Goal: Task Accomplishment & Management: Complete application form

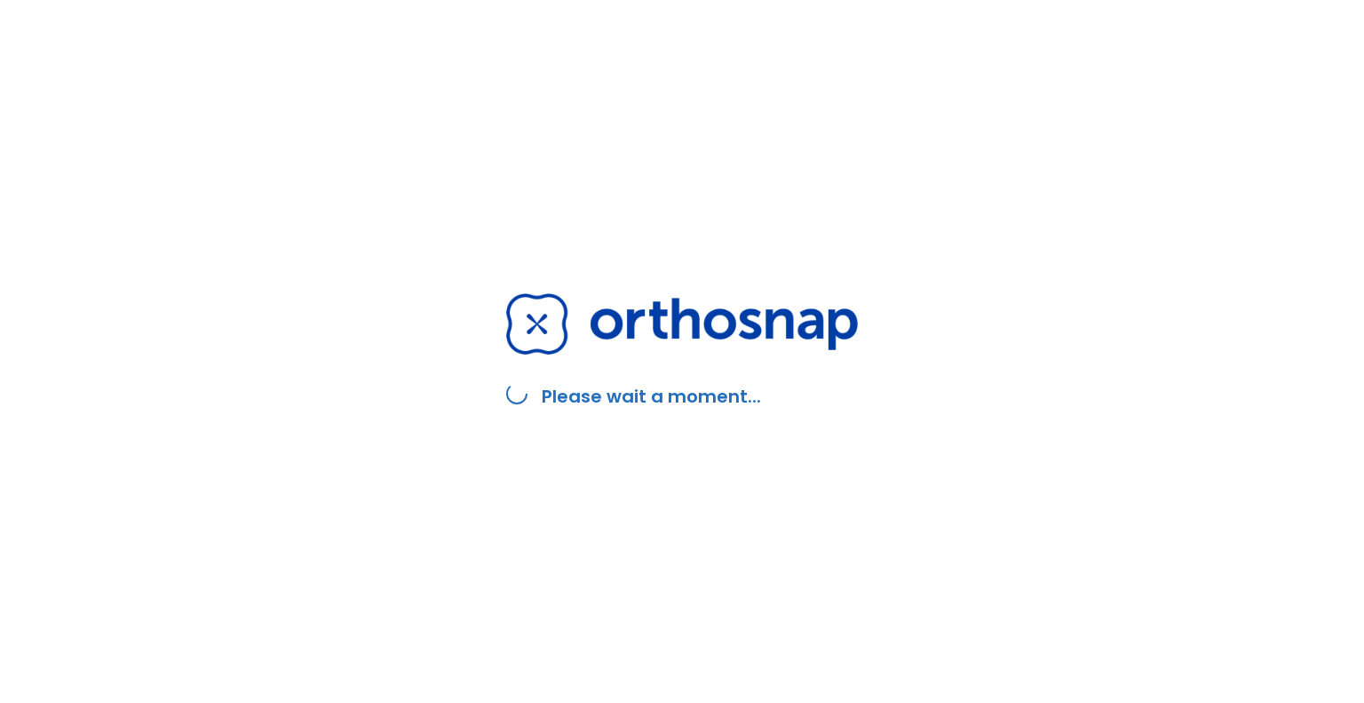
click at [641, 319] on img at bounding box center [682, 323] width 352 height 61
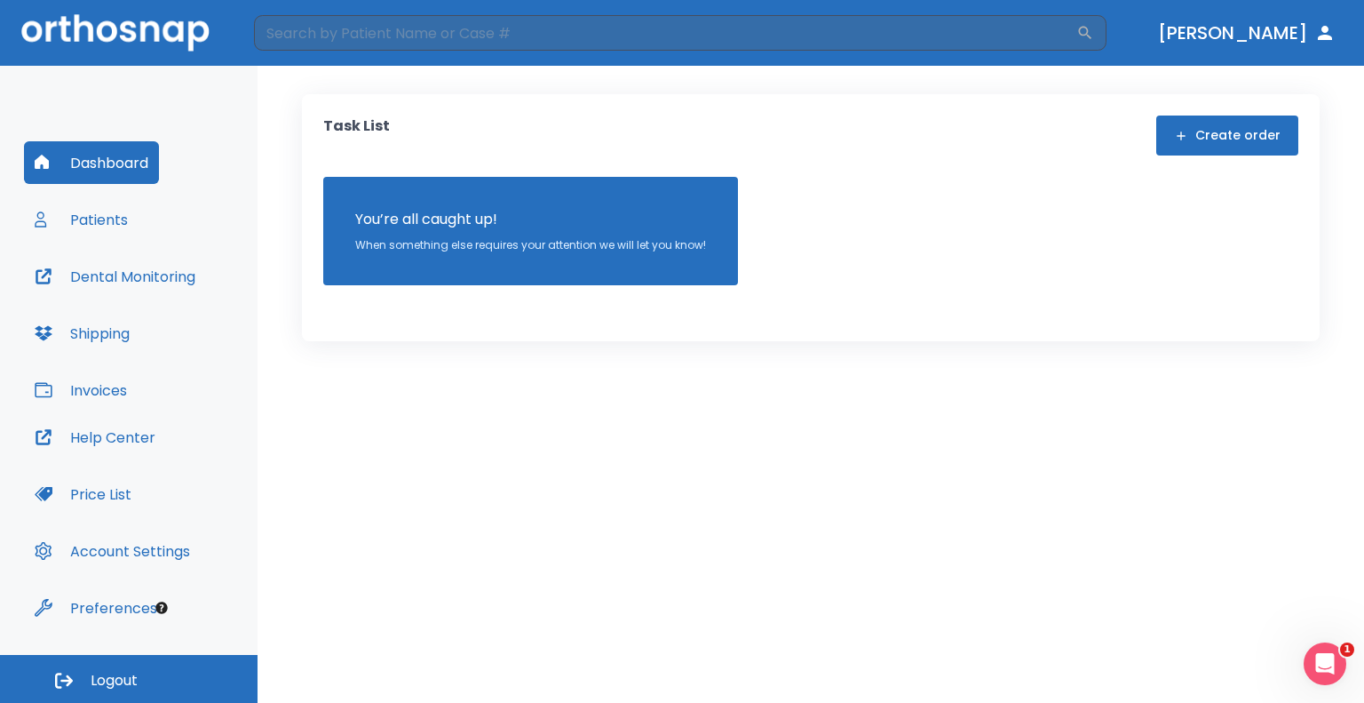
click at [107, 280] on button "Dental Monitoring" at bounding box center [115, 276] width 182 height 43
click at [1249, 31] on button "[PERSON_NAME]" at bounding box center [1247, 33] width 192 height 32
click at [112, 225] on button "Patients" at bounding box center [81, 219] width 115 height 43
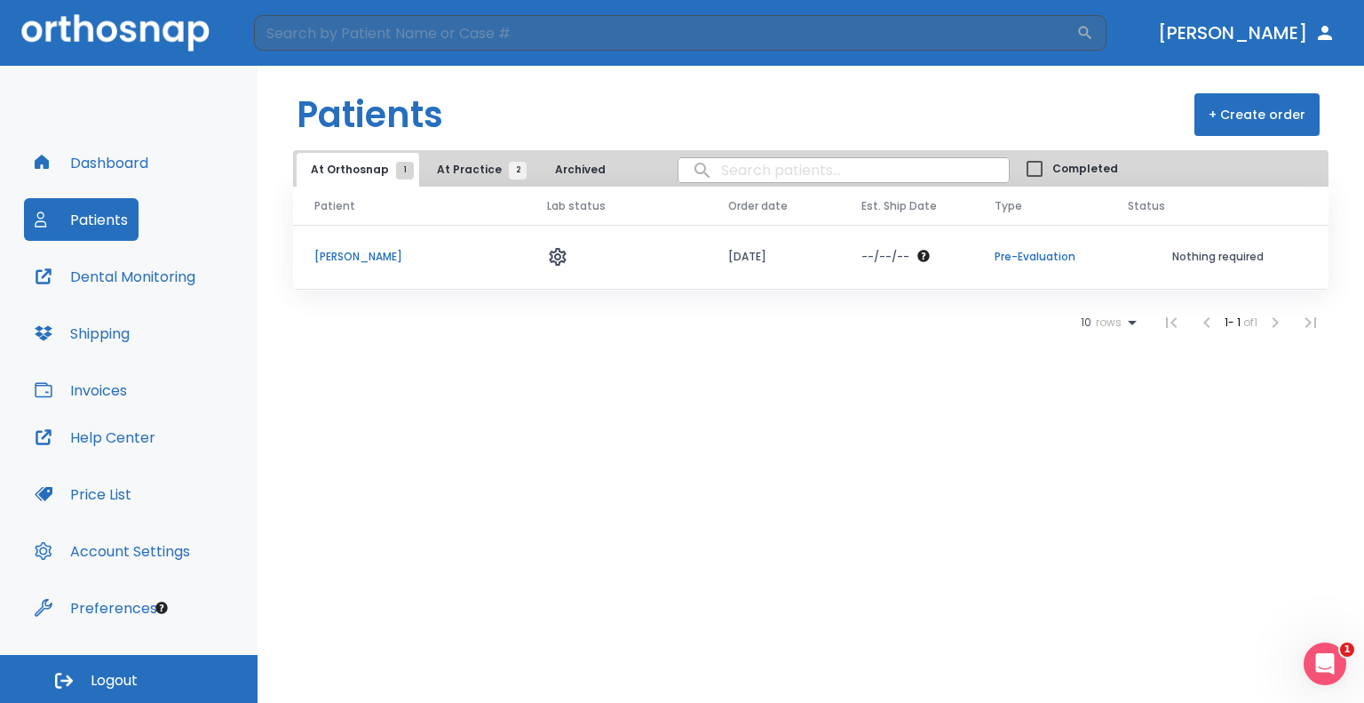
click at [354, 261] on p "Rodilla Alvarez" at bounding box center [409, 257] width 190 height 16
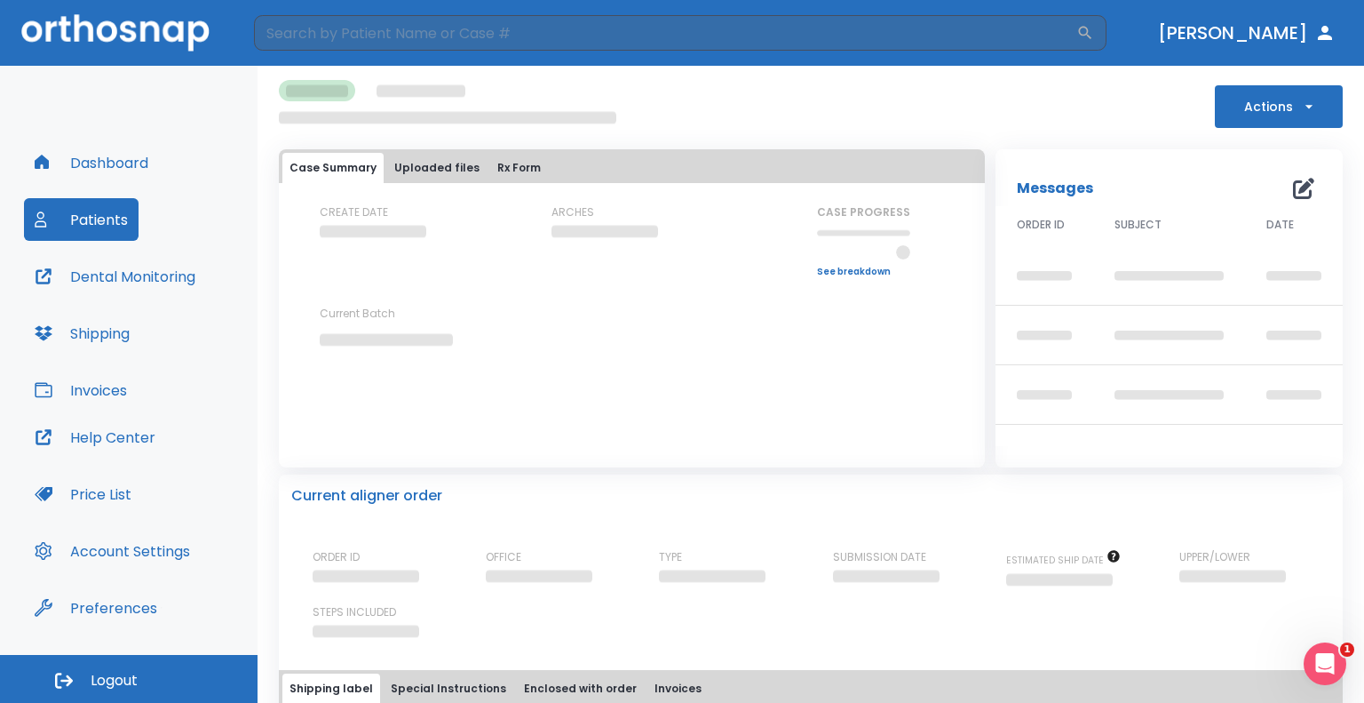
click at [453, 171] on button "Uploaded files" at bounding box center [436, 168] width 99 height 30
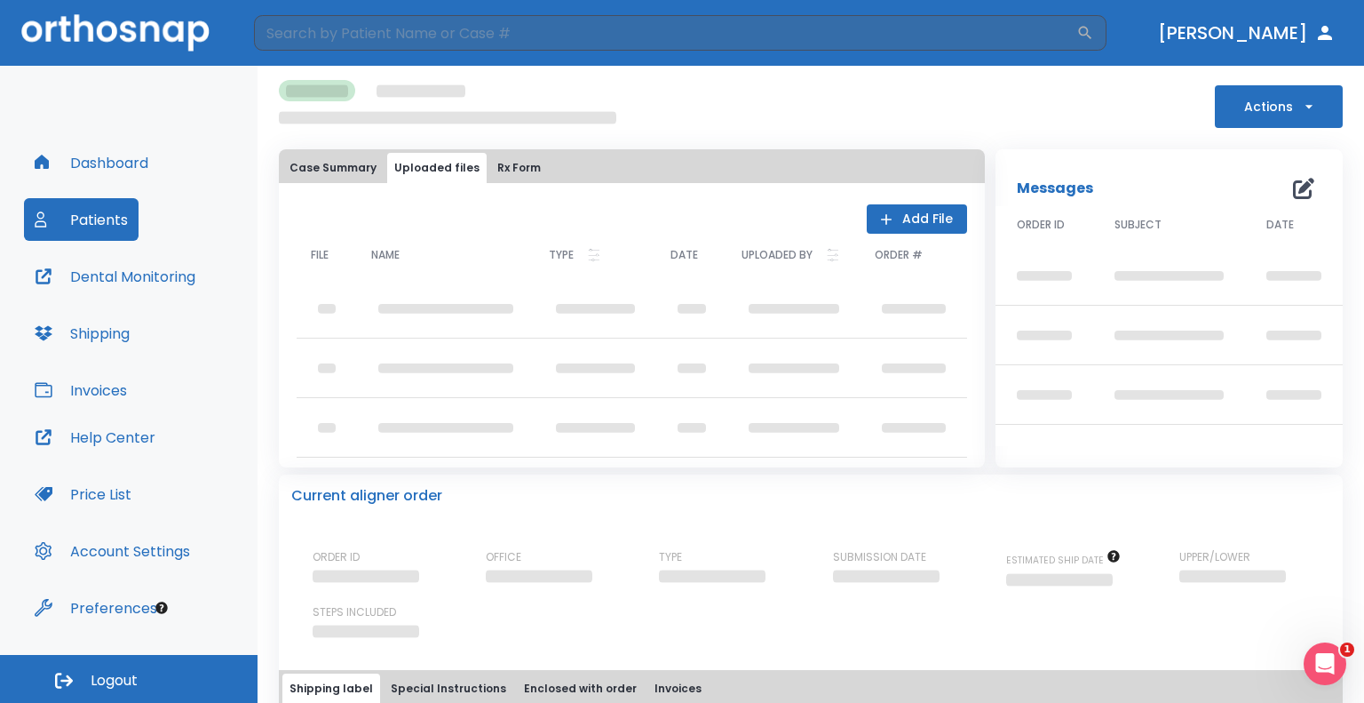
click at [116, 291] on button "Dental Monitoring" at bounding box center [115, 276] width 182 height 43
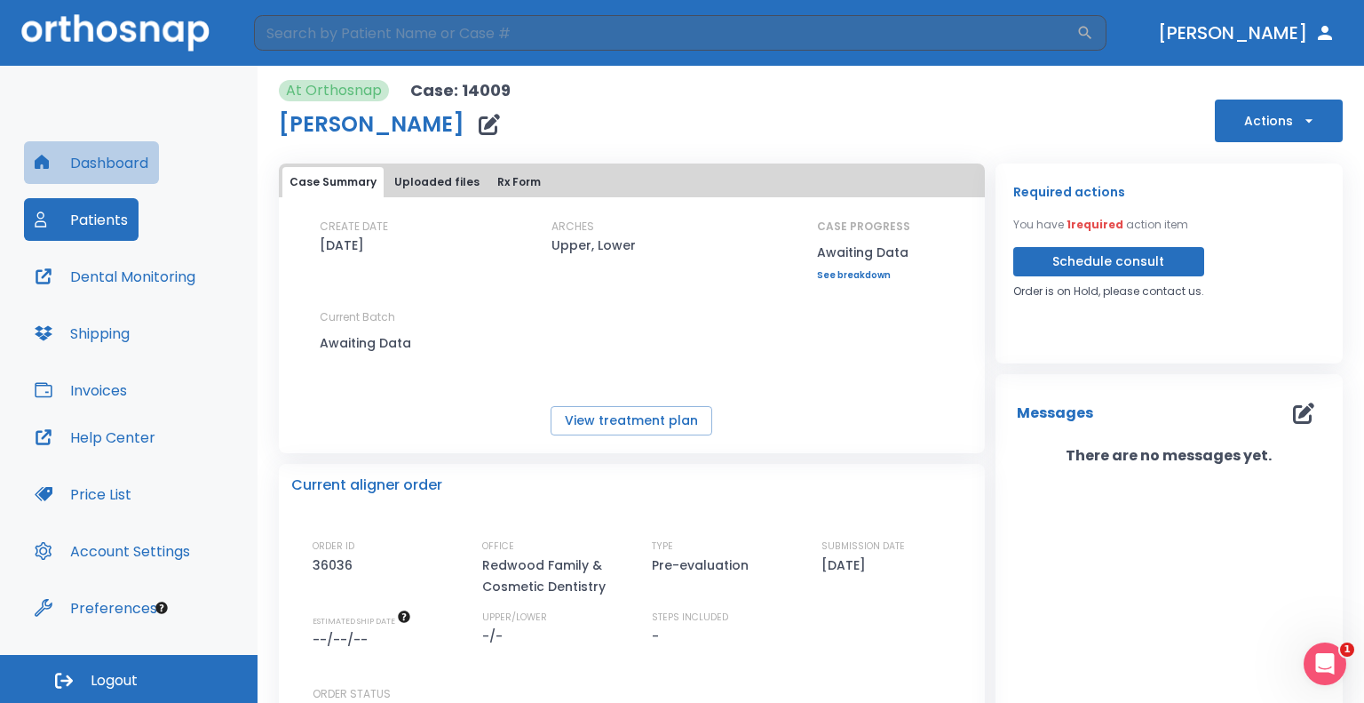
click at [96, 157] on button "Dashboard" at bounding box center [91, 162] width 135 height 43
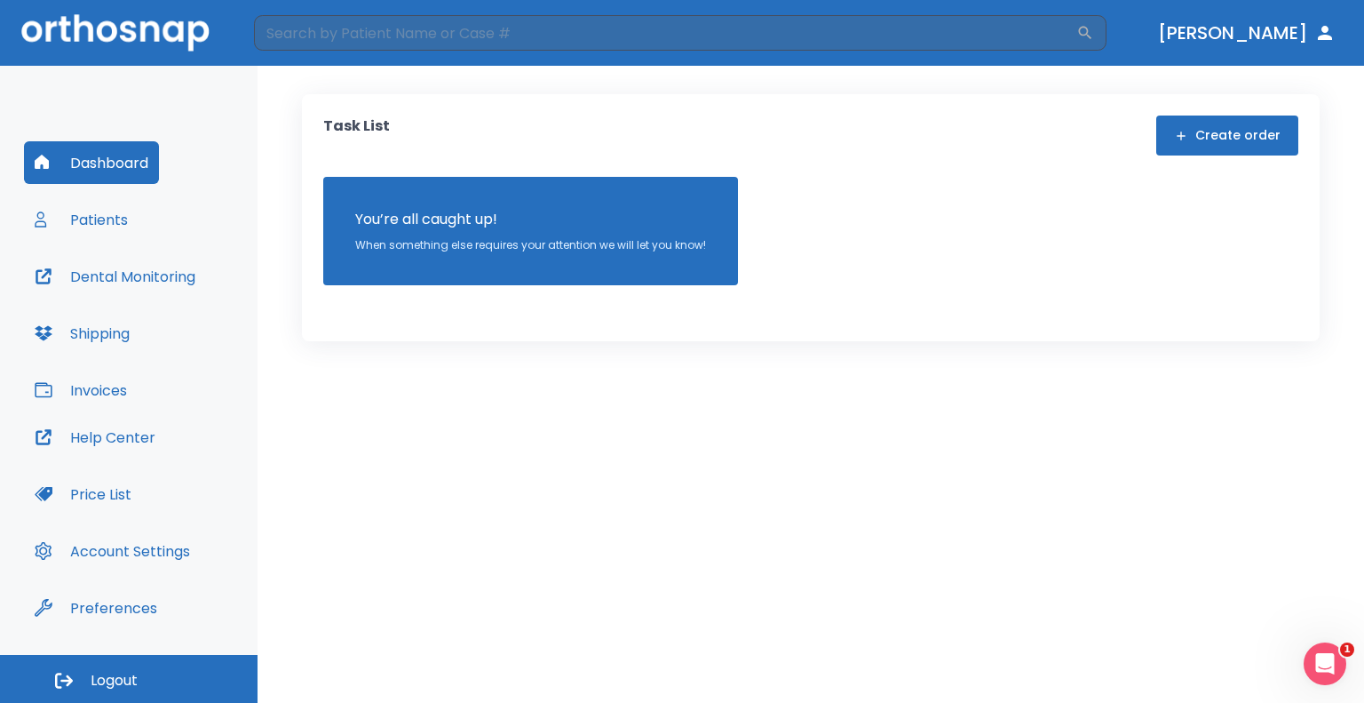
click at [104, 224] on button "Patients" at bounding box center [81, 219] width 115 height 43
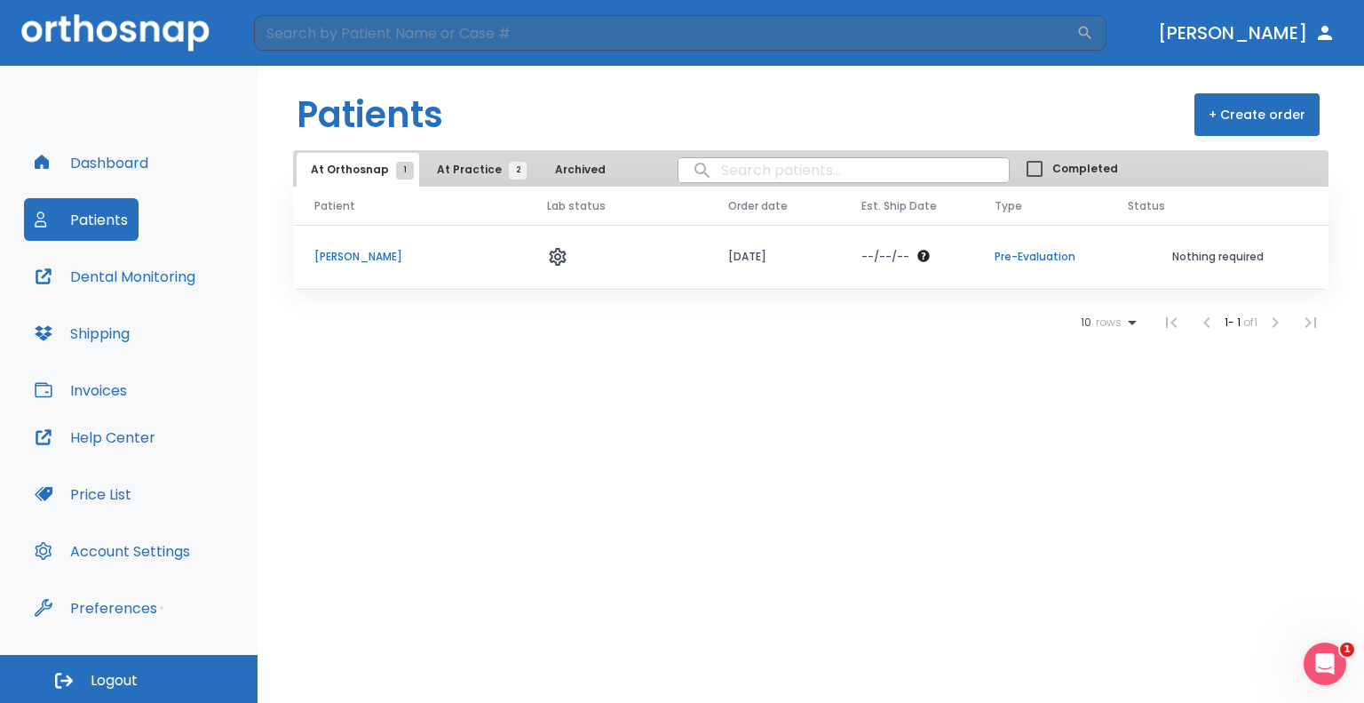
click at [314, 257] on p "Rodilla Alvarez" at bounding box center [409, 257] width 190 height 16
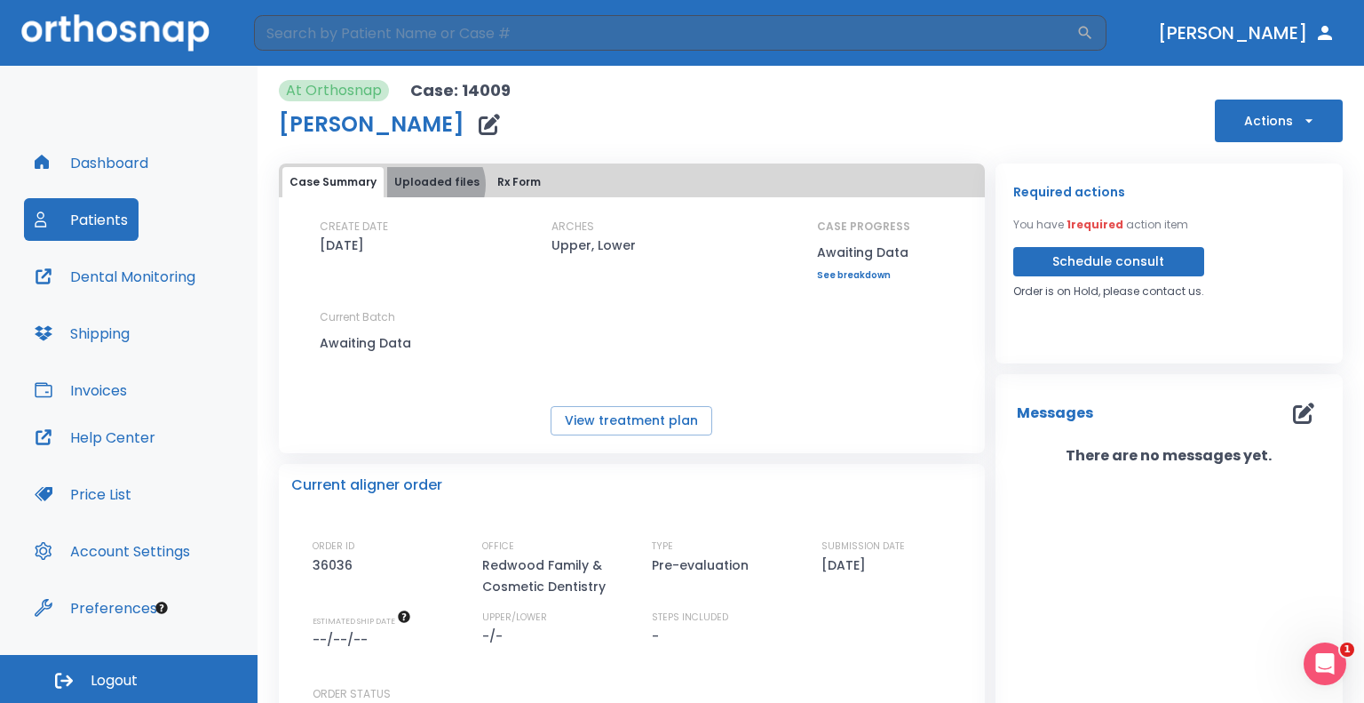
click at [432, 185] on button "Uploaded files" at bounding box center [436, 182] width 99 height 30
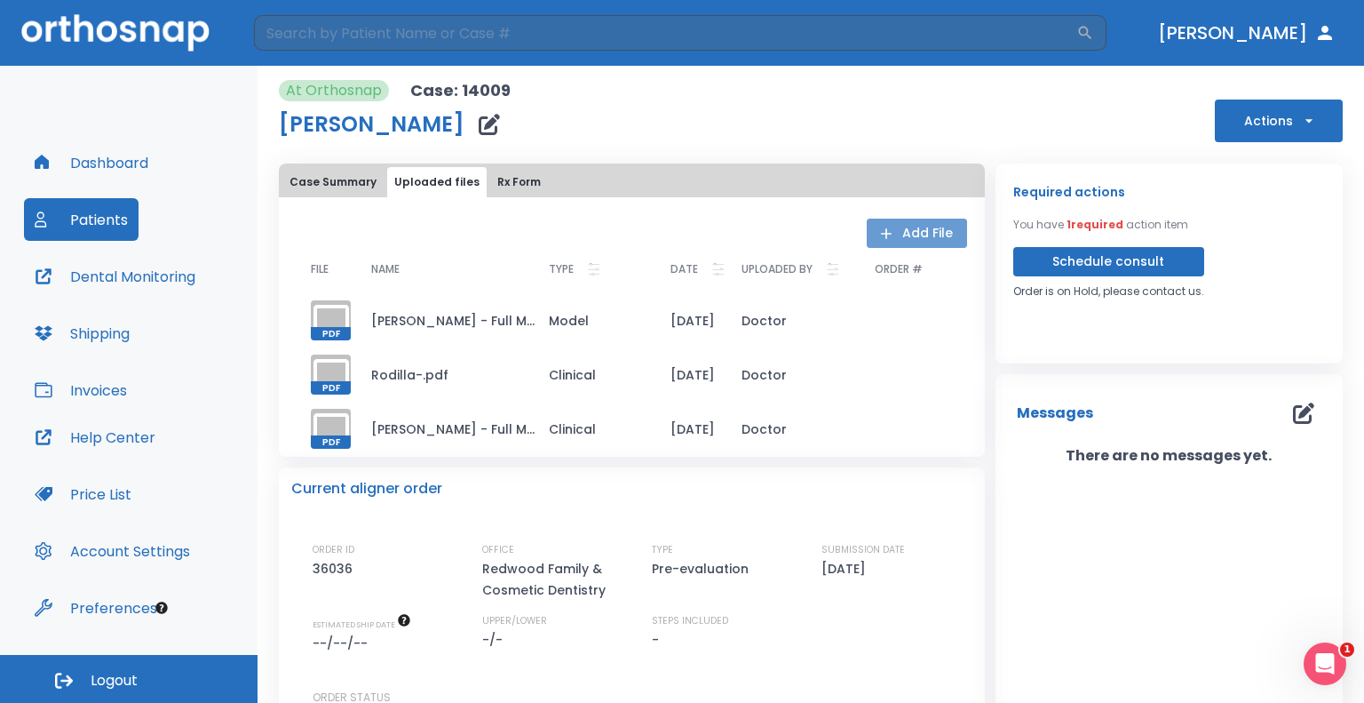
click at [888, 233] on button "Add File" at bounding box center [917, 232] width 100 height 29
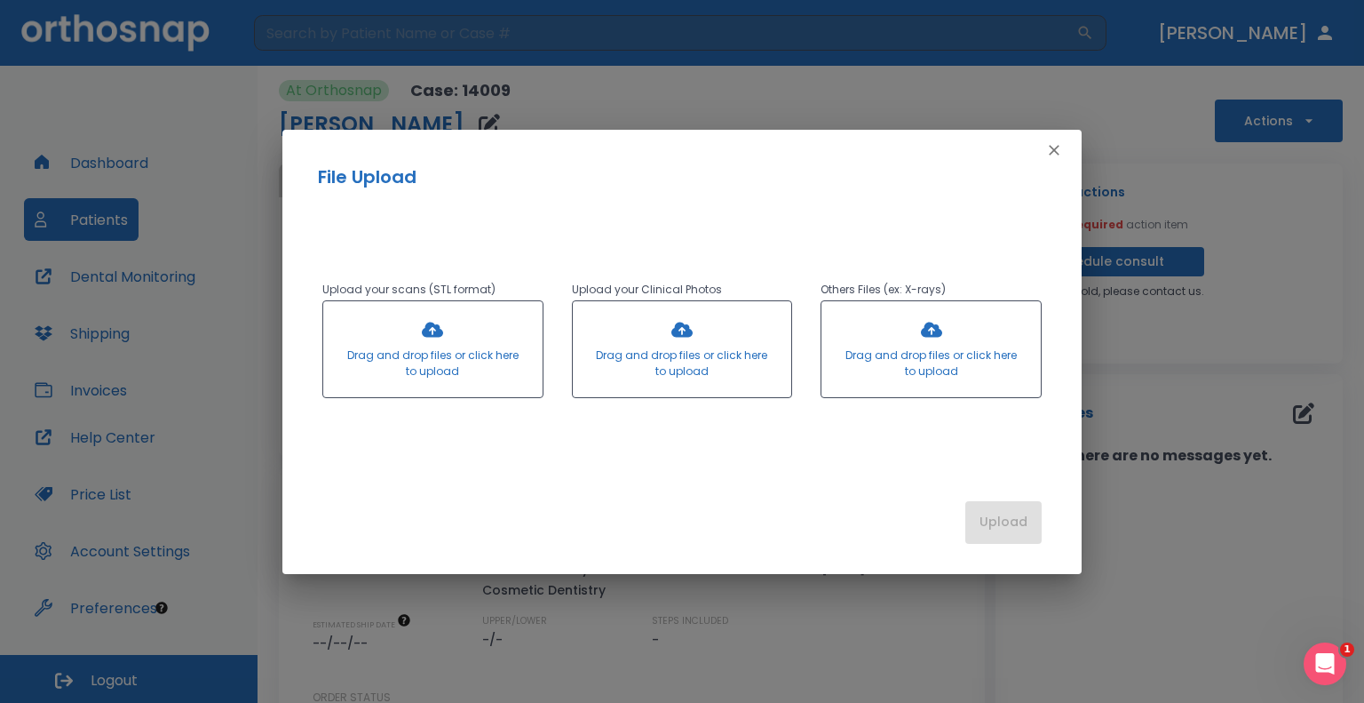
click at [440, 340] on div at bounding box center [432, 349] width 219 height 96
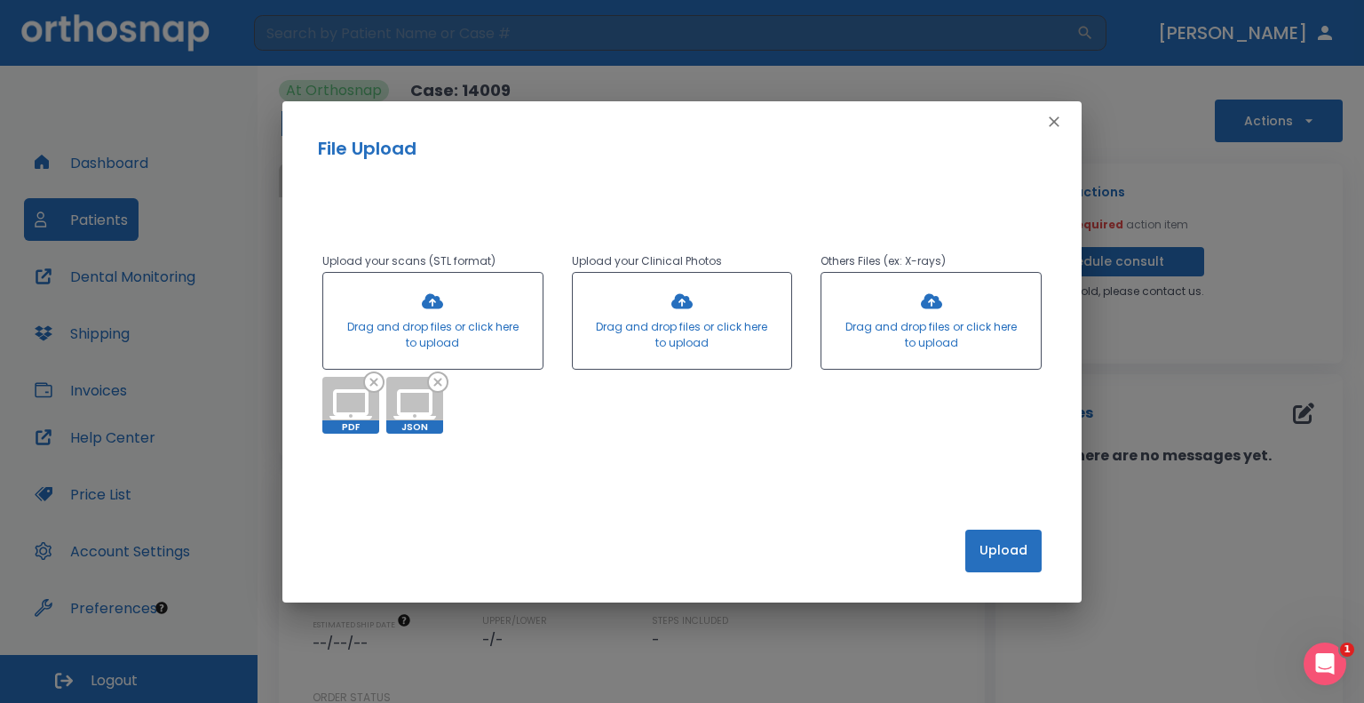
click at [1000, 550] on button "Upload" at bounding box center [1003, 550] width 76 height 43
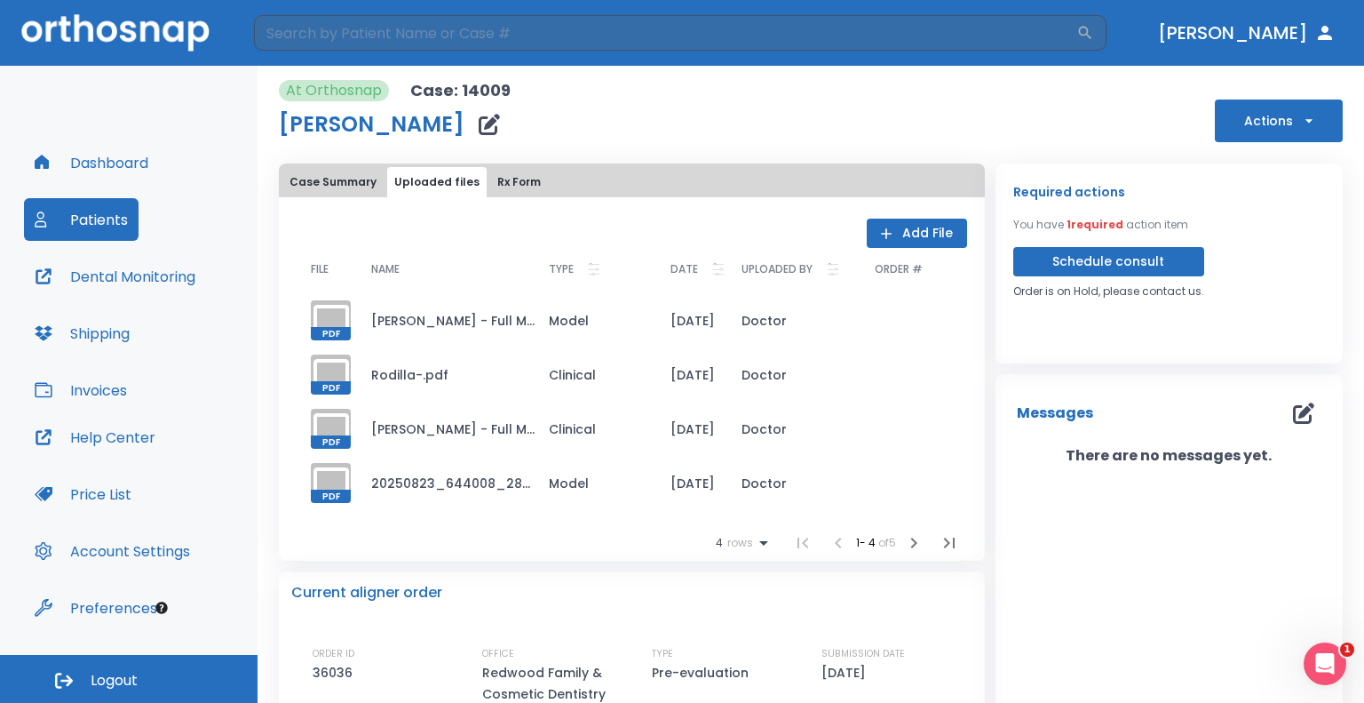
drag, startPoint x: 1096, startPoint y: 216, endPoint x: 1104, endPoint y: 238, distance: 23.6
click at [1096, 221] on p "You have 1 required action item" at bounding box center [1100, 225] width 175 height 16
click at [1105, 264] on button "Schedule consult" at bounding box center [1108, 261] width 191 height 29
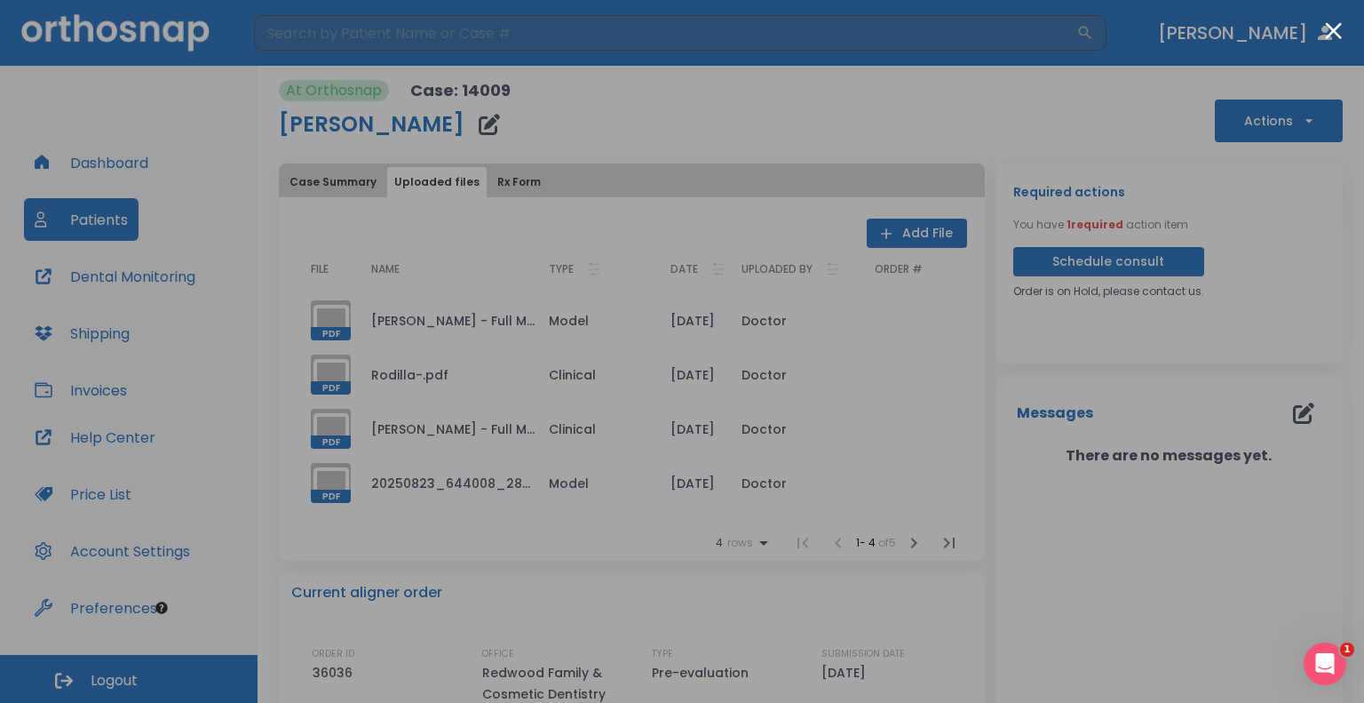
drag, startPoint x: 1148, startPoint y: 130, endPoint x: 1178, endPoint y: 124, distance: 30.7
click at [1148, 130] on div at bounding box center [682, 351] width 1364 height 703
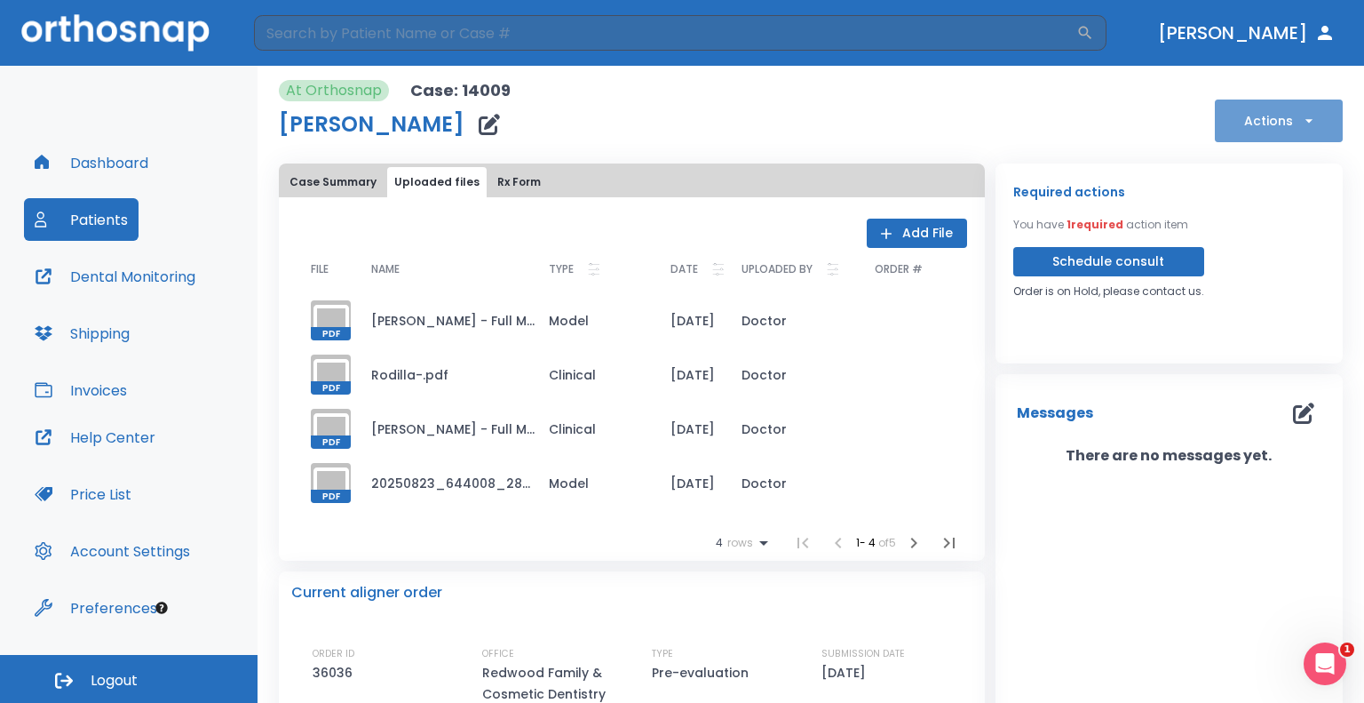
click at [1252, 105] on button "Actions" at bounding box center [1279, 120] width 128 height 43
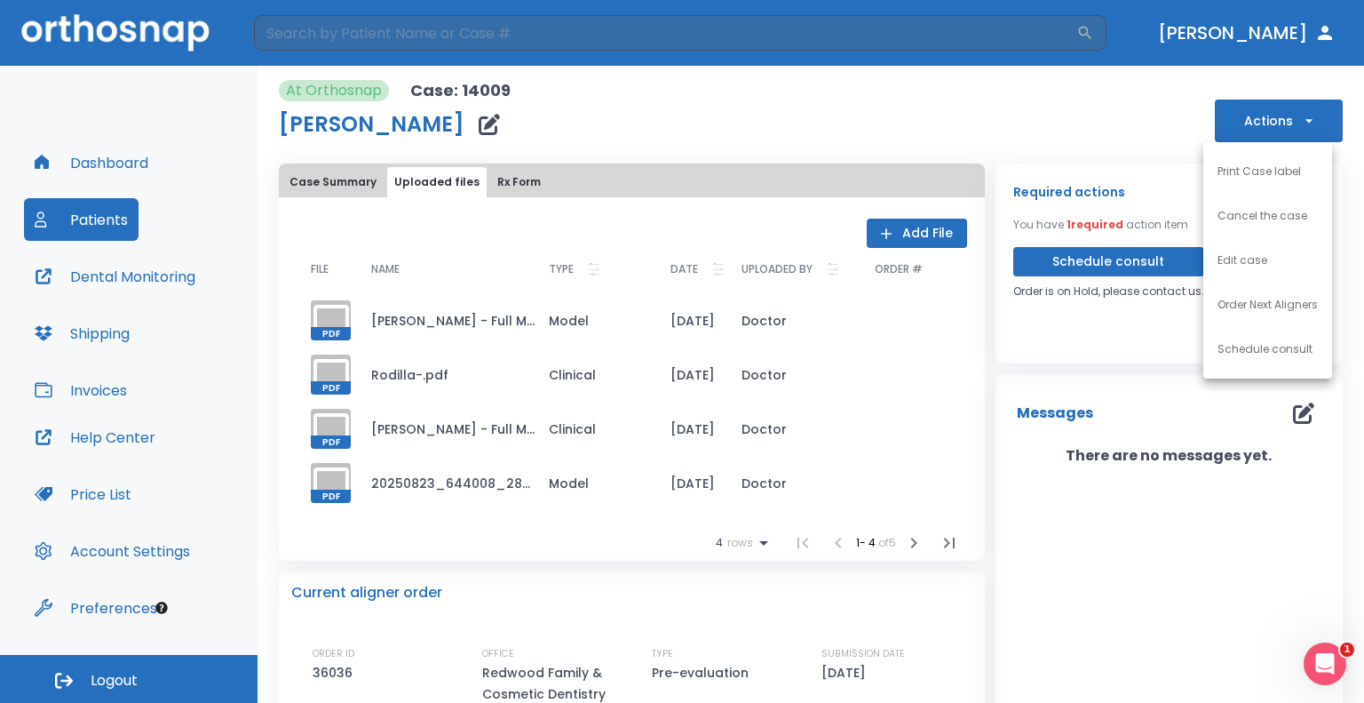
click at [1258, 242] on li "Edit case" at bounding box center [1268, 260] width 129 height 44
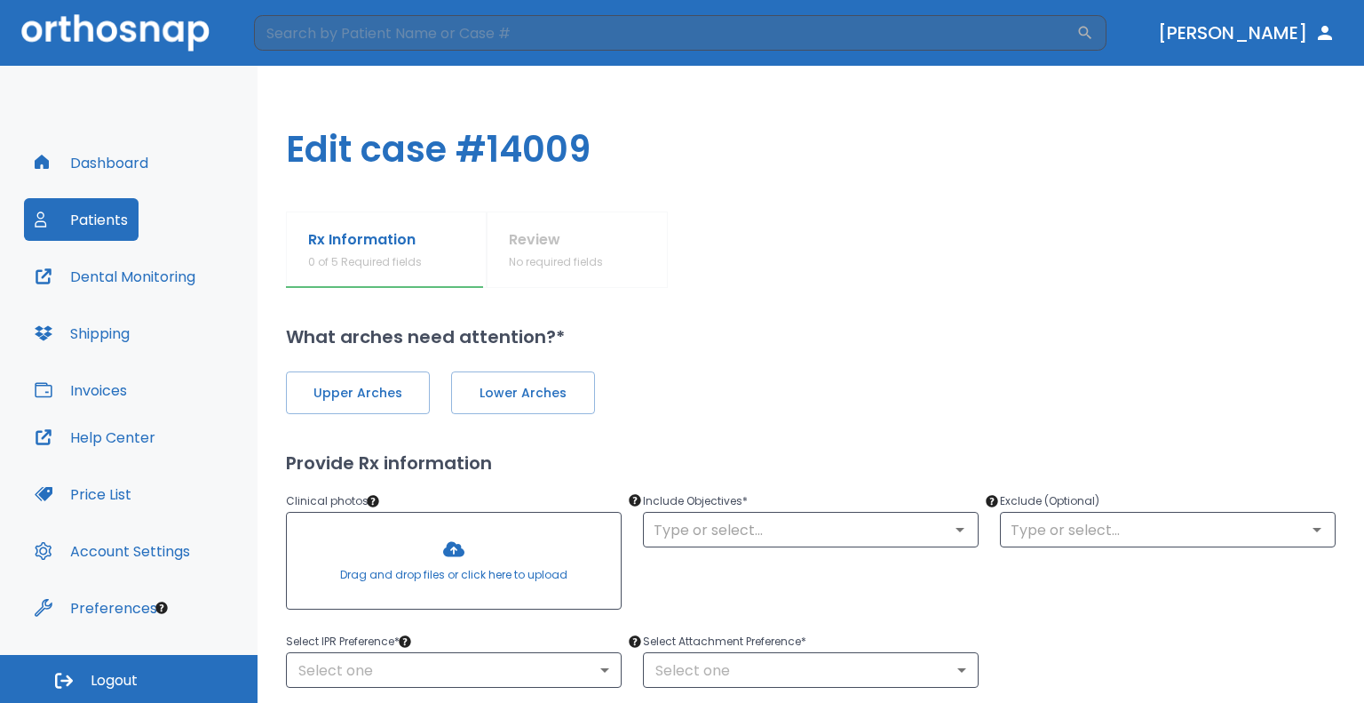
type input "0"
type input "1"
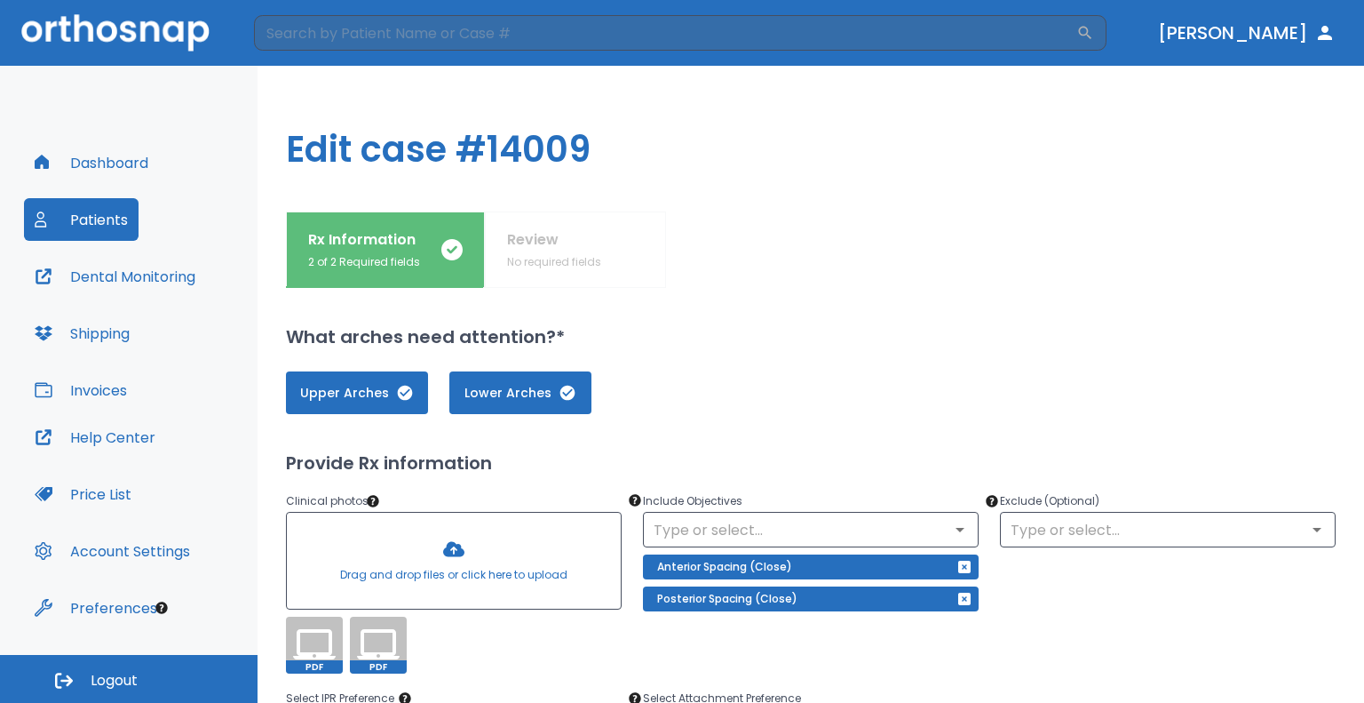
click at [822, 361] on div "Upper Arches Lower Arches" at bounding box center [811, 382] width 1050 height 64
drag, startPoint x: 886, startPoint y: 326, endPoint x: 695, endPoint y: 297, distance: 193.2
click at [886, 325] on h2 "What arches need attention?*" at bounding box center [811, 336] width 1050 height 27
click at [584, 256] on div "Rx Information 2 of 2 Required fields Review No required fields" at bounding box center [811, 249] width 1050 height 76
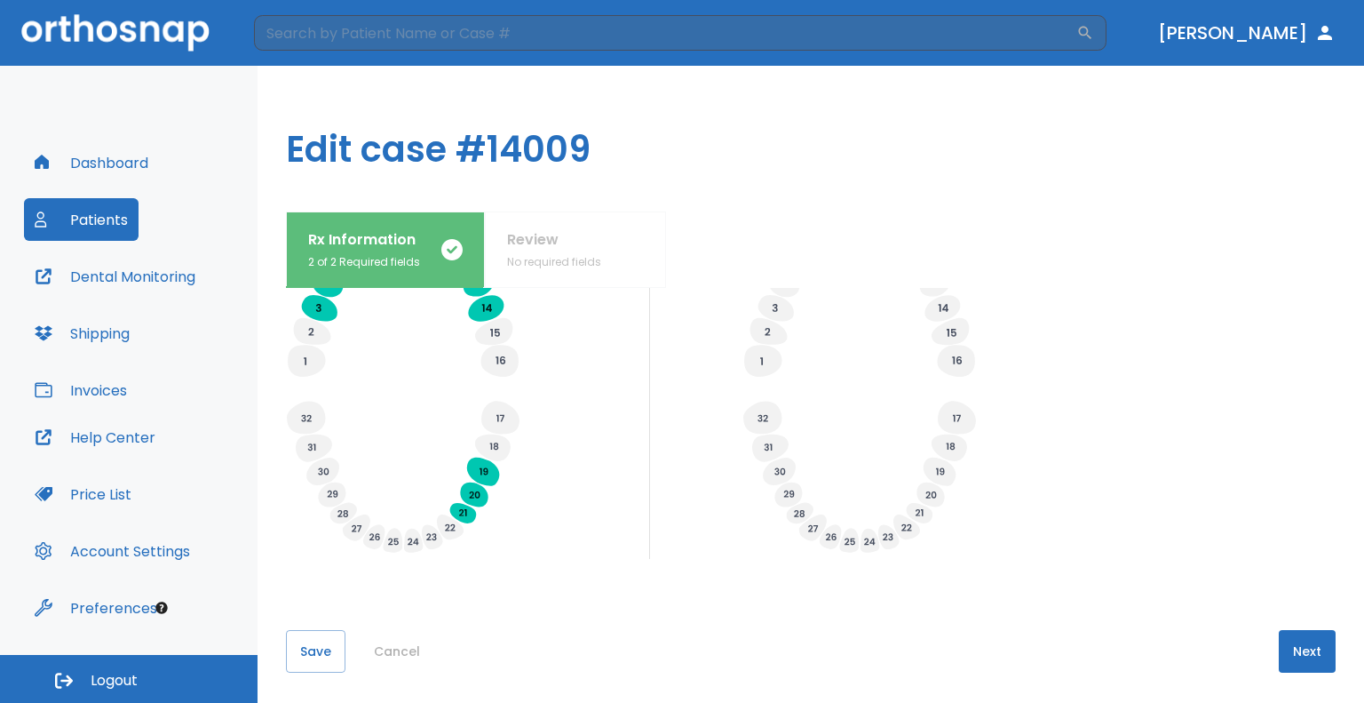
scroll to position [670, 0]
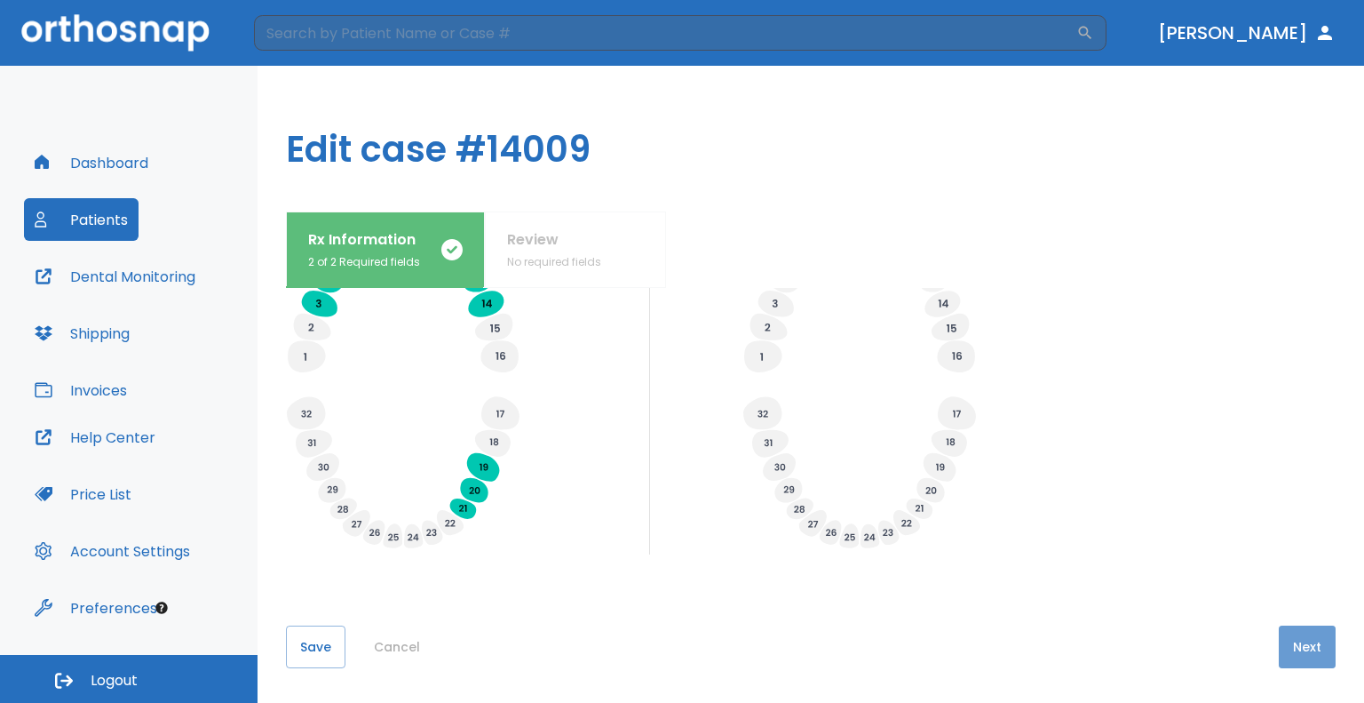
click at [1298, 647] on button "Next" at bounding box center [1307, 646] width 57 height 43
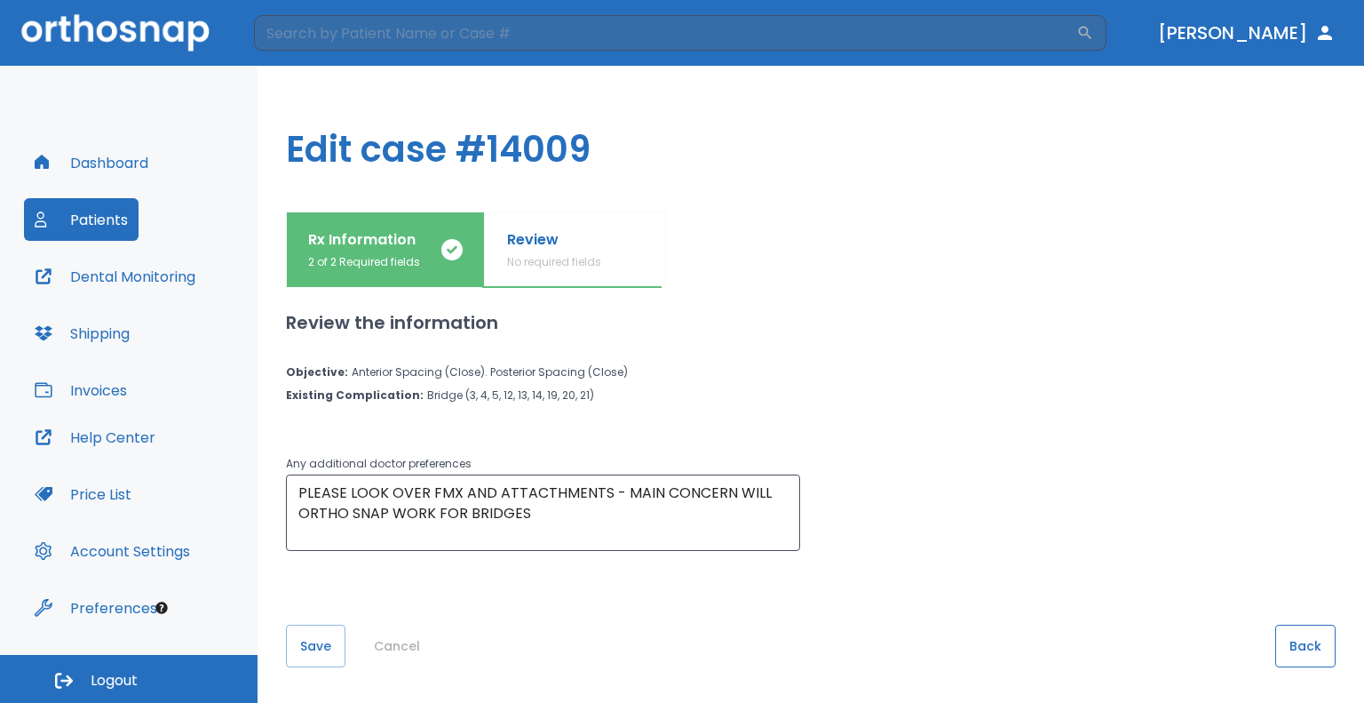
click at [1318, 647] on button "Back" at bounding box center [1305, 645] width 60 height 43
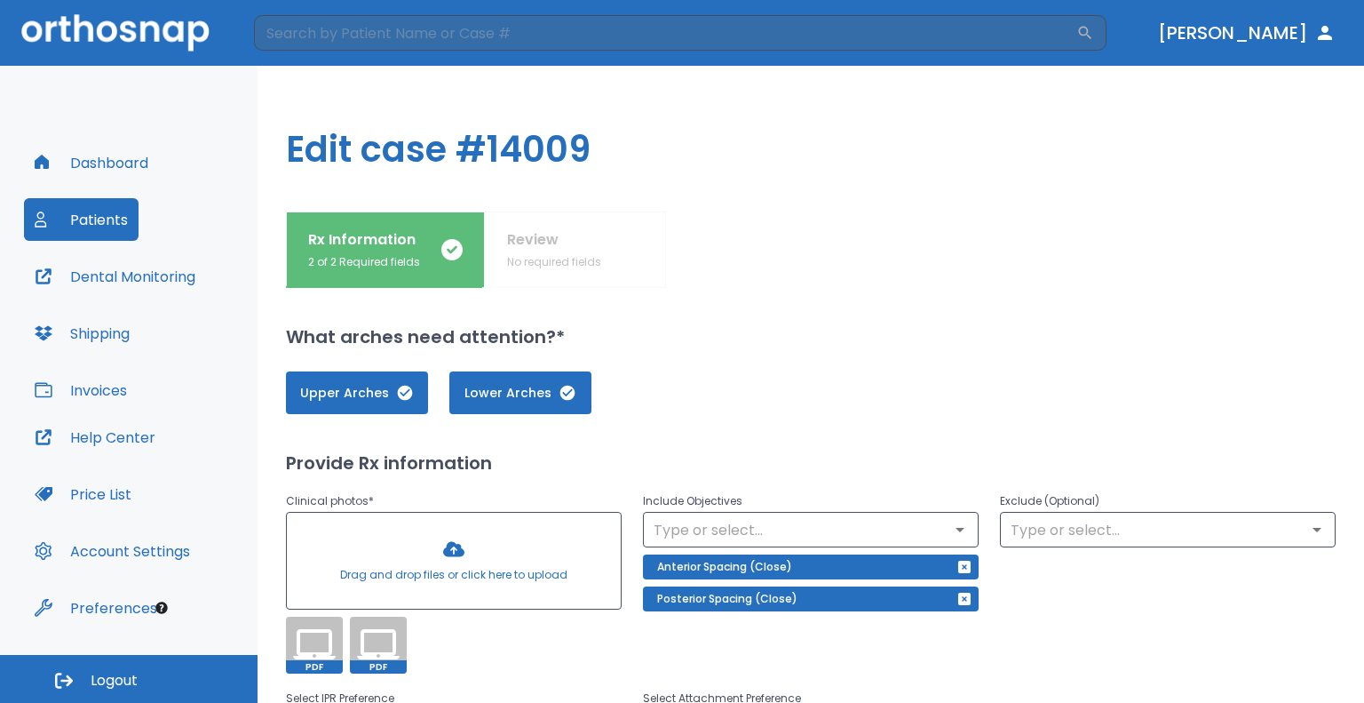
click at [89, 235] on button "Patients" at bounding box center [81, 219] width 115 height 43
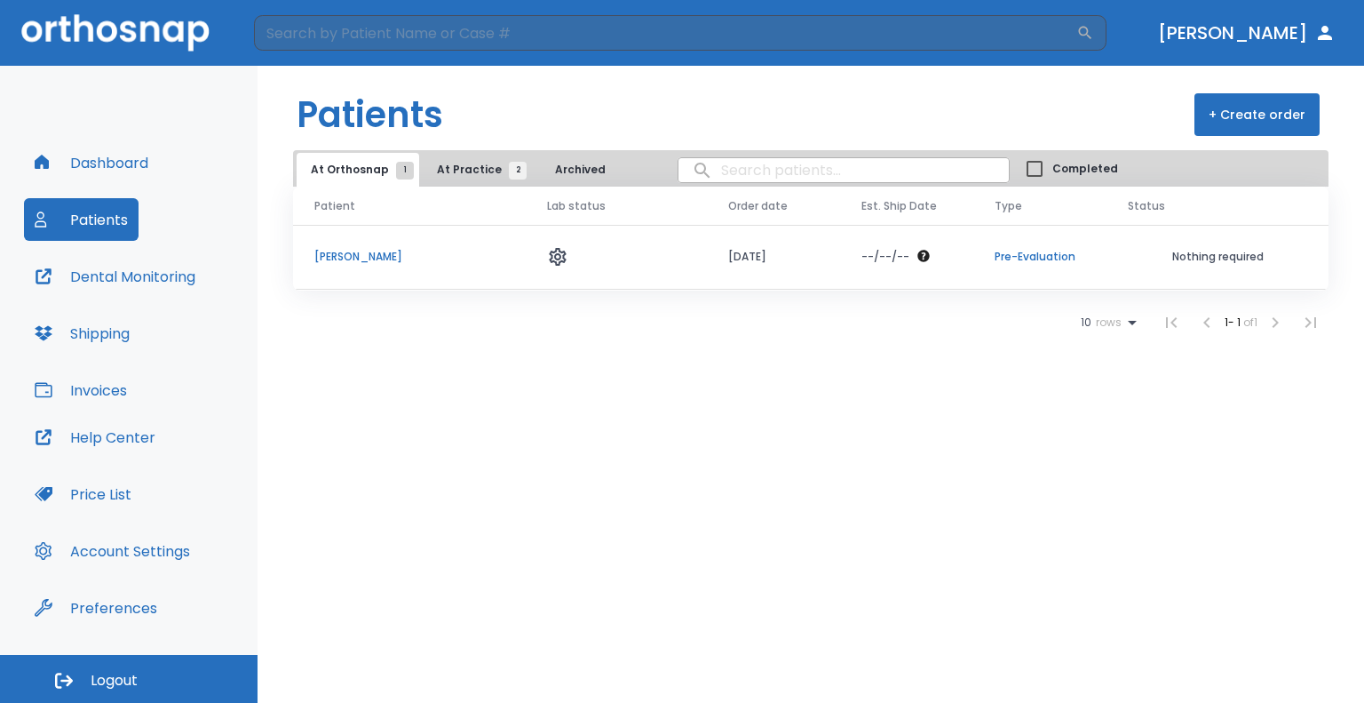
click at [475, 179] on button "At Practice 2" at bounding box center [477, 170] width 109 height 34
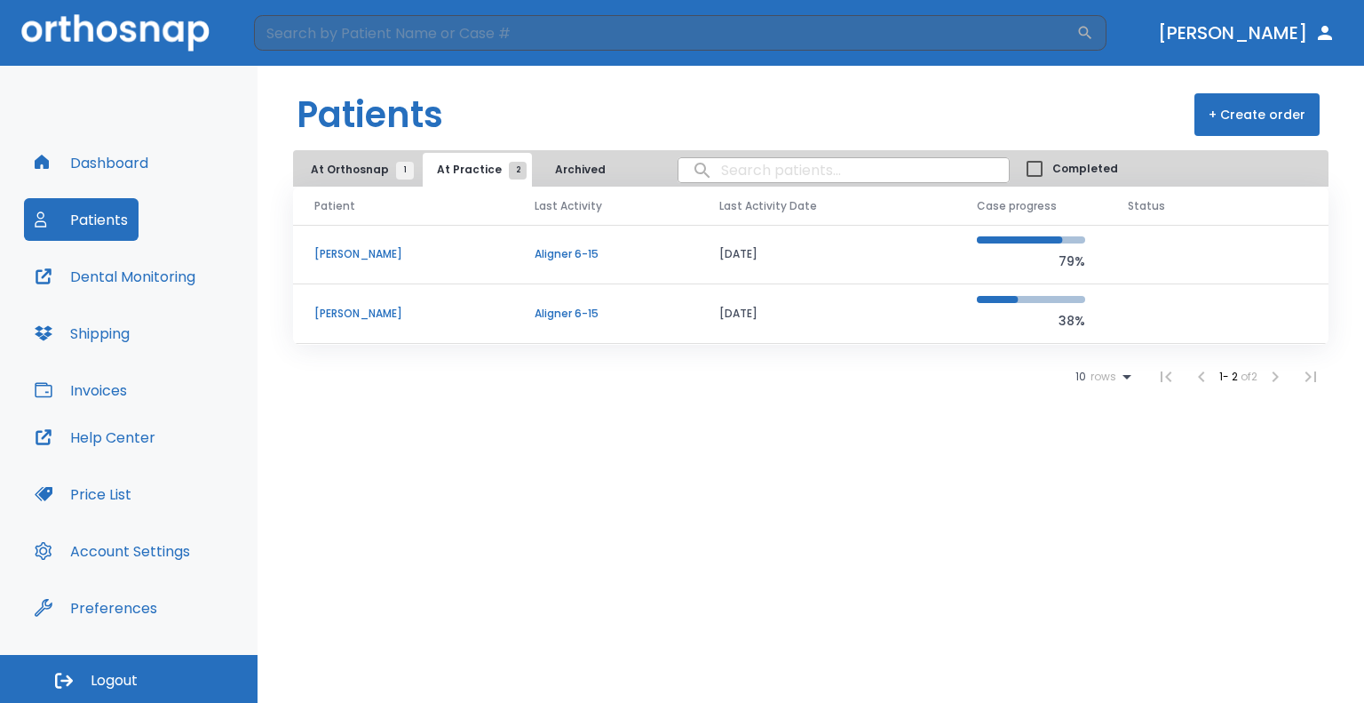
click at [559, 168] on button "Archived" at bounding box center [580, 170] width 89 height 34
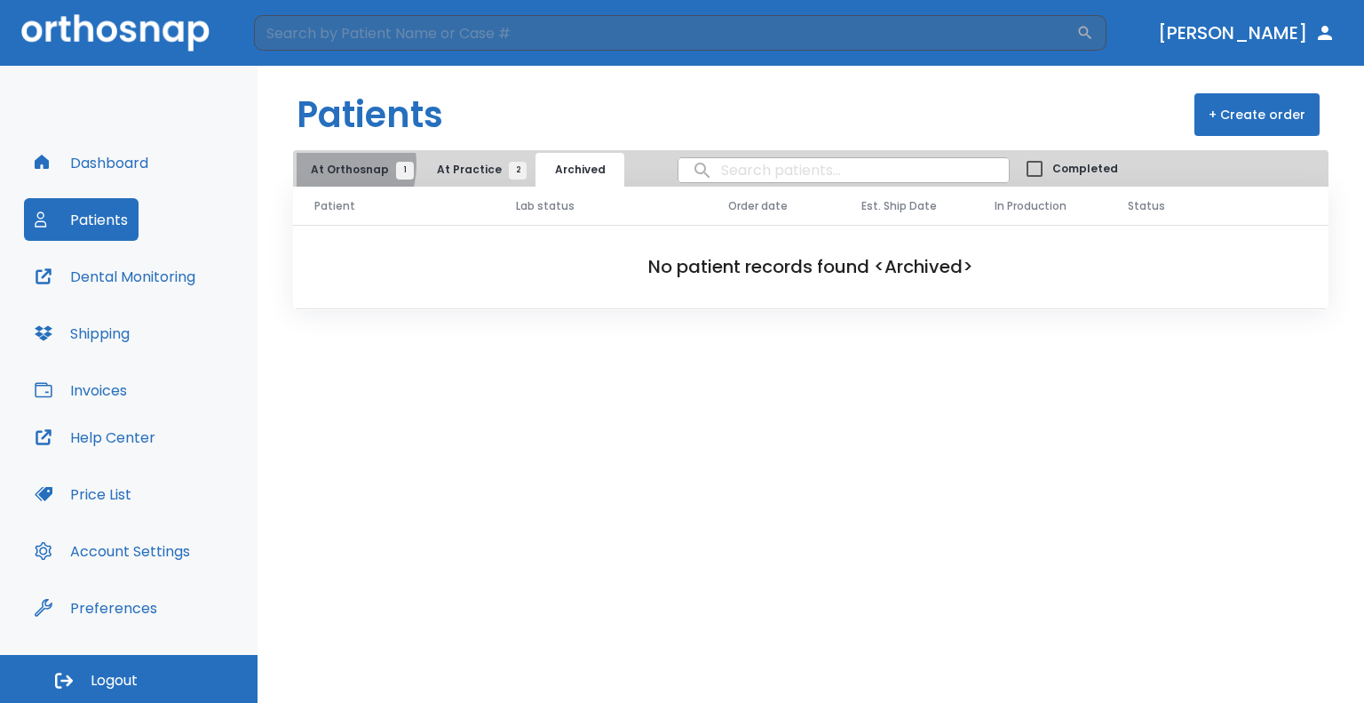
click at [321, 164] on span "At Orthosnap 1" at bounding box center [358, 170] width 94 height 16
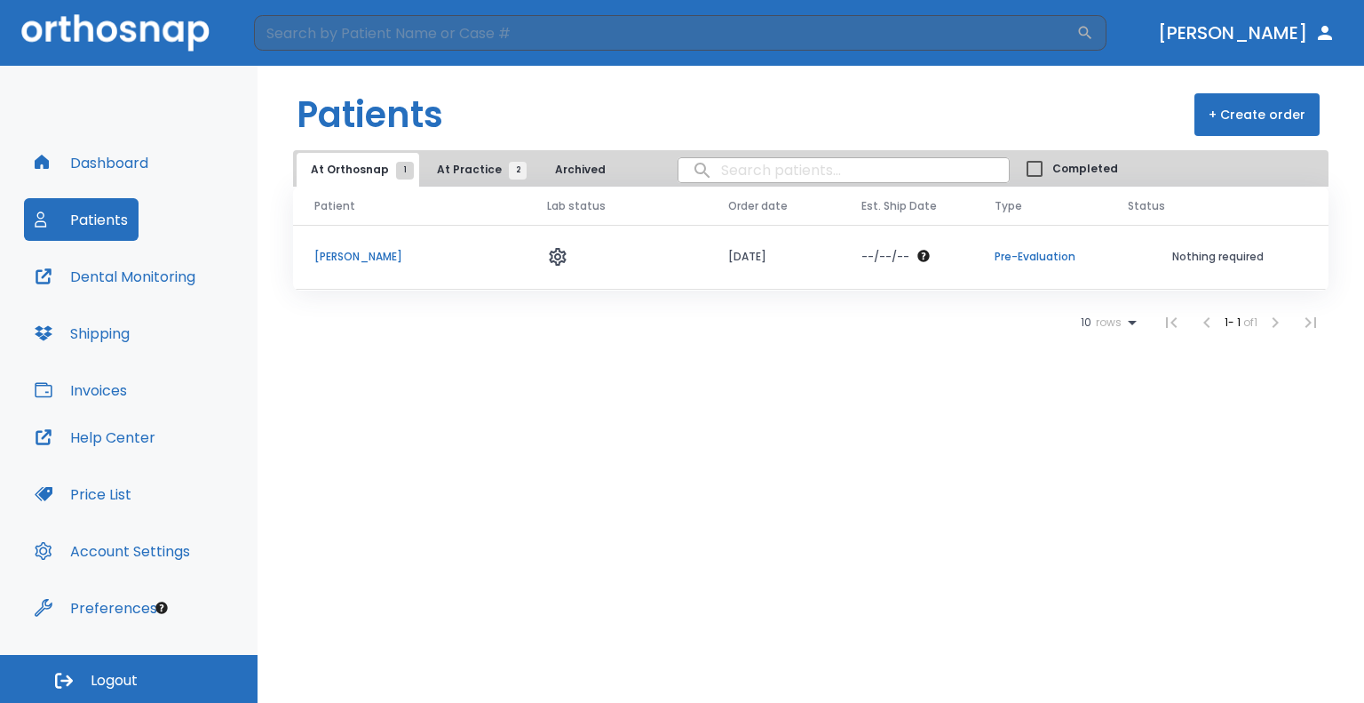
click at [984, 250] on td "Pre-Evaluation" at bounding box center [1039, 257] width 133 height 65
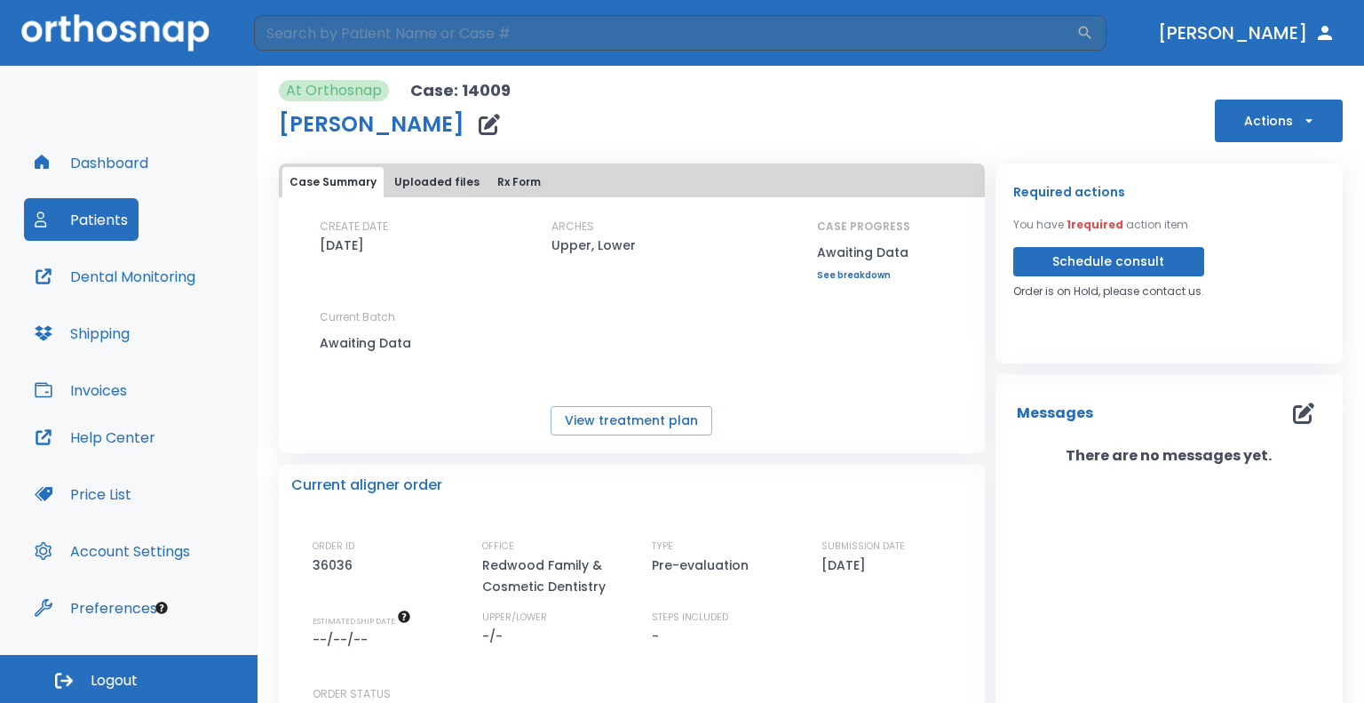
click at [1298, 424] on button "button" at bounding box center [1304, 413] width 36 height 36
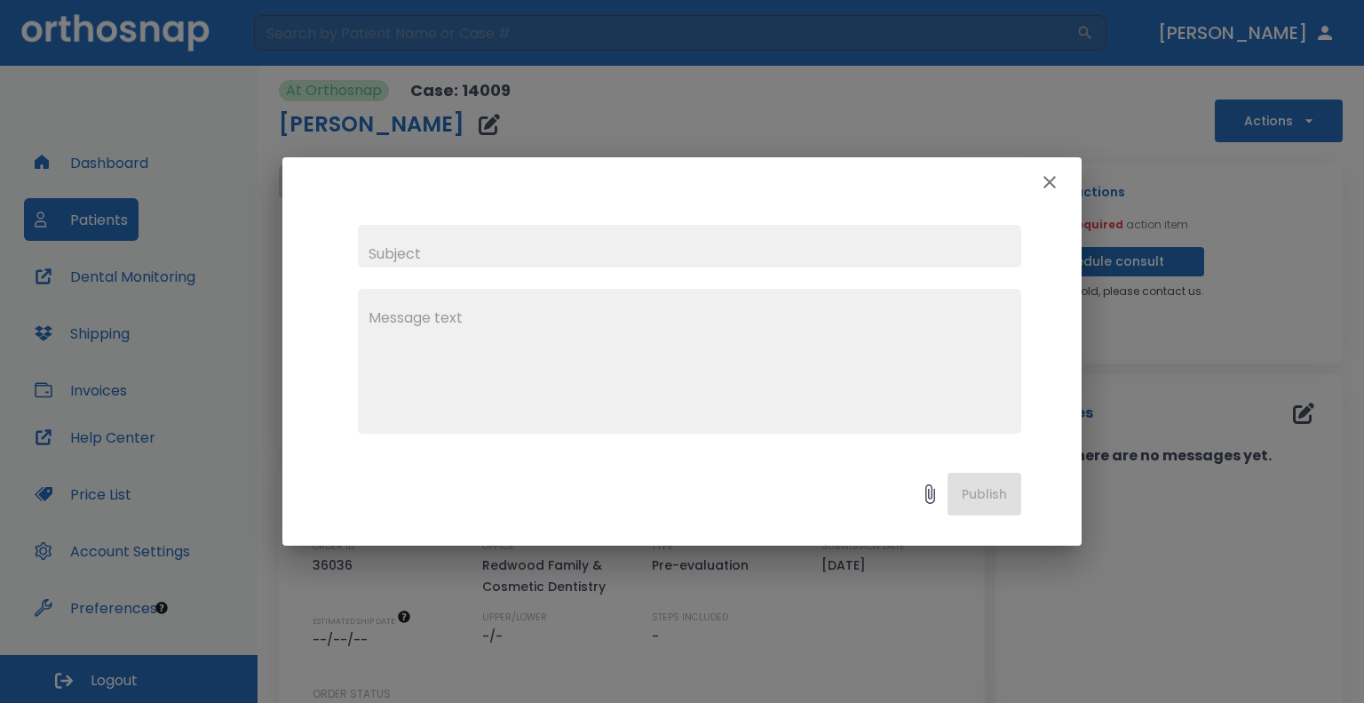
click at [1050, 179] on icon "button" at bounding box center [1049, 181] width 21 height 21
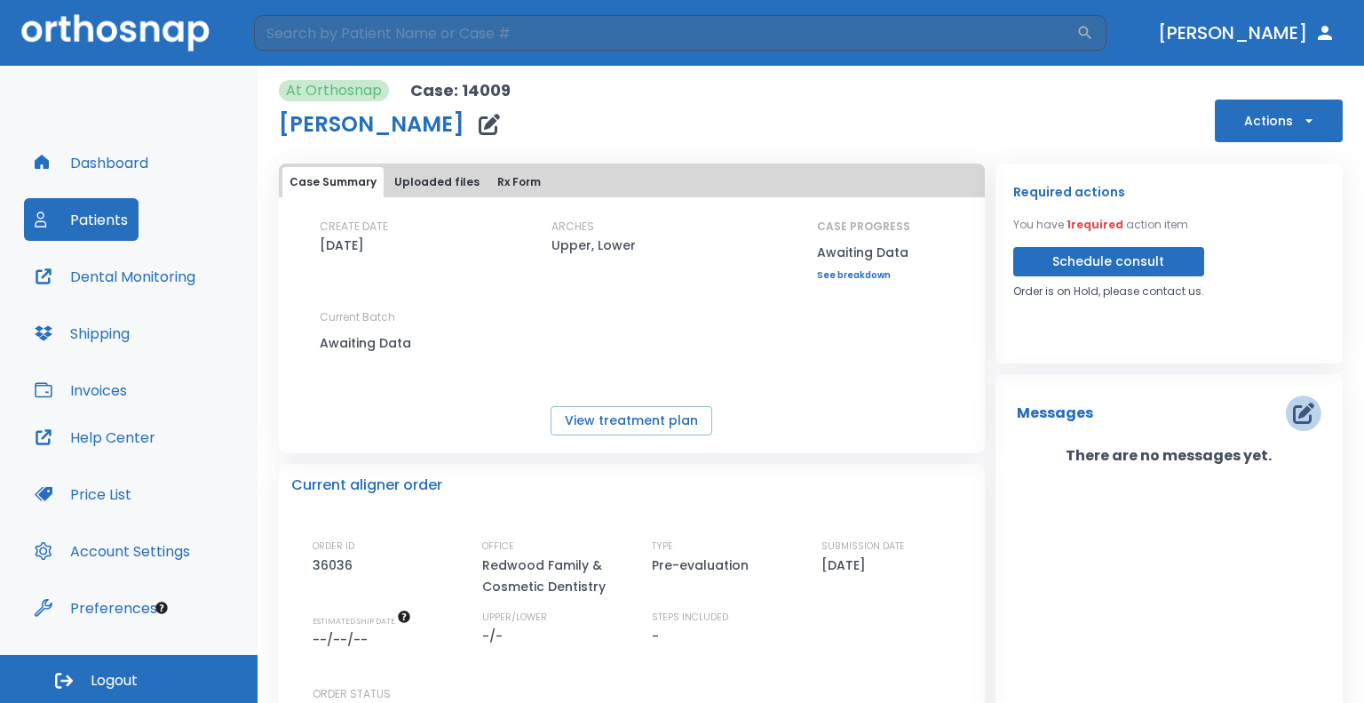
click at [1299, 415] on icon "button" at bounding box center [1303, 412] width 21 height 21
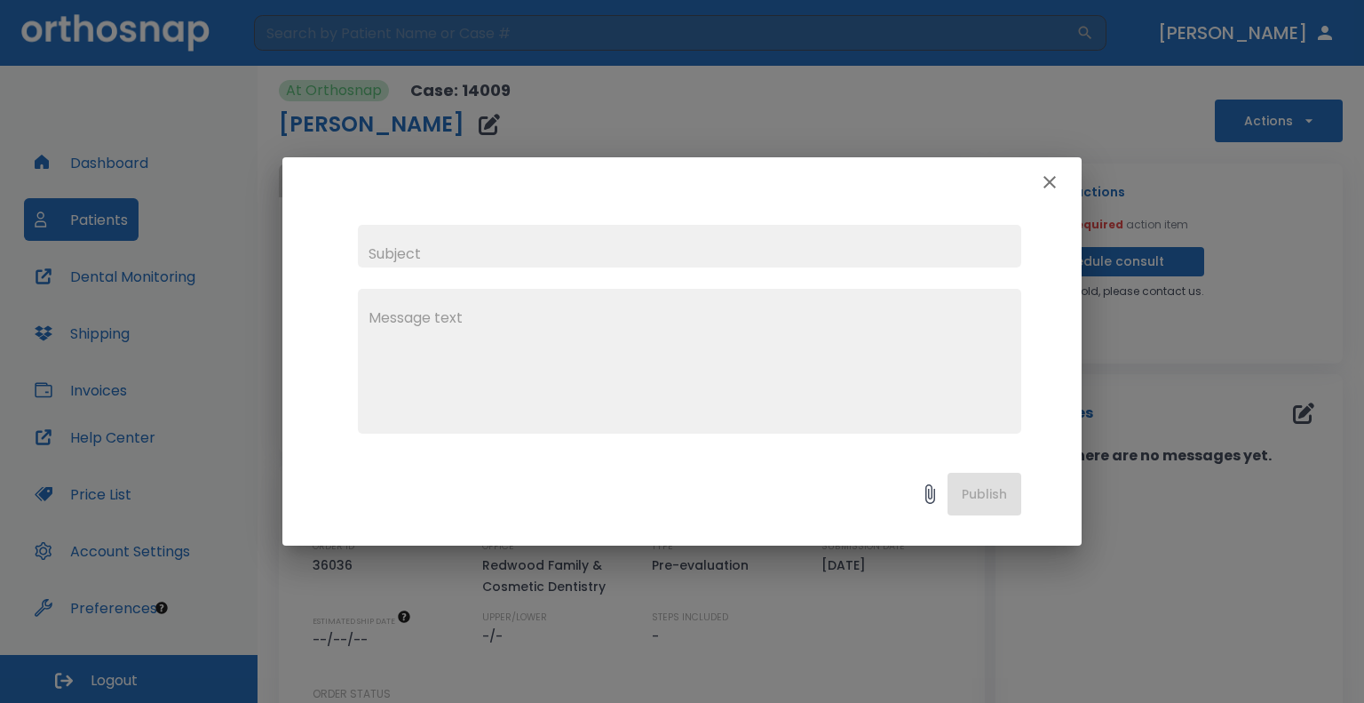
click at [707, 403] on textarea at bounding box center [690, 368] width 642 height 123
click at [878, 393] on textarea "Uploaded new scan files - please see for evaluation" at bounding box center [690, 368] width 642 height 123
drag, startPoint x: 1008, startPoint y: 485, endPoint x: 902, endPoint y: 418, distance: 125.7
click at [1008, 485] on div "Publish" at bounding box center [681, 498] width 799 height 94
click at [508, 257] on input "text" at bounding box center [689, 246] width 663 height 43
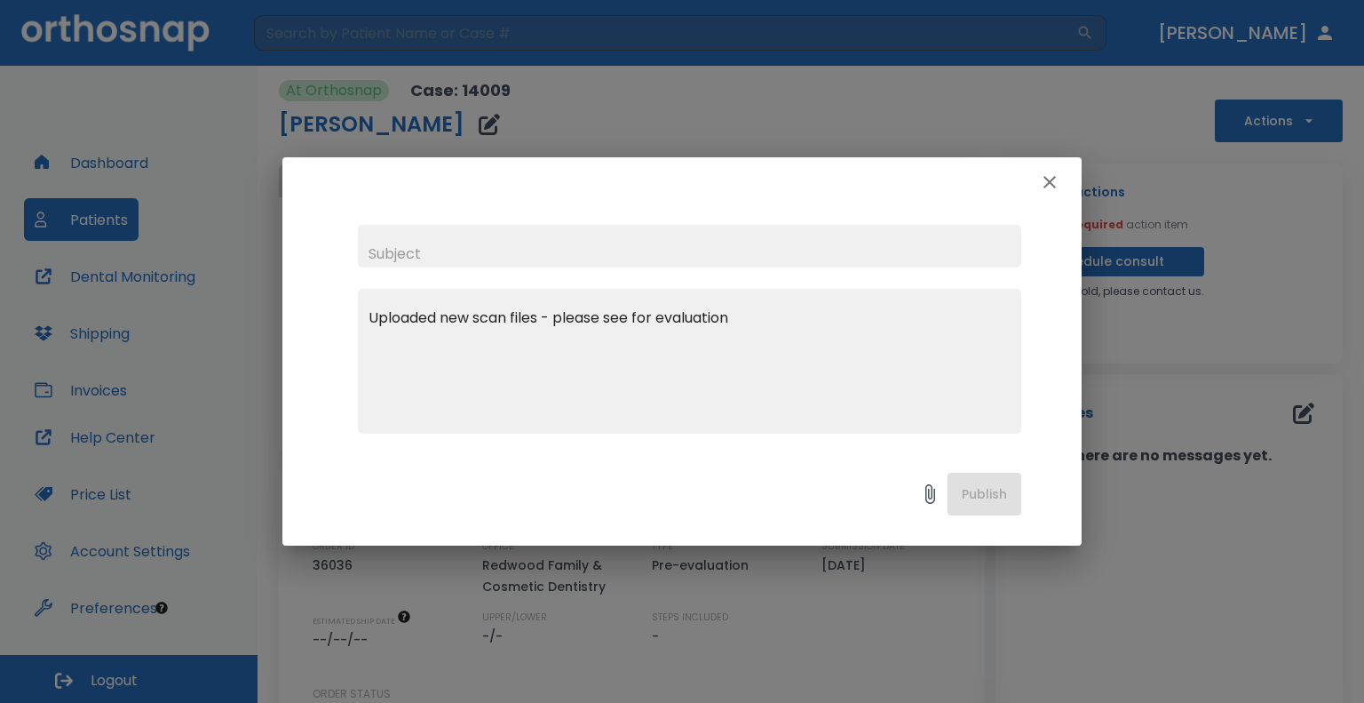
click at [654, 256] on input "text" at bounding box center [689, 246] width 663 height 43
click at [750, 365] on textarea "Uploaded new scan files - please see for evaluation" at bounding box center [690, 368] width 642 height 123
paste textarea "https://cloud.ioscanner.com/studyShared/detail?ms=io0PvSKU69WBBw5RnXmGGb1KTIaBM…"
type textarea "Uploaded new scan files - please see for evaluation https://cloud.ioscanner.com…"
click at [503, 240] on input "text" at bounding box center [689, 246] width 663 height 43
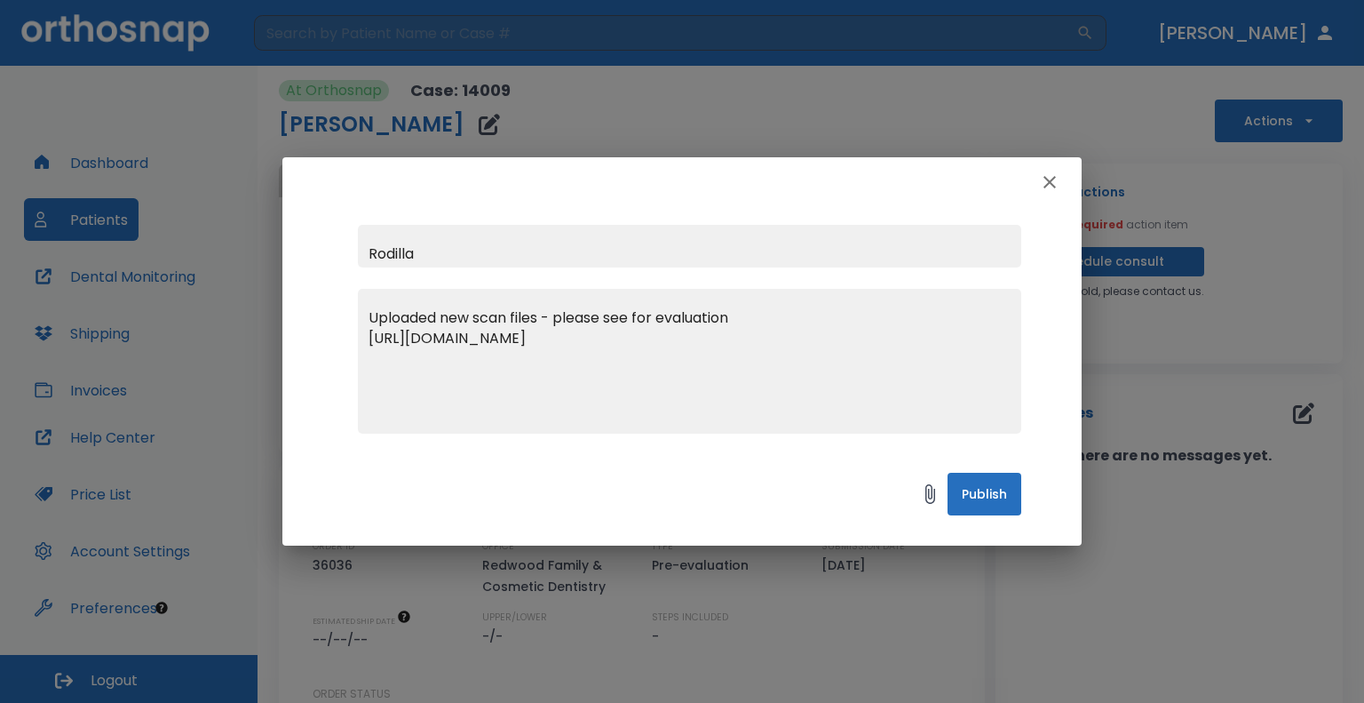
click at [521, 241] on input "Rodilla" at bounding box center [689, 246] width 663 height 43
click at [521, 241] on input "Rodilla S" at bounding box center [689, 246] width 663 height 43
click at [521, 241] on input "Rodilla" at bounding box center [689, 246] width 663 height 43
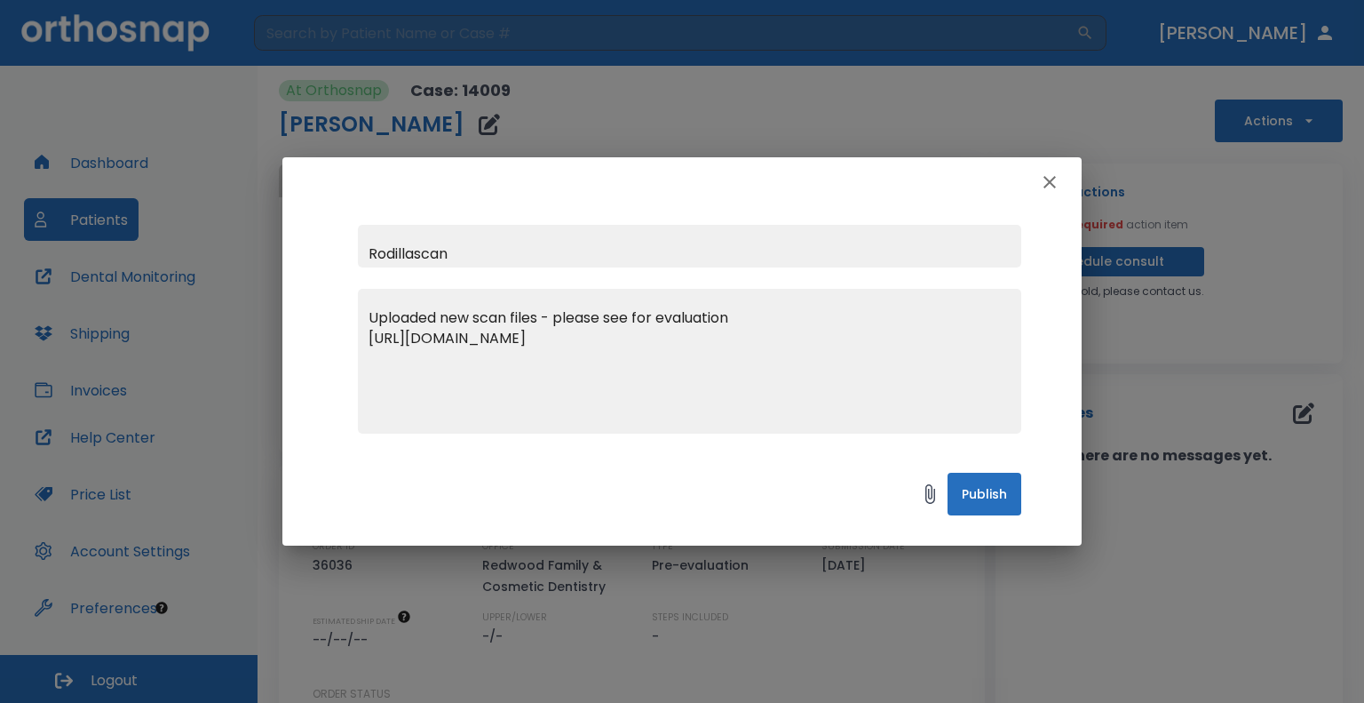
click at [521, 241] on input "Rodillascan" at bounding box center [689, 246] width 663 height 43
type input "Rodilla scan impression"
click at [981, 485] on button "Publish" at bounding box center [985, 494] width 74 height 43
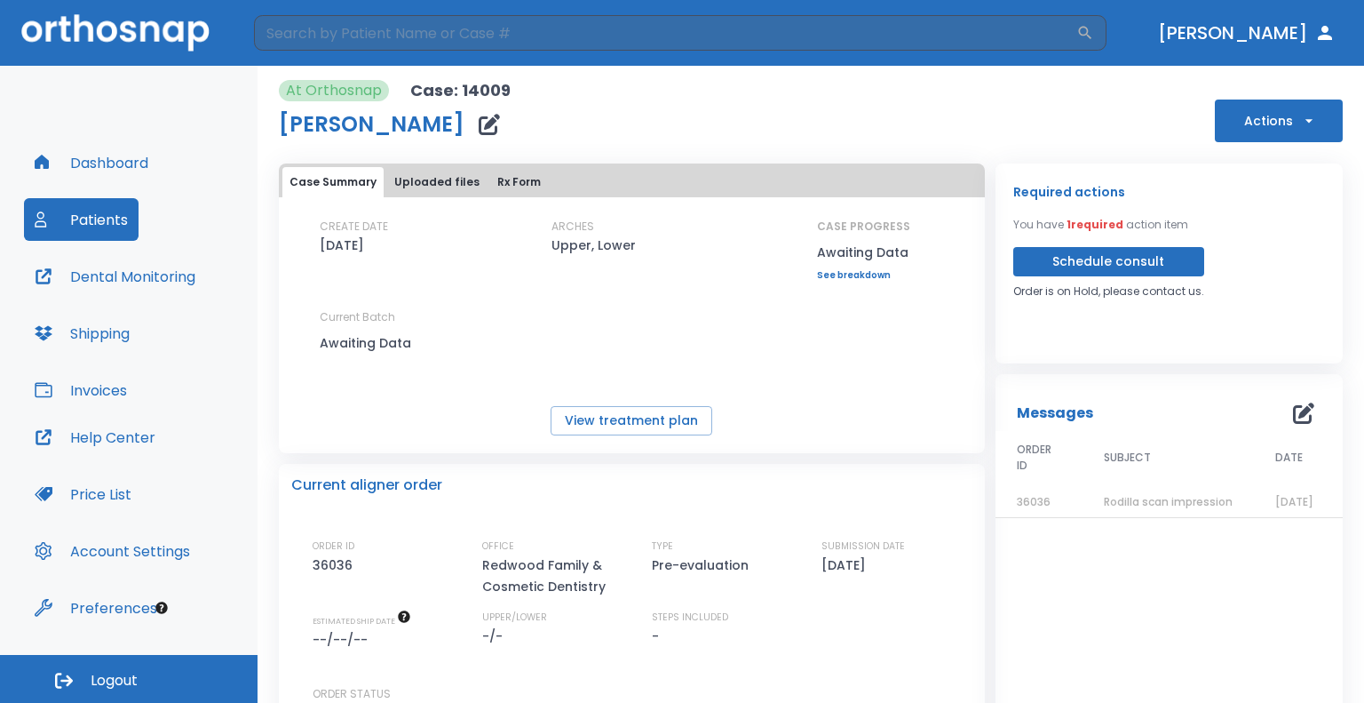
click at [99, 160] on button "Dashboard" at bounding box center [91, 162] width 135 height 43
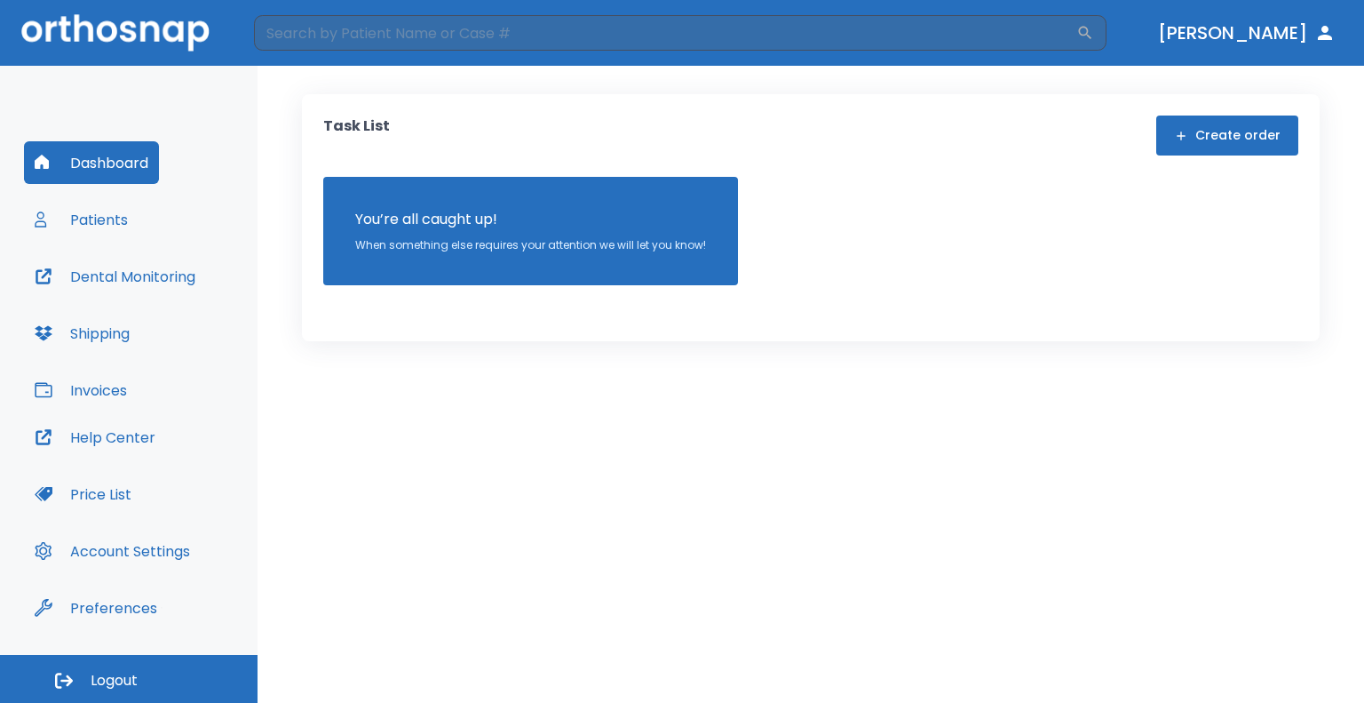
click at [1273, 139] on button "Create order" at bounding box center [1227, 135] width 142 height 40
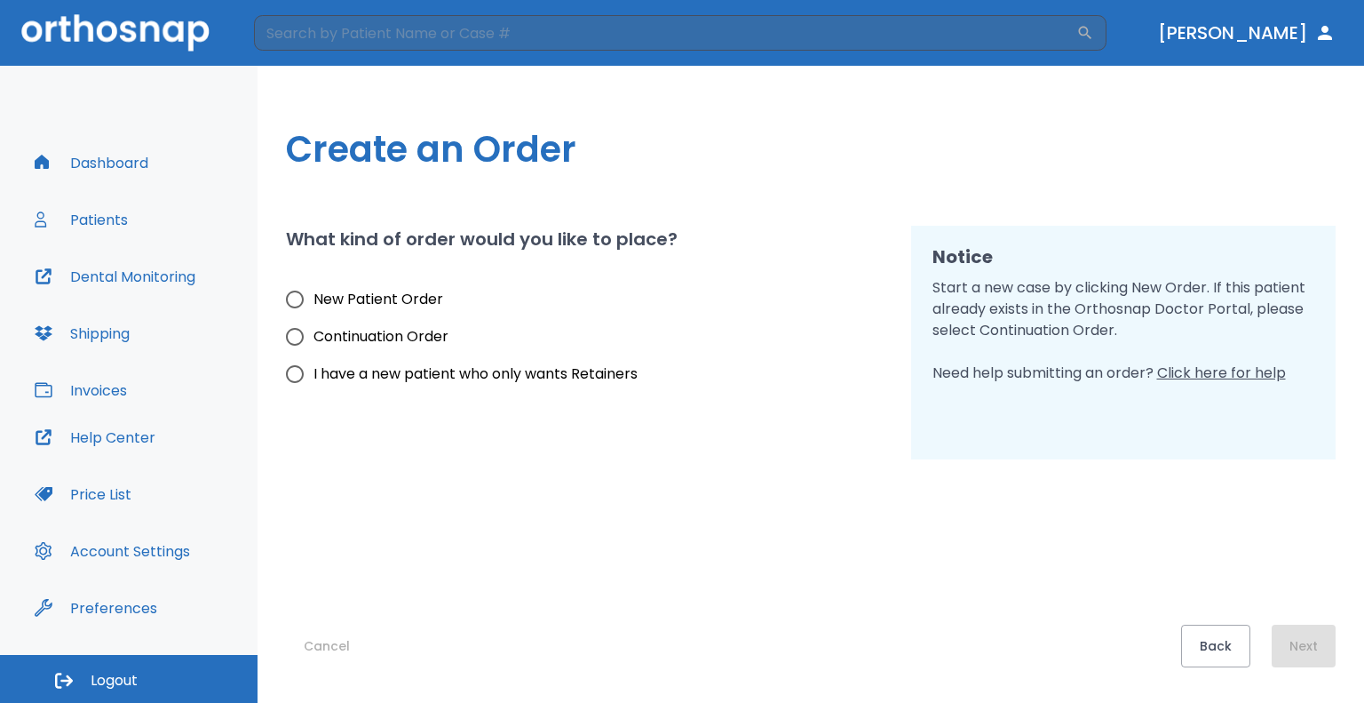
click at [297, 294] on input "New Patient Order" at bounding box center [294, 299] width 37 height 37
radio input "true"
click at [1287, 639] on button "Next" at bounding box center [1304, 645] width 64 height 43
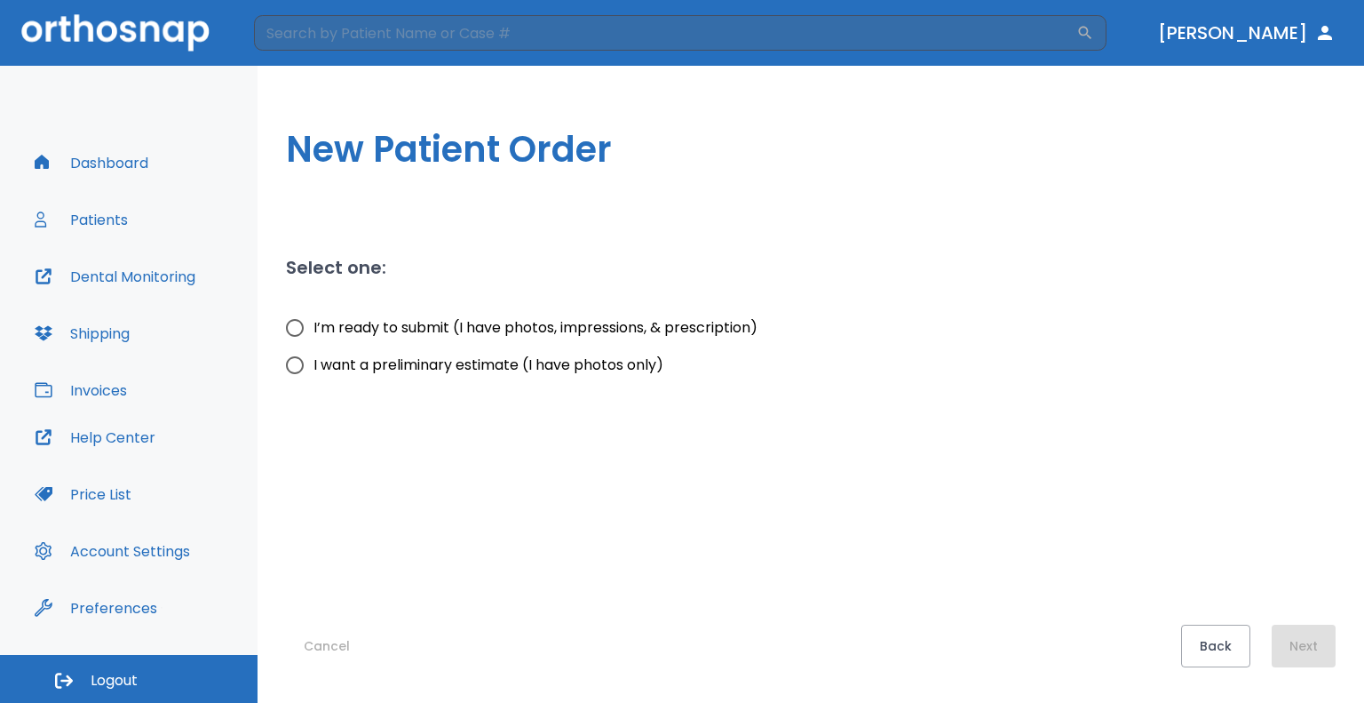
click at [330, 334] on span "I’m ready to submit (I have photos, impressions, & prescription)" at bounding box center [536, 327] width 444 height 21
click at [314, 334] on input "I’m ready to submit (I have photos, impressions, & prescription)" at bounding box center [294, 327] width 37 height 37
radio input "true"
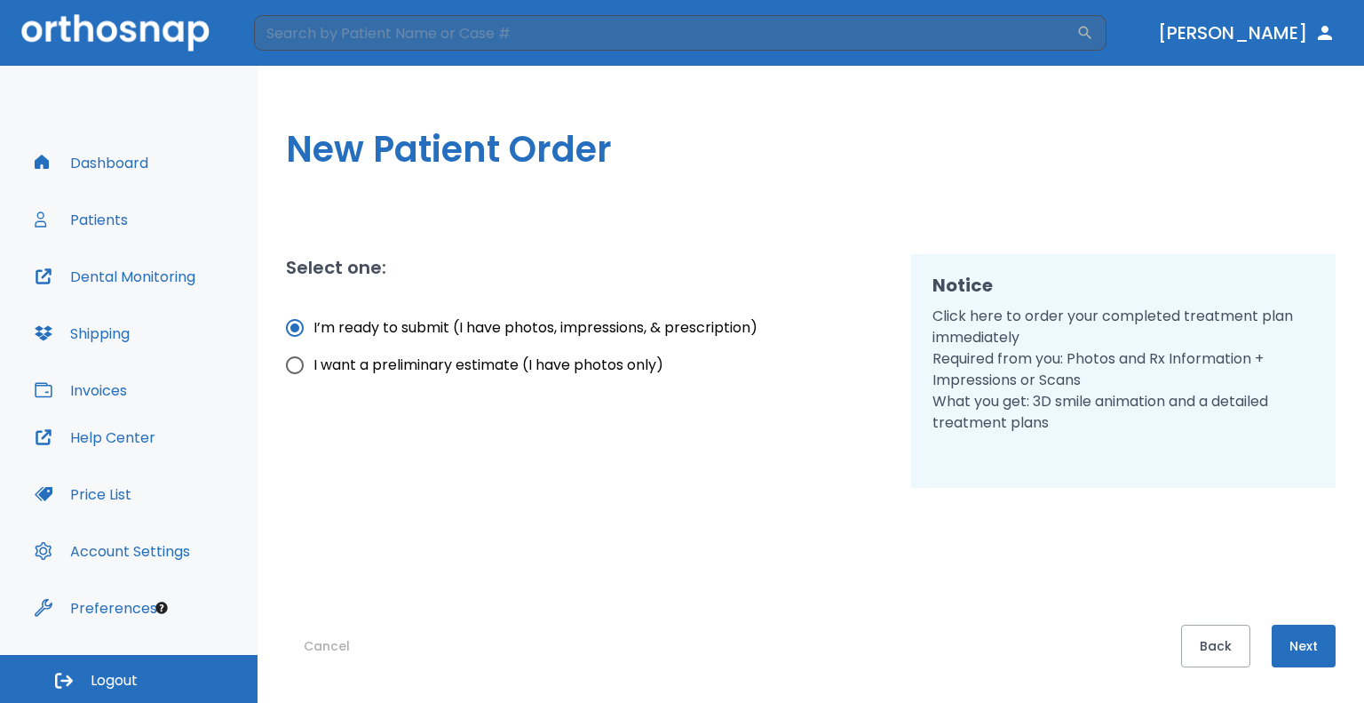
click at [1287, 635] on button "Next" at bounding box center [1304, 645] width 64 height 43
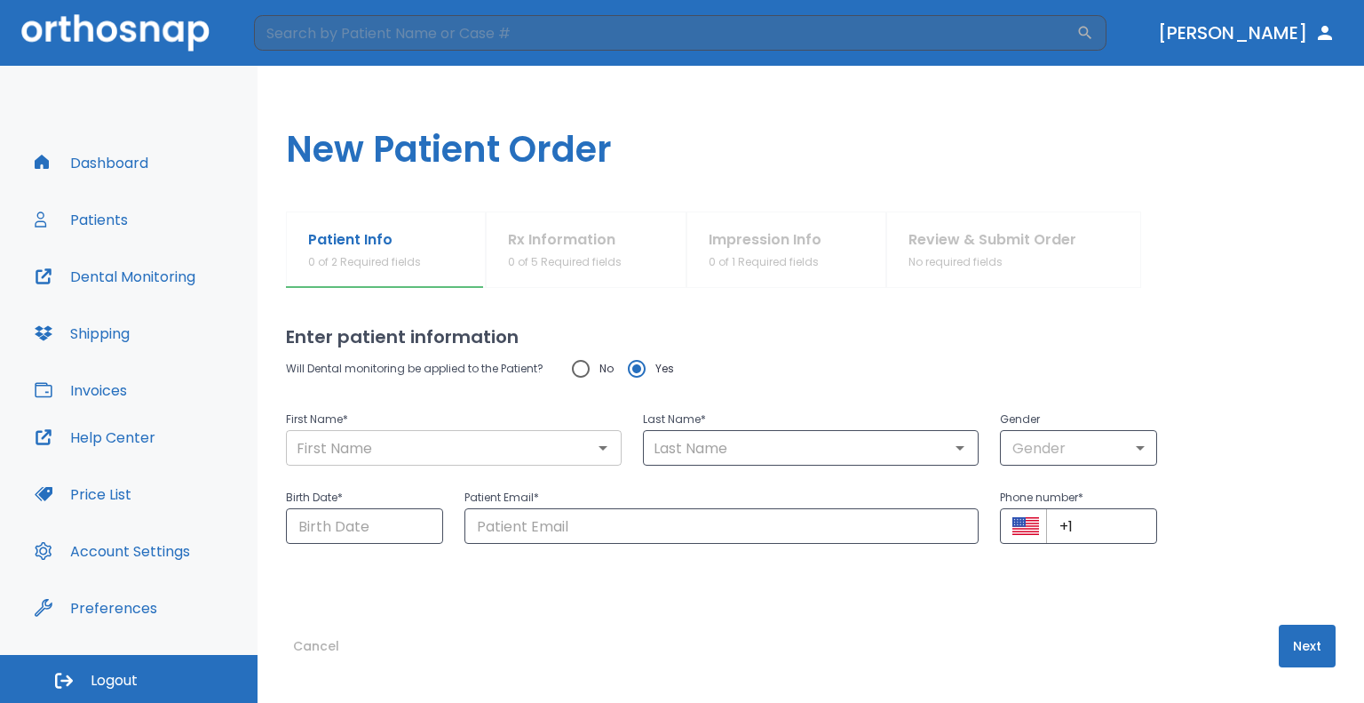
click at [491, 459] on div "​" at bounding box center [454, 448] width 336 height 36
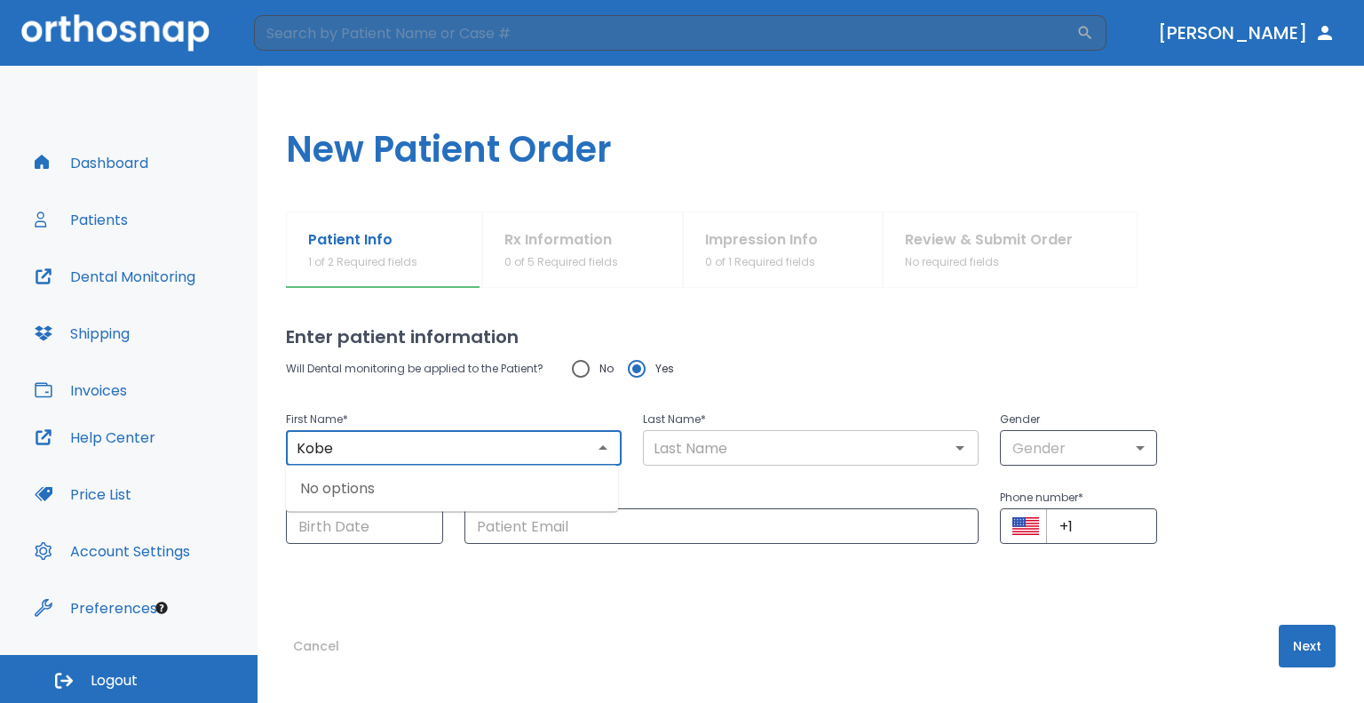
type input "Kobe"
click at [788, 456] on input "text" at bounding box center [810, 447] width 325 height 25
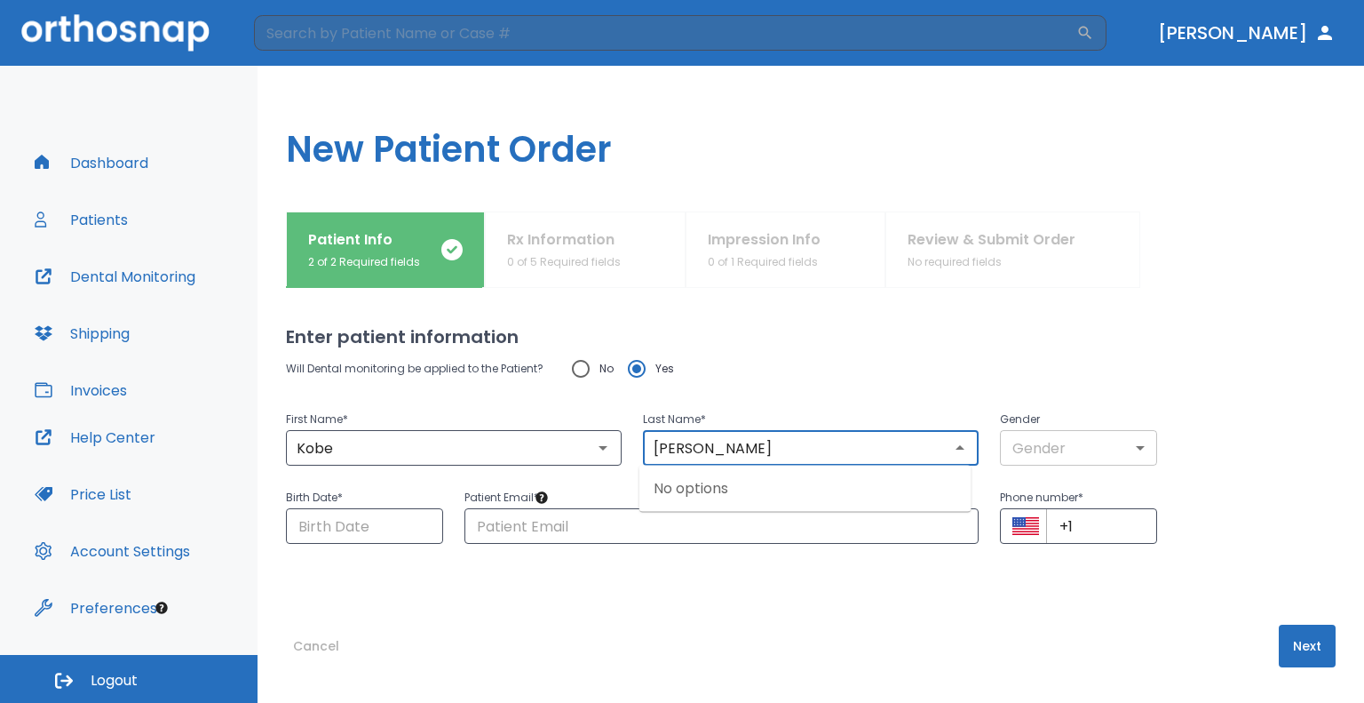
type input "Miguel"
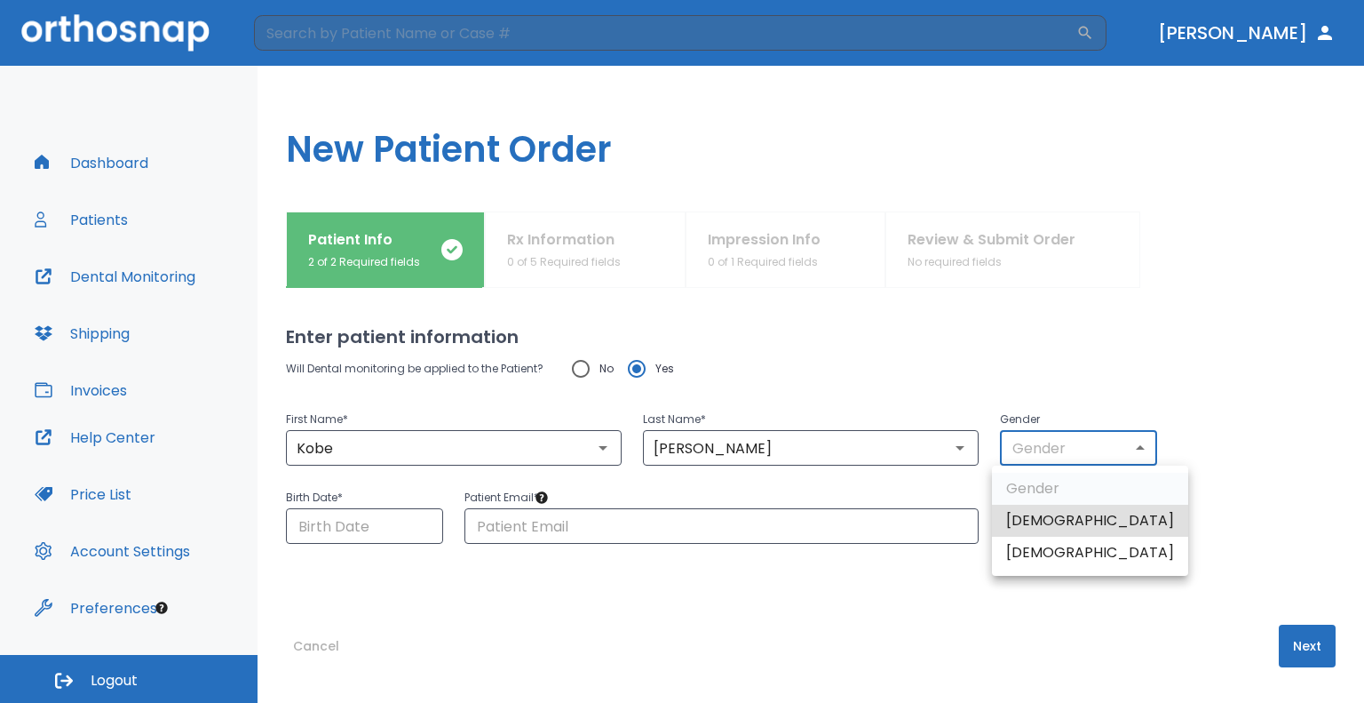
click at [1086, 447] on body "​ Dr. Largoza Dashboard Patients Dental Monitoring Shipping Invoices Help Cente…" at bounding box center [682, 351] width 1364 height 703
click at [1037, 520] on li "Male" at bounding box center [1090, 520] width 196 height 32
type input "1"
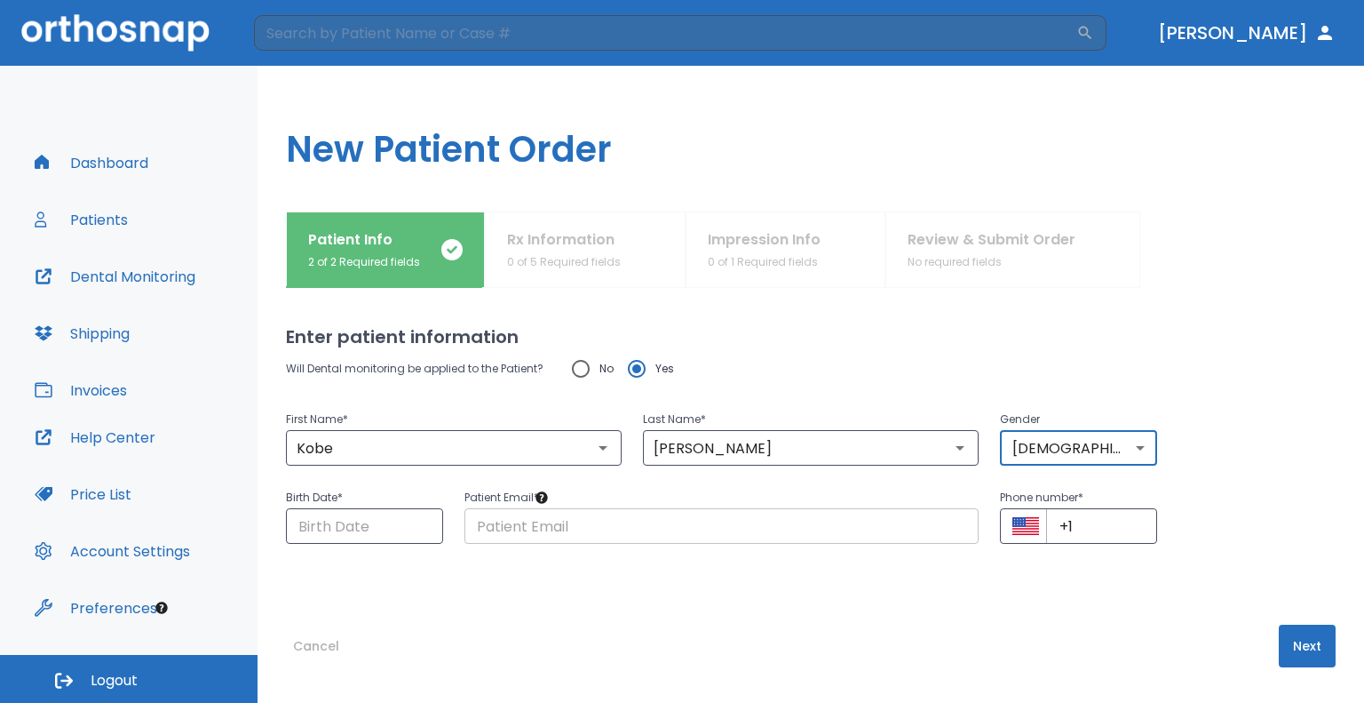
click at [638, 521] on input "text" at bounding box center [722, 526] width 514 height 36
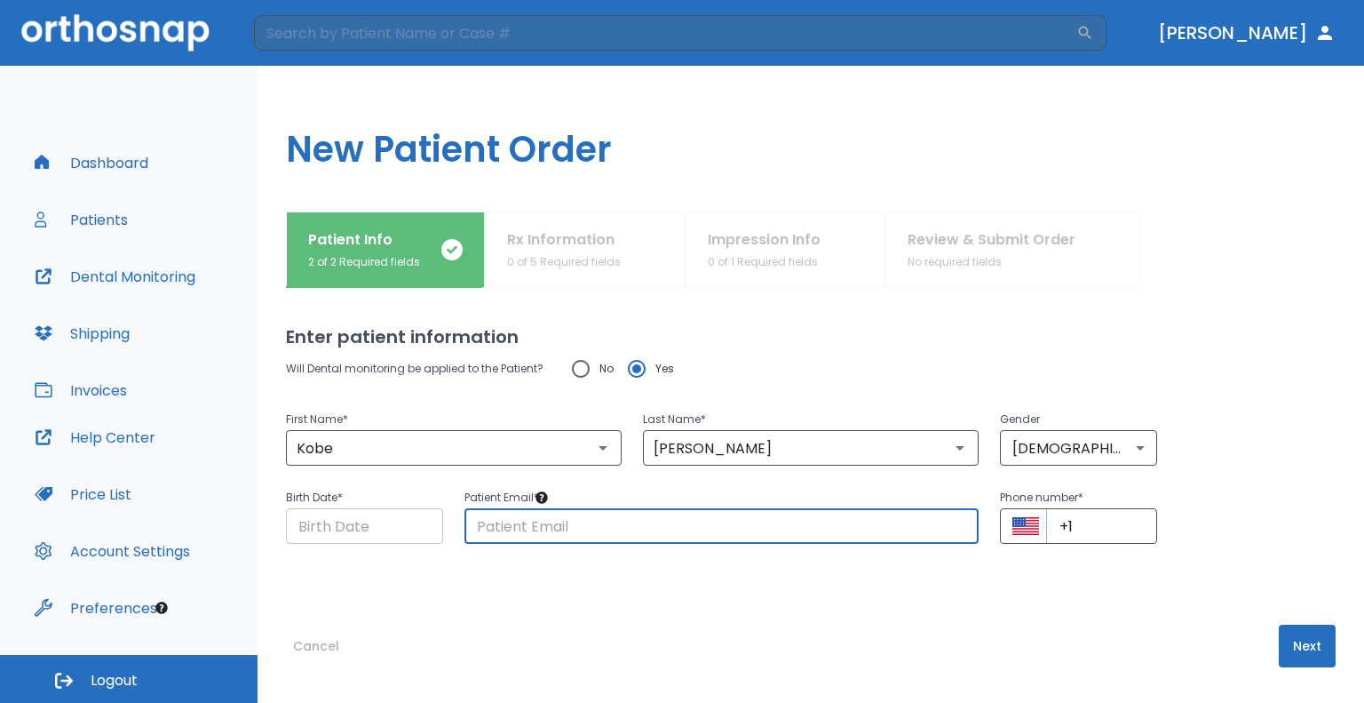
click at [386, 538] on input "Choose date" at bounding box center [364, 526] width 157 height 36
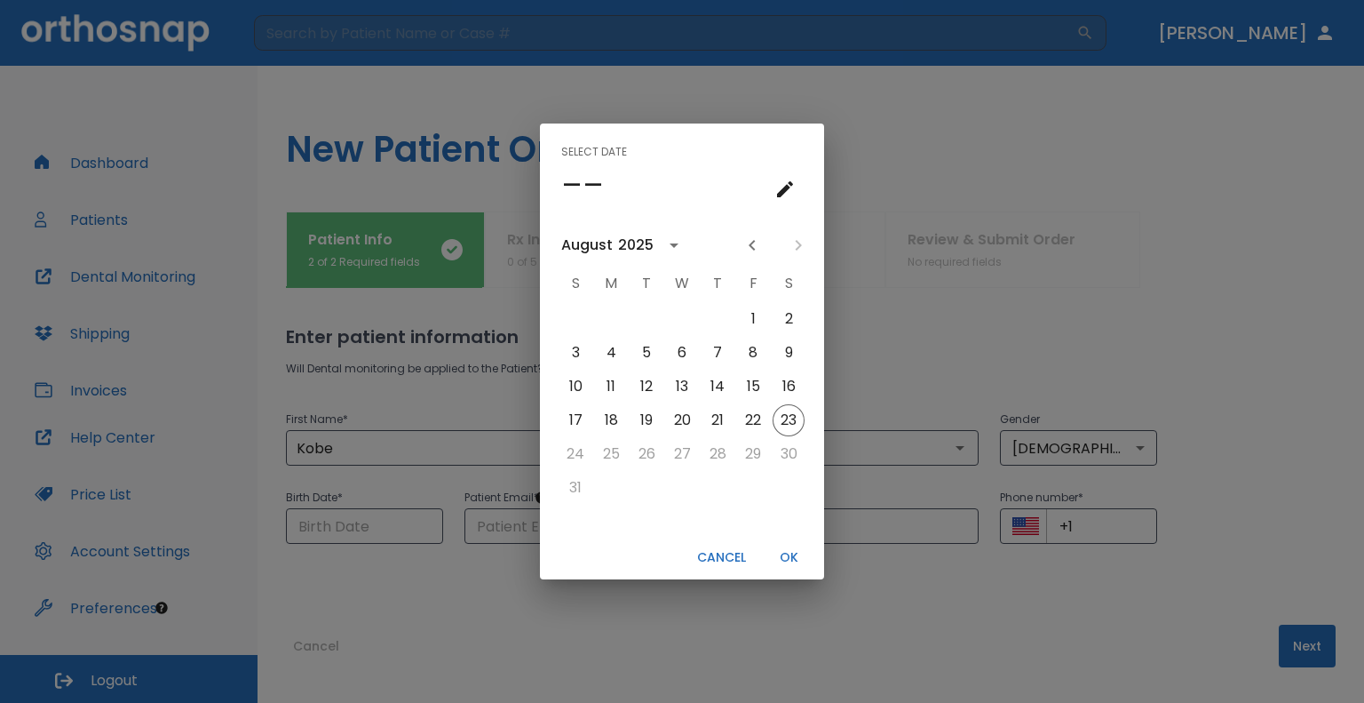
drag, startPoint x: 791, startPoint y: 242, endPoint x: 752, endPoint y: 251, distance: 40.3
click at [790, 243] on div at bounding box center [775, 245] width 76 height 30
click at [652, 249] on div "2025" at bounding box center [638, 244] width 41 height 21
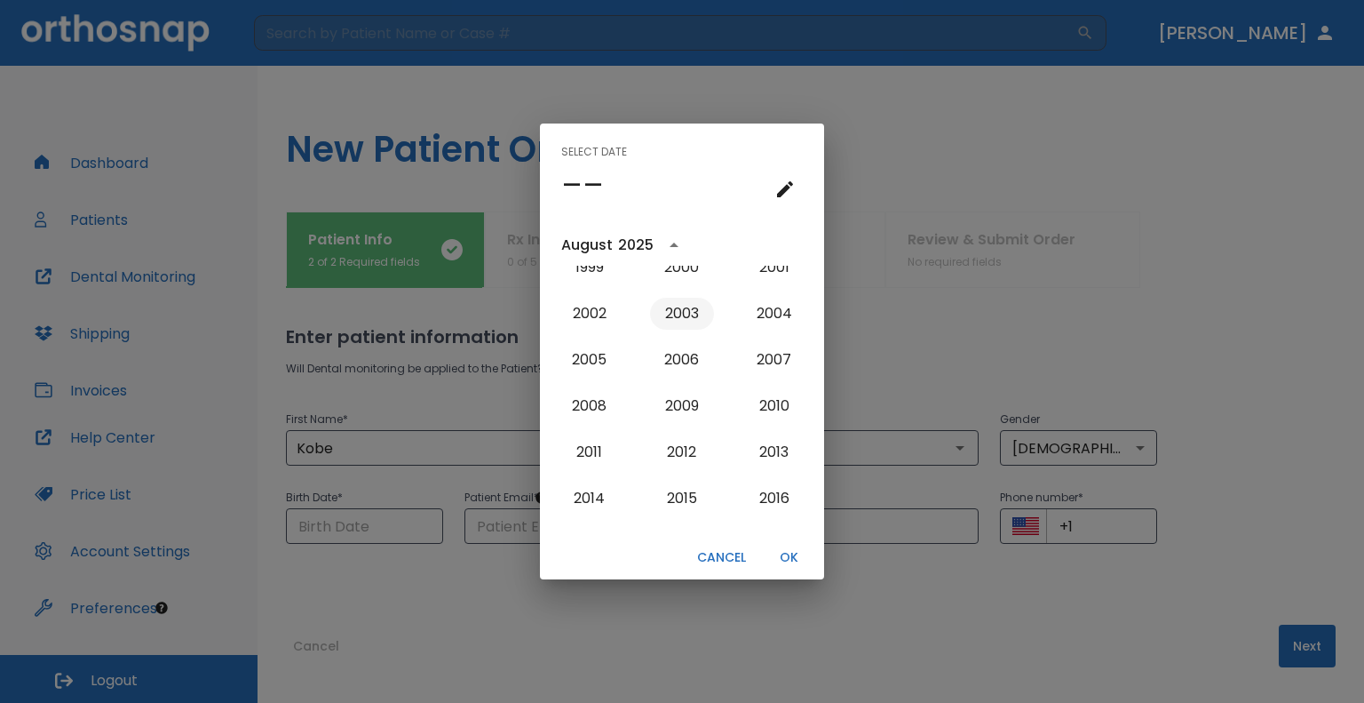
scroll to position [1426, 0]
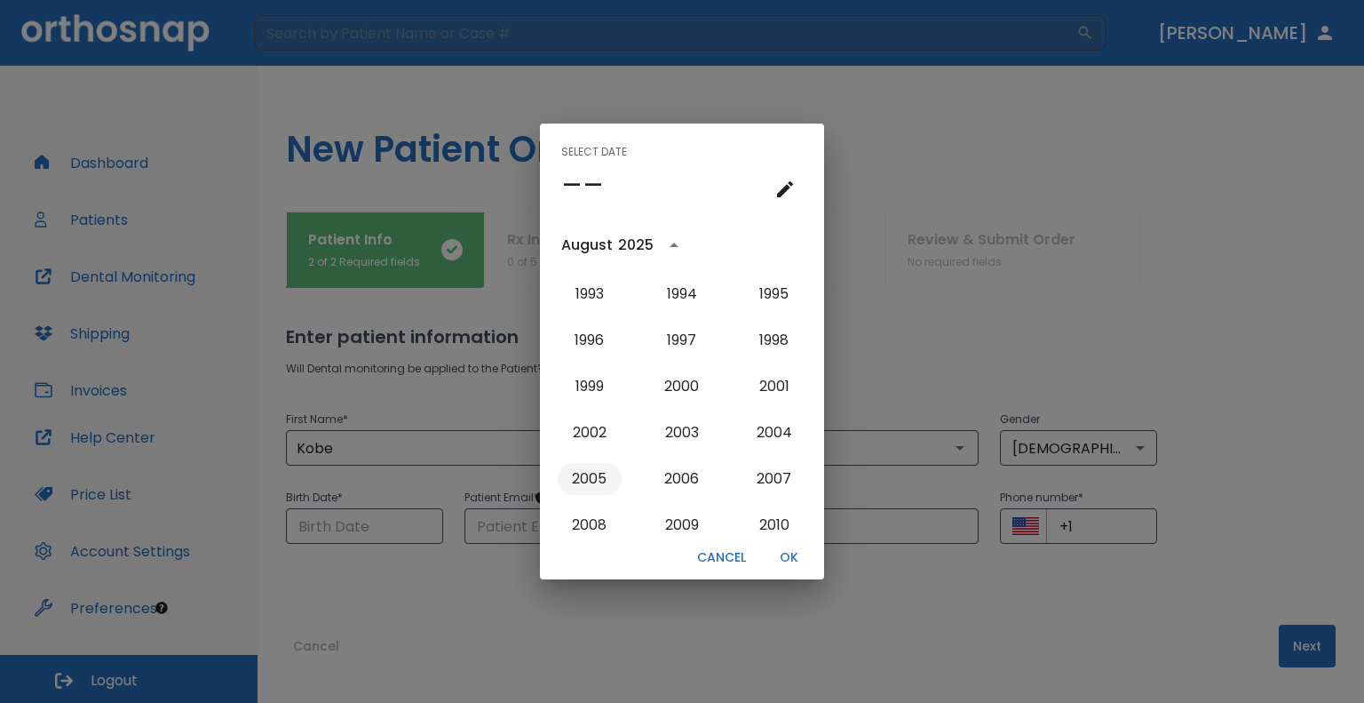
click at [580, 476] on button "2005" at bounding box center [590, 479] width 64 height 32
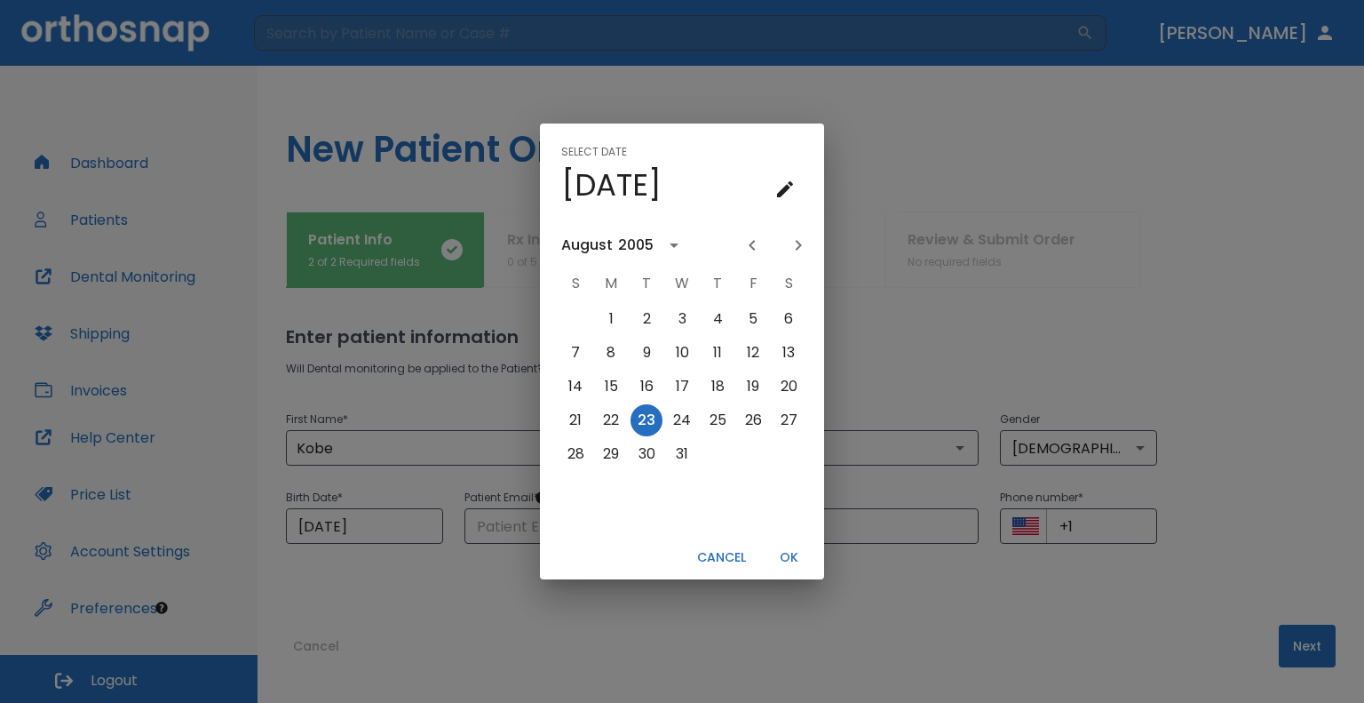
scroll to position [0, 0]
drag, startPoint x: 438, startPoint y: 534, endPoint x: 382, endPoint y: 534, distance: 56.0
click at [437, 535] on div "Select date Tue, Aug 23 August 2005 S M T W T F S 1 2 3 4 5 6 7 8 9 10 11 12 13…" at bounding box center [682, 351] width 1364 height 703
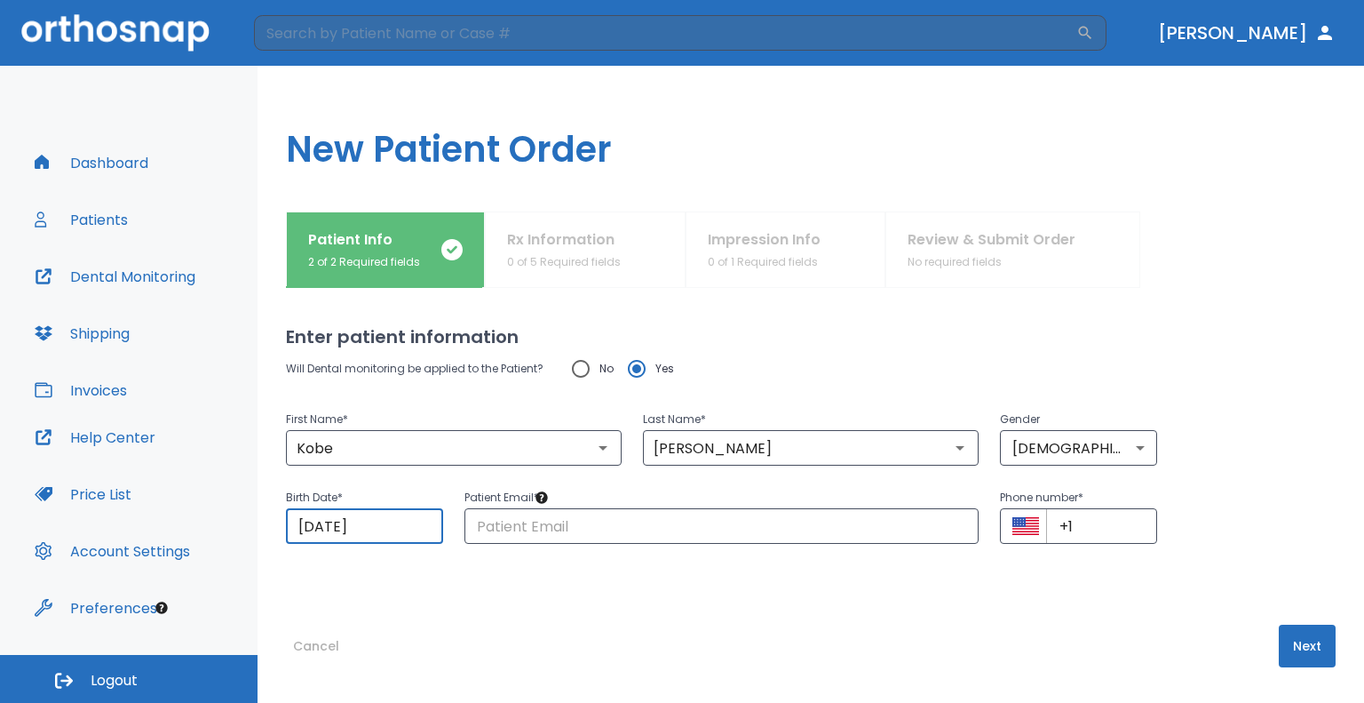
click at [317, 528] on input "08/23/2025" at bounding box center [364, 526] width 157 height 36
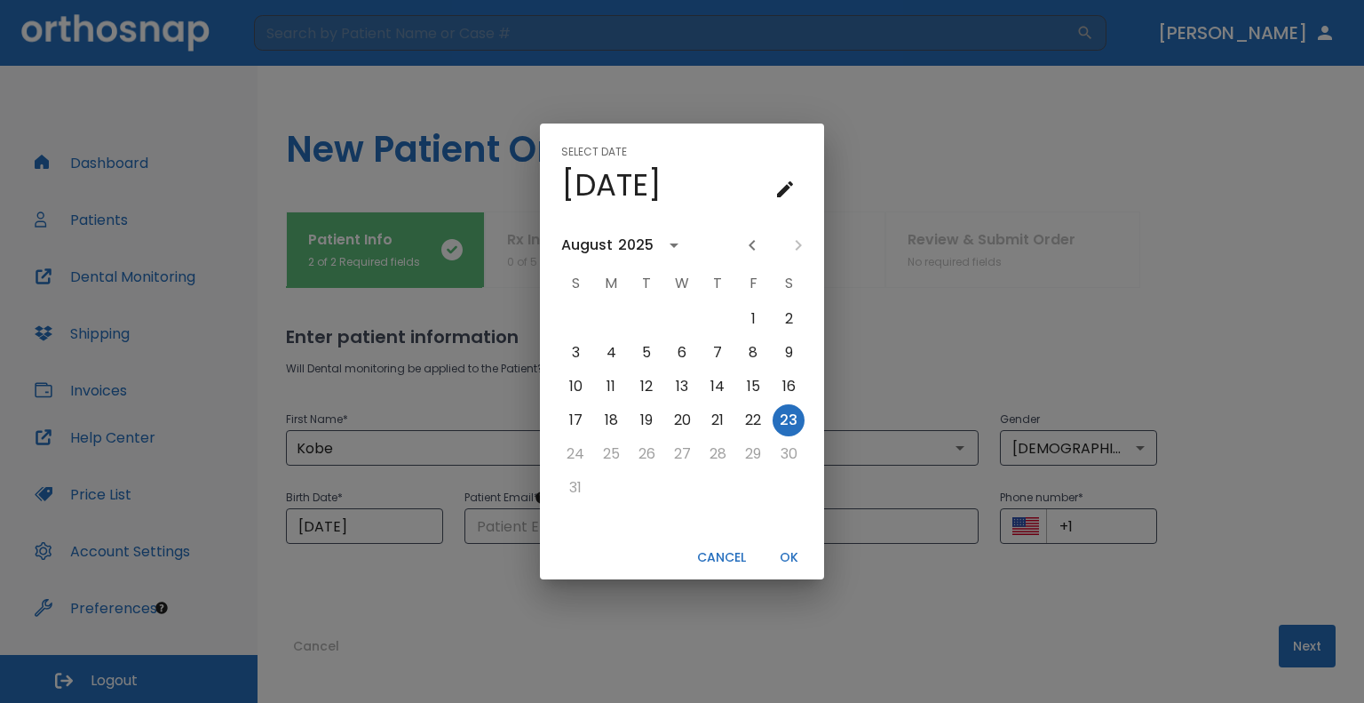
click at [800, 245] on div at bounding box center [775, 245] width 76 height 30
click at [777, 249] on div at bounding box center [775, 245] width 76 height 30
click at [669, 237] on icon "calendar view is open, switch to year view" at bounding box center [673, 244] width 21 height 21
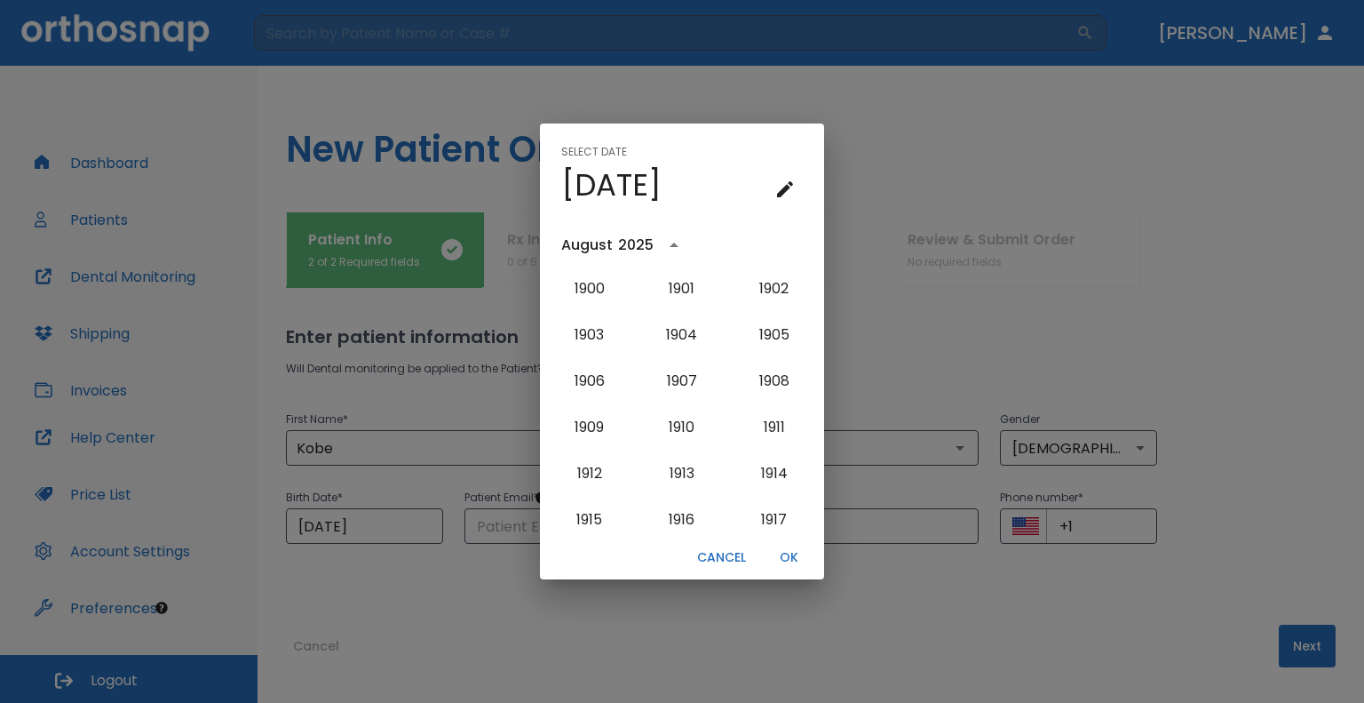
scroll to position [1782, 0]
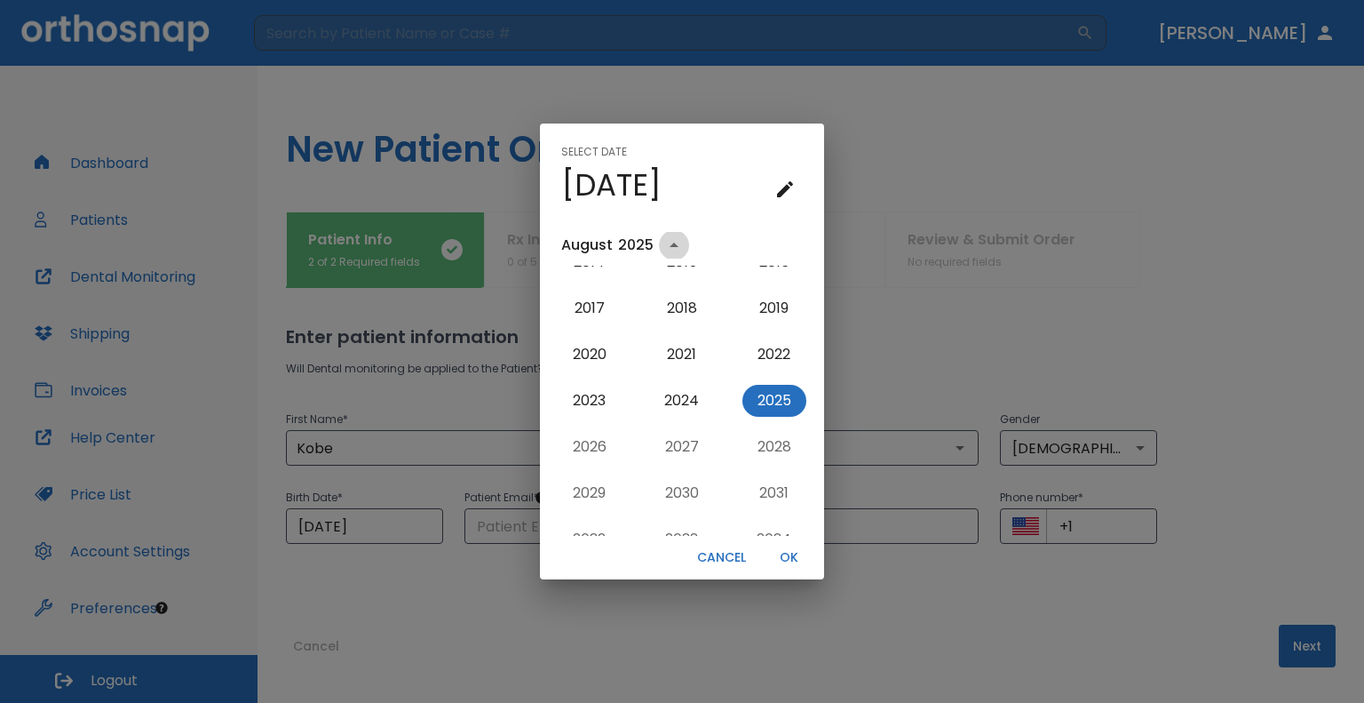
click at [669, 241] on icon "year view is open, switch to calendar view" at bounding box center [673, 244] width 21 height 21
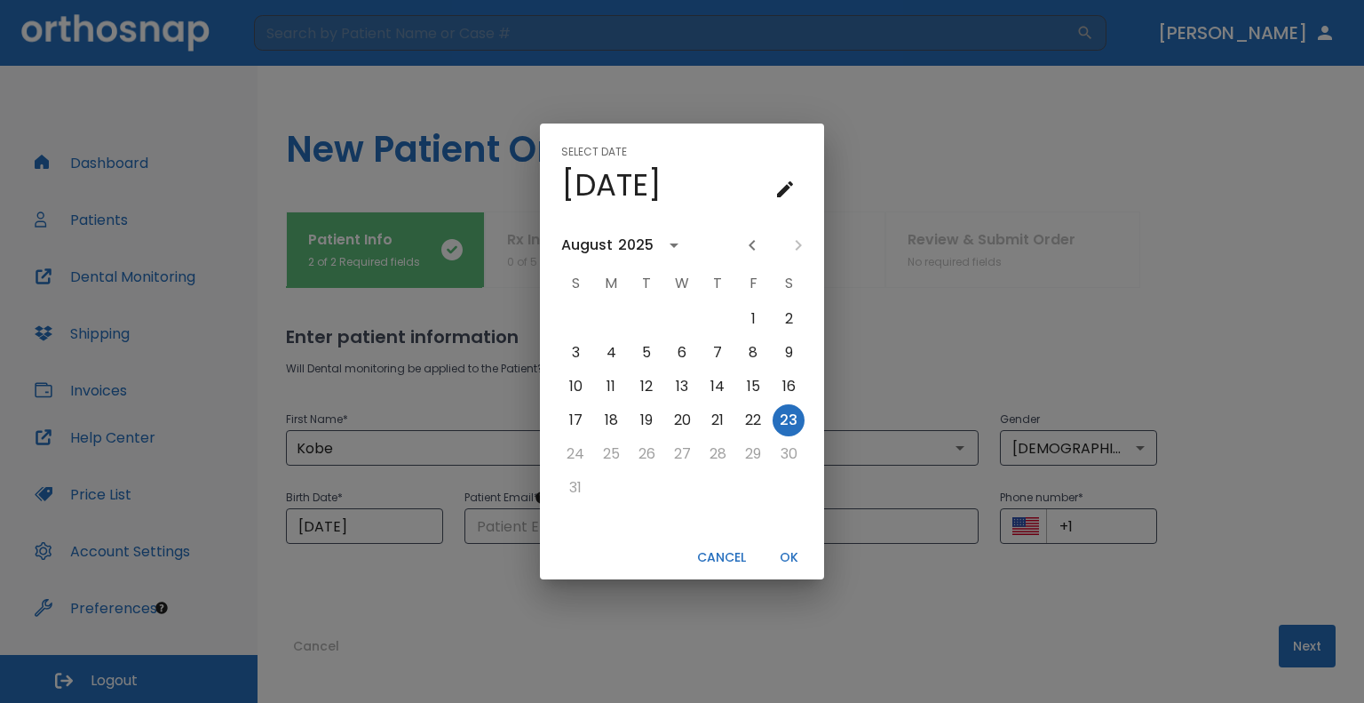
click at [632, 244] on div "2025" at bounding box center [636, 244] width 36 height 21
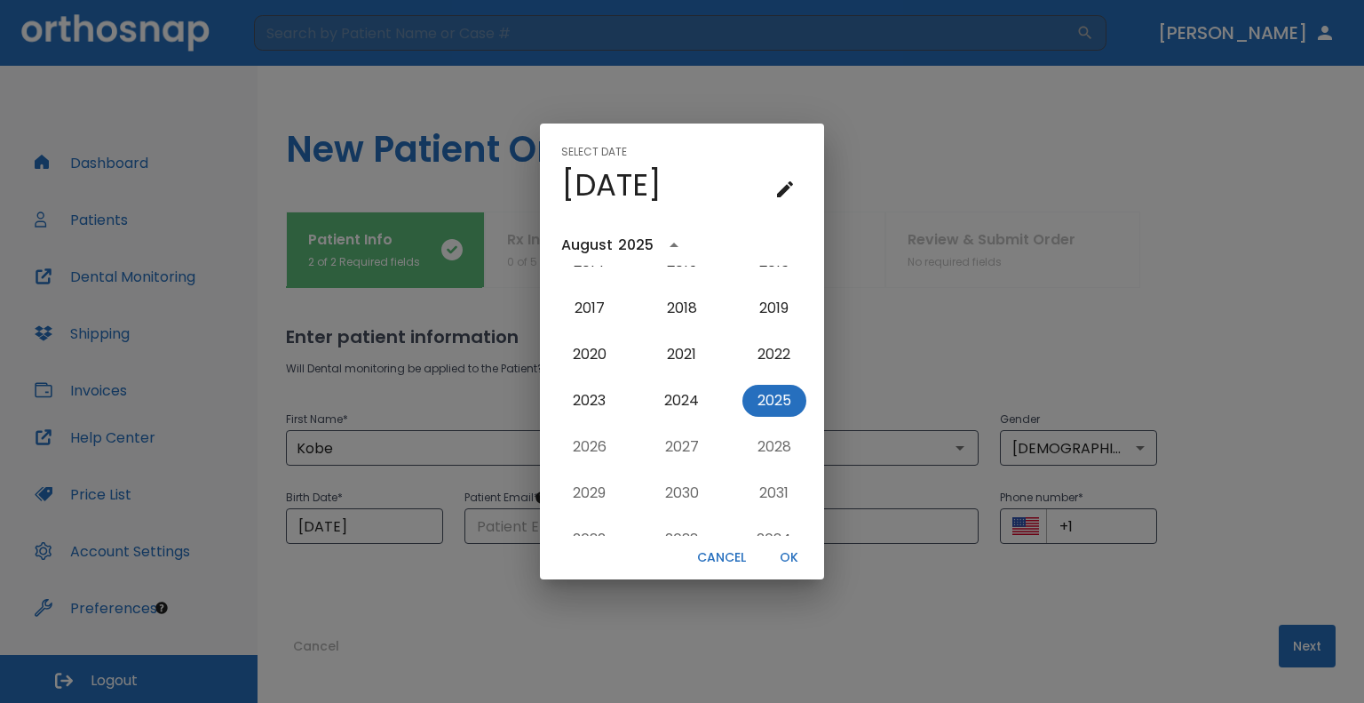
click at [629, 248] on div "2025" at bounding box center [636, 244] width 36 height 21
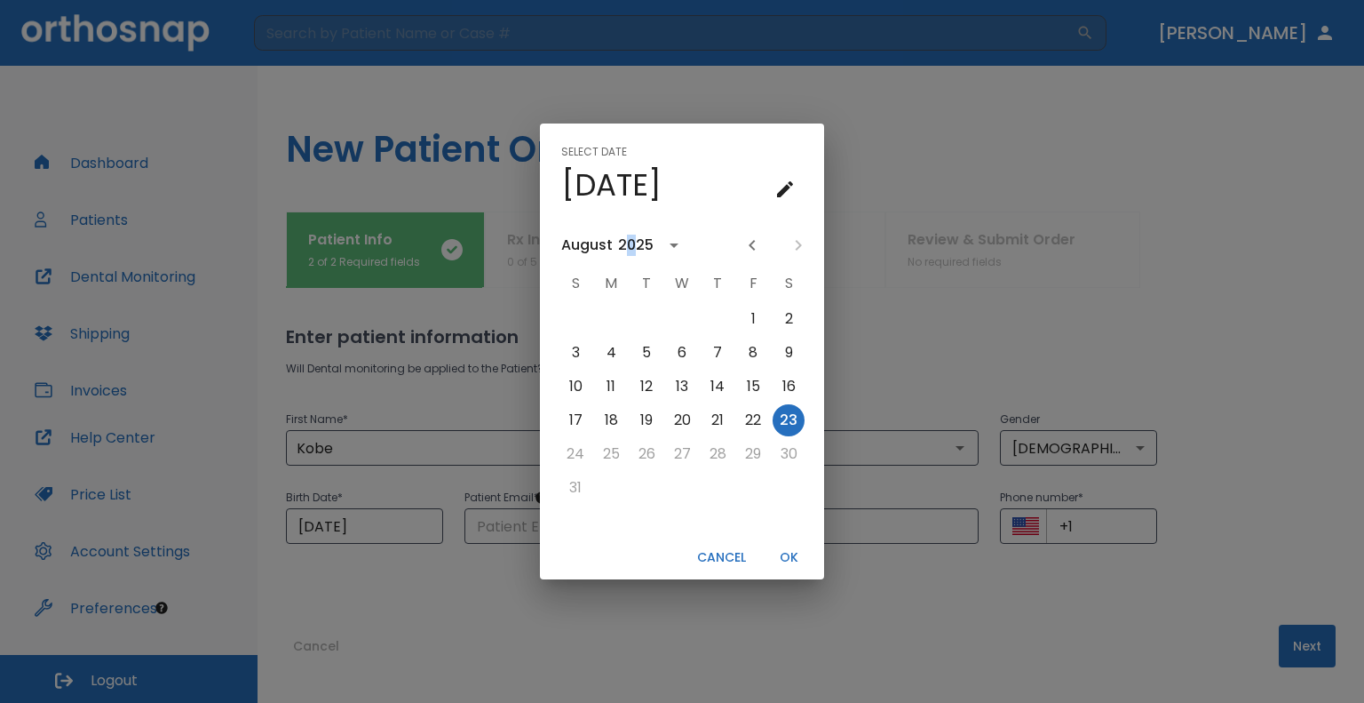
scroll to position [0, 0]
click at [666, 250] on icon "calendar view is open, switch to year view" at bounding box center [673, 244] width 21 height 21
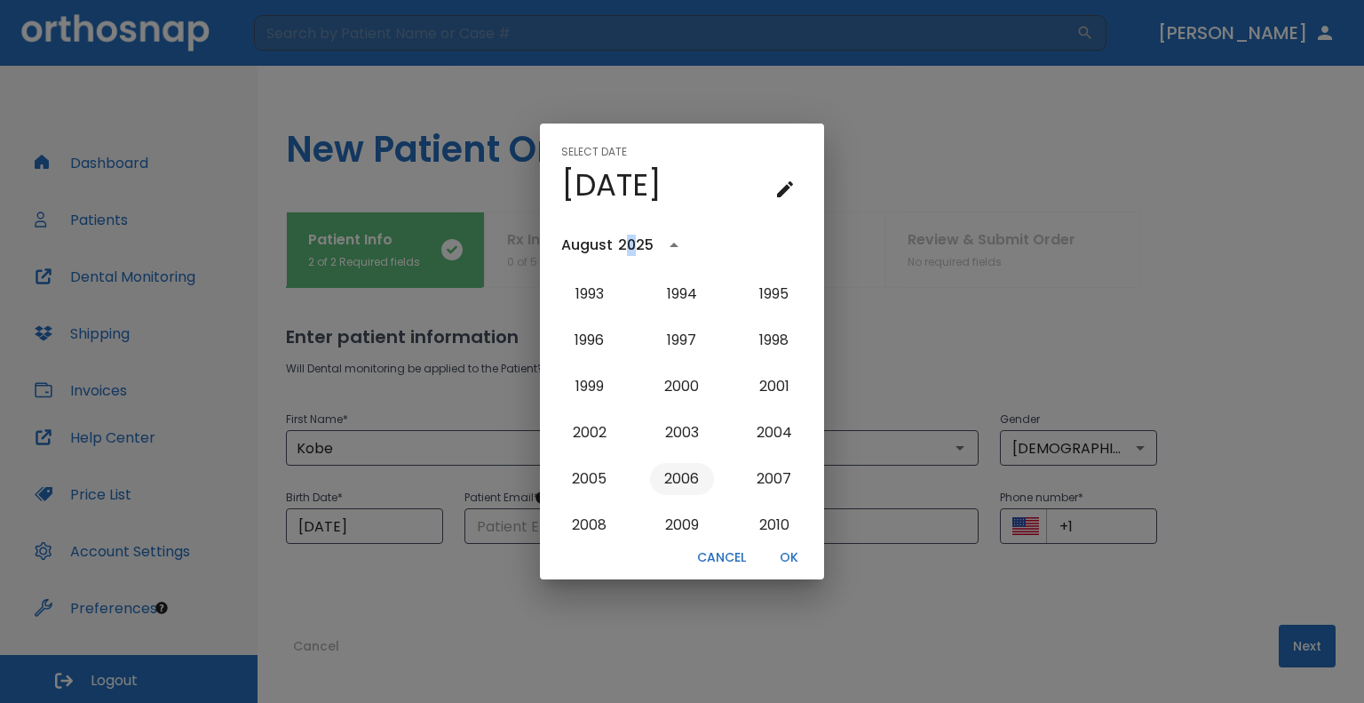
scroll to position [1426, 0]
click at [584, 480] on button "2005" at bounding box center [590, 479] width 64 height 32
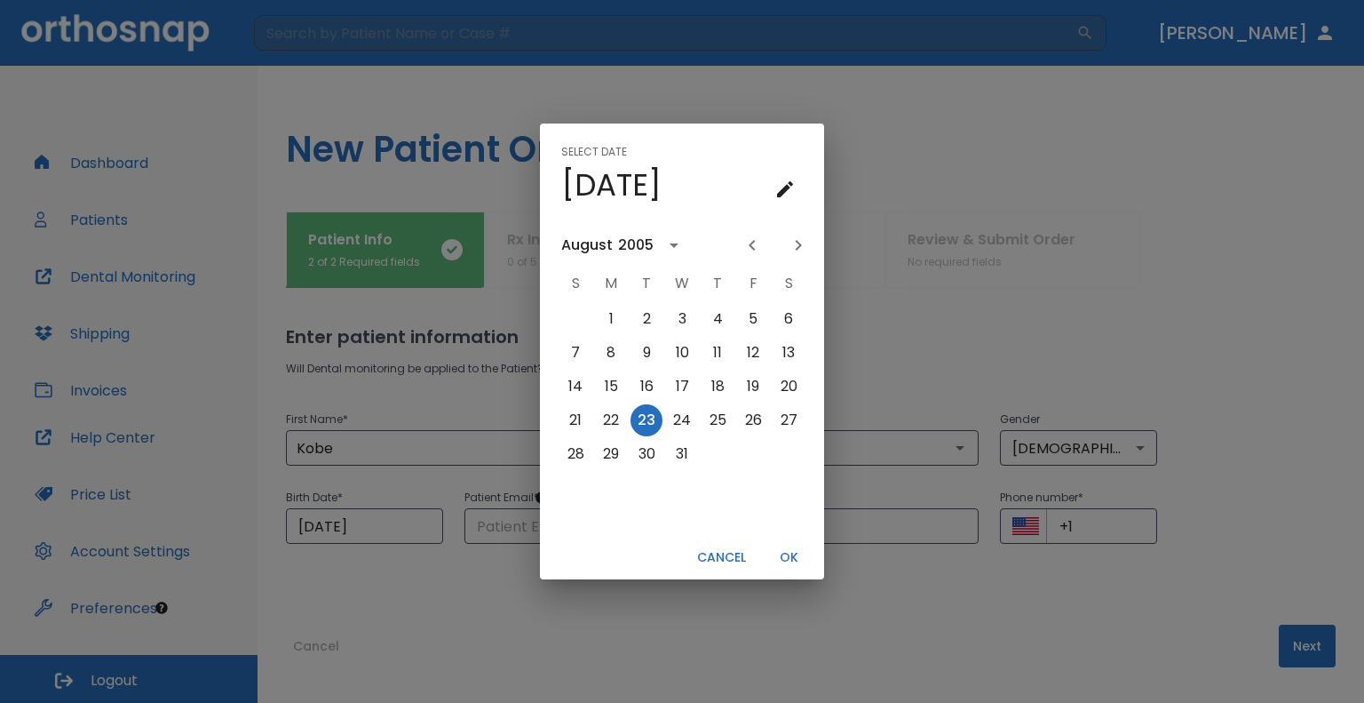
click at [787, 556] on button "OK" at bounding box center [788, 557] width 57 height 29
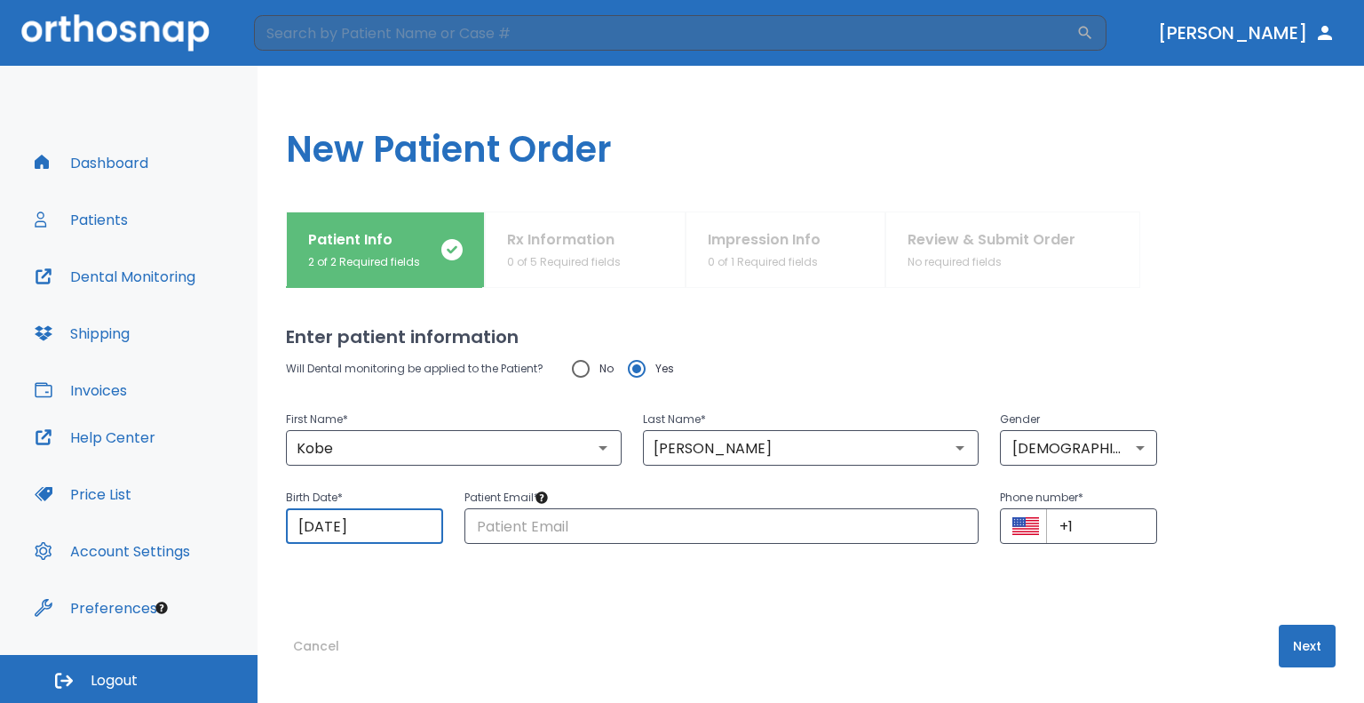
click at [337, 525] on input "08/23/2005" at bounding box center [364, 526] width 157 height 36
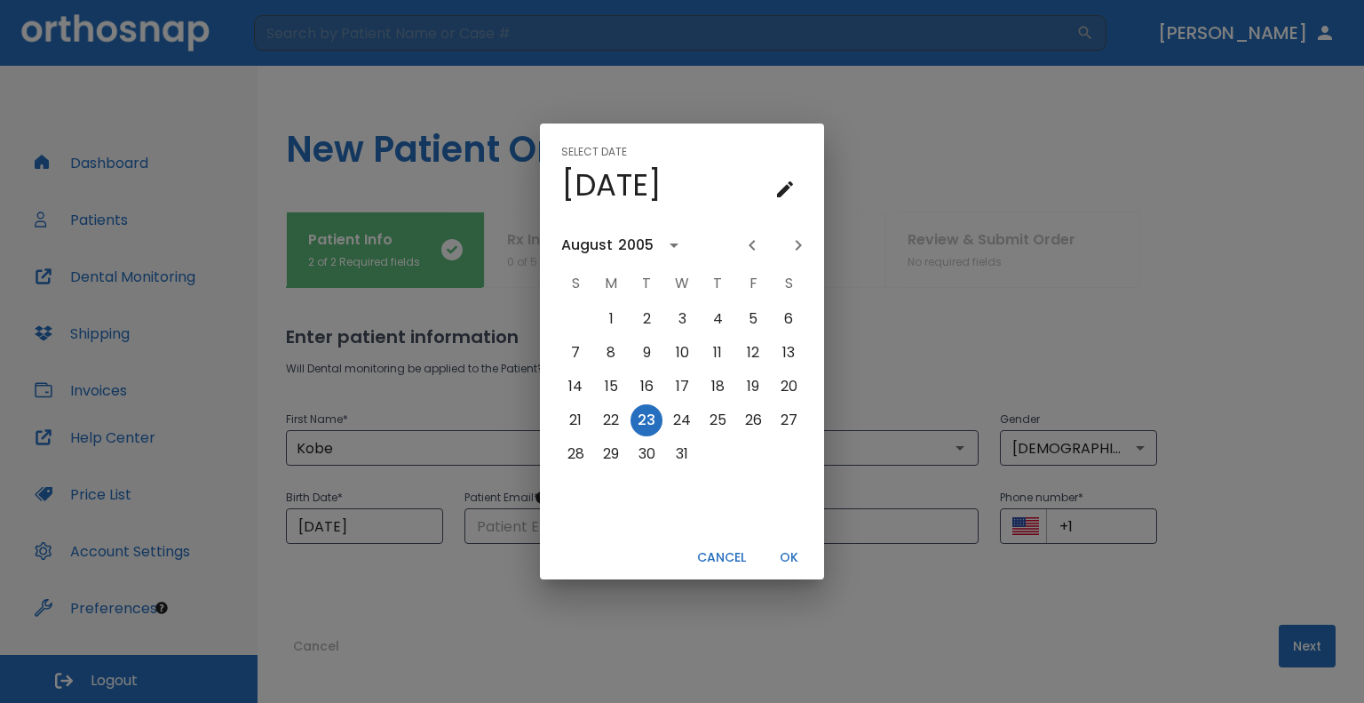
click at [790, 244] on icon "Next month" at bounding box center [798, 244] width 21 height 21
click at [791, 244] on icon "Next month" at bounding box center [798, 244] width 21 height 21
click at [776, 320] on button "5" at bounding box center [789, 319] width 32 height 32
type input "11/05/2005"
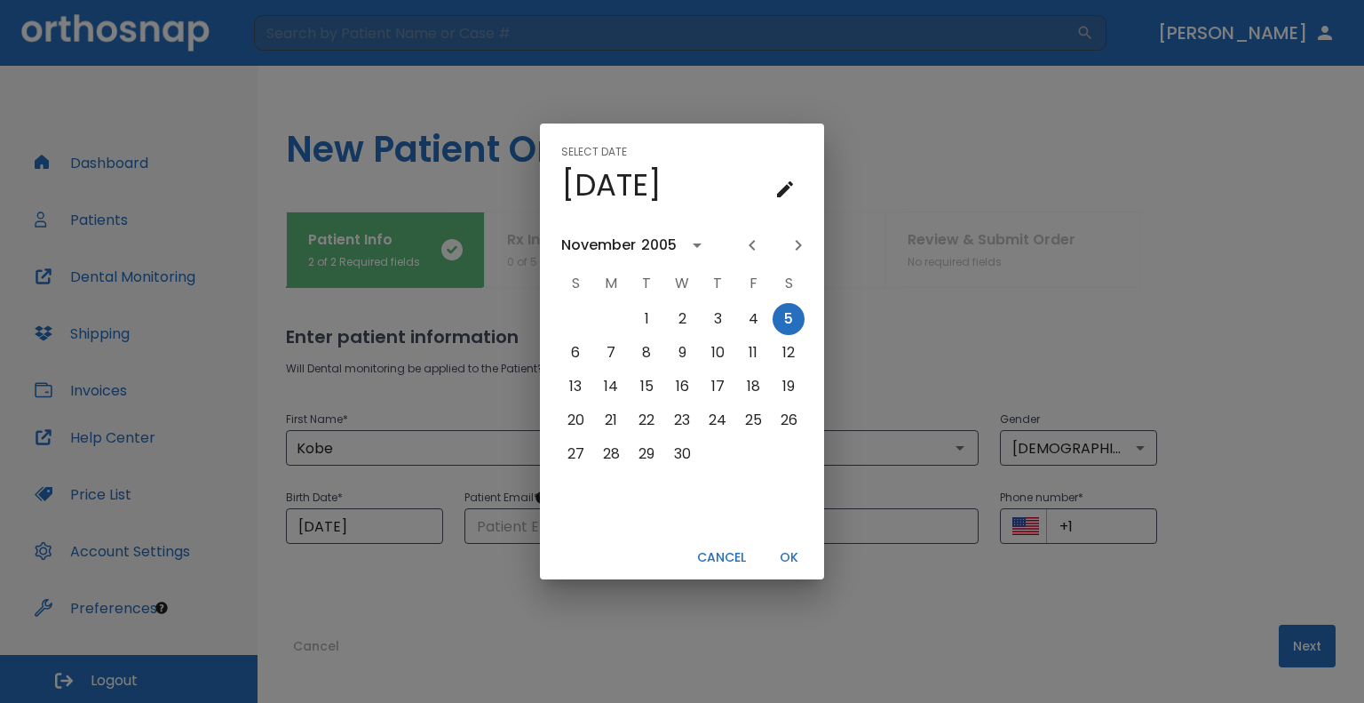
click at [791, 556] on button "OK" at bounding box center [788, 557] width 57 height 29
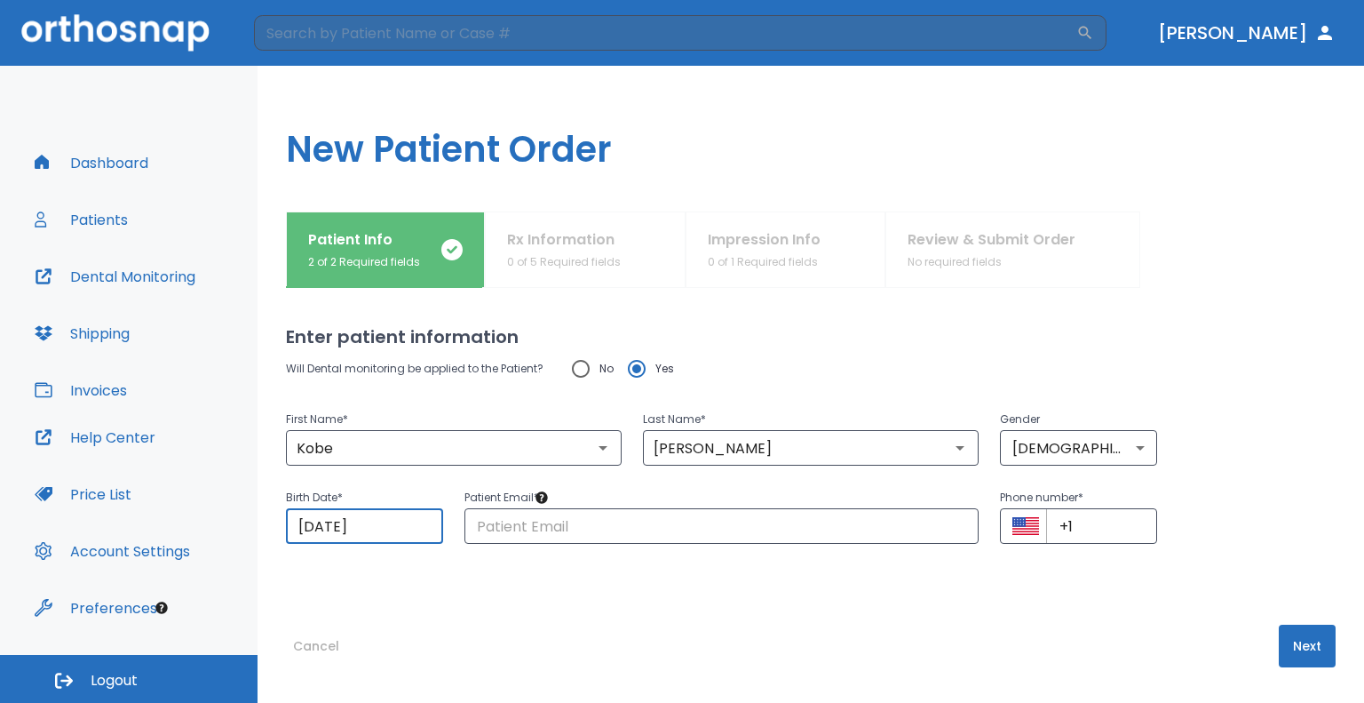
click at [910, 592] on div "Enter patient information Will Dental monitoring be applied to the Patient? No …" at bounding box center [811, 495] width 1050 height 415
click at [667, 498] on p "Patient Email *" at bounding box center [722, 497] width 514 height 21
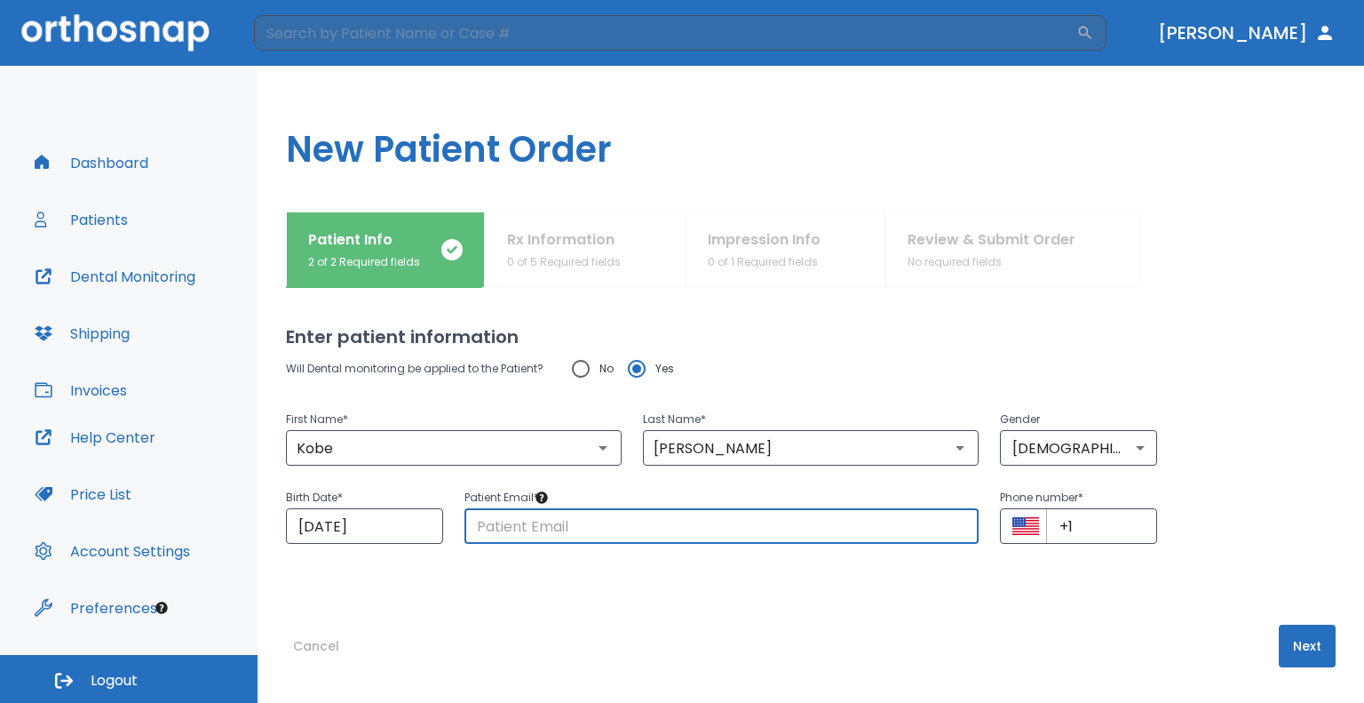
click at [654, 520] on input "text" at bounding box center [722, 526] width 514 height 36
click at [1114, 517] on input "+1" at bounding box center [1101, 526] width 111 height 36
drag, startPoint x: 744, startPoint y: 523, endPoint x: 87, endPoint y: 518, distance: 657.3
click at [99, 499] on div "Dashboard Patients Dental Monitoring Shipping Invoices Help Center Price List A…" at bounding box center [682, 384] width 1364 height 637
type input "kobemigz5@gmail.com"
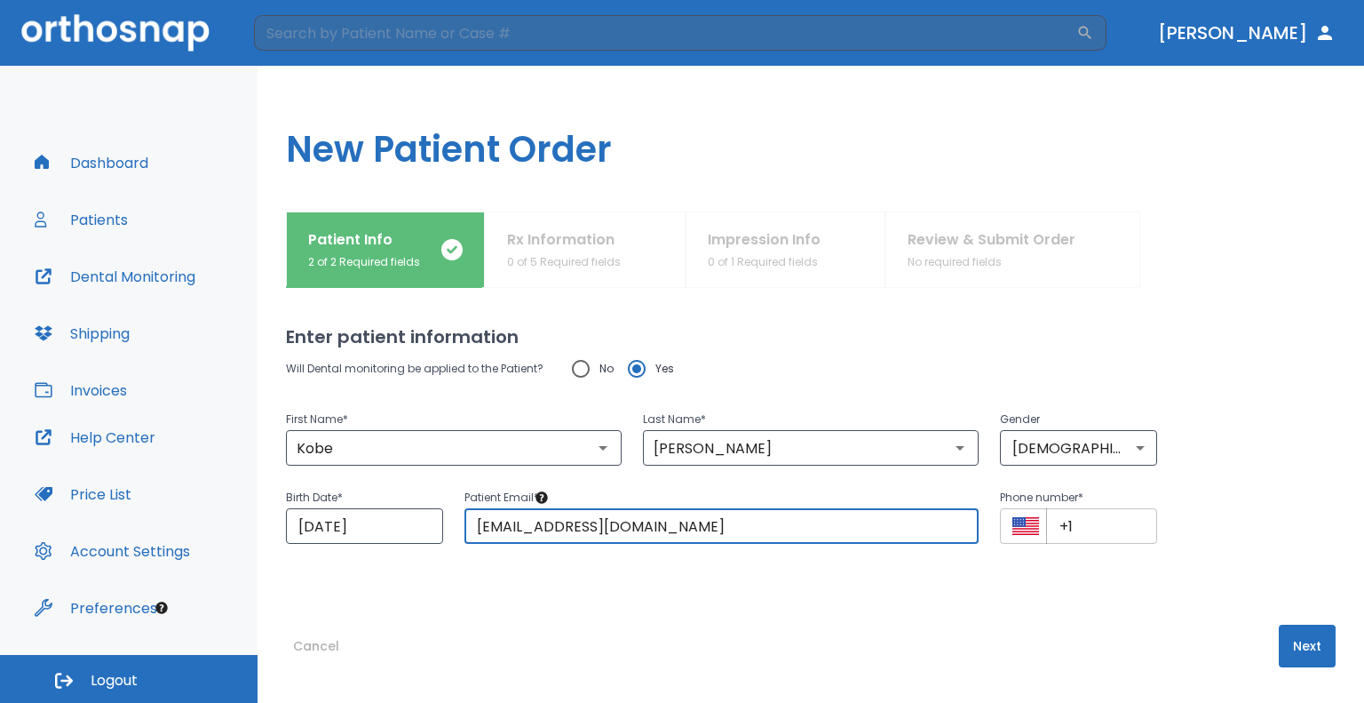
click at [1083, 520] on input "+1" at bounding box center [1101, 526] width 111 height 36
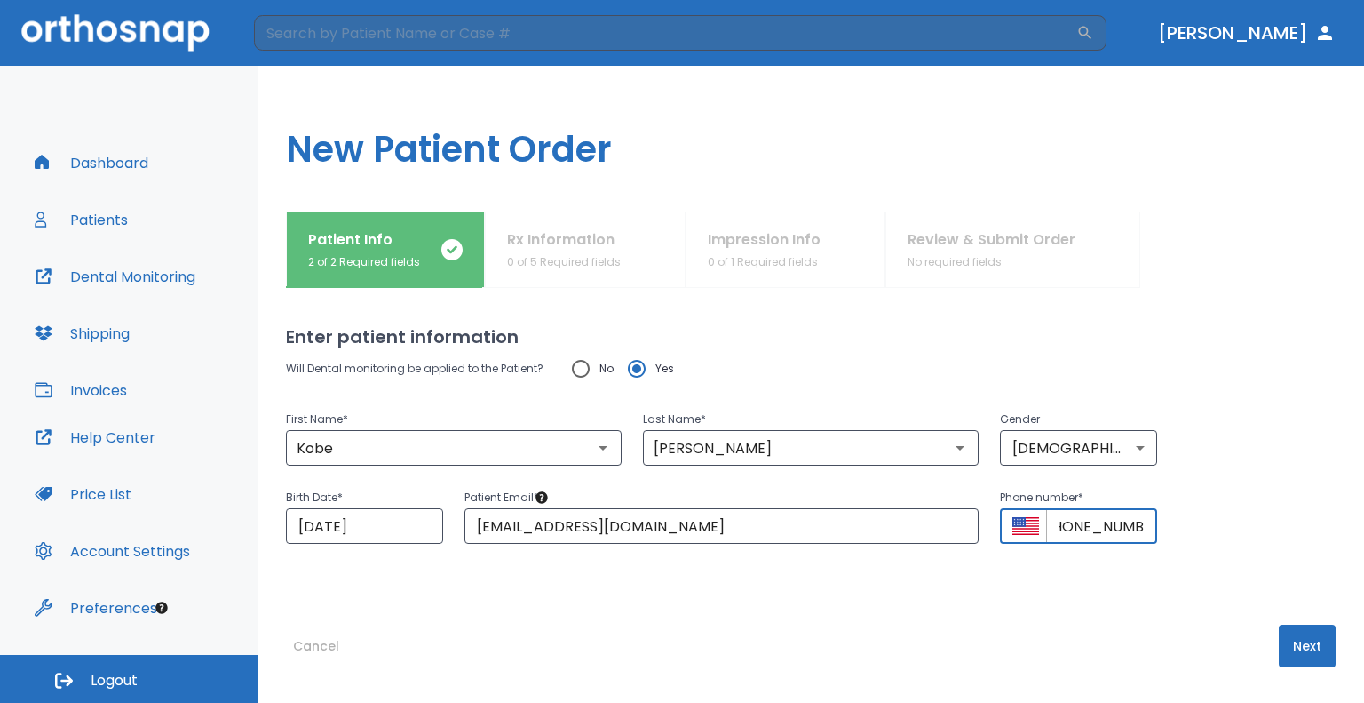
scroll to position [0, 39]
type input "+1 (707) 975-1249"
click at [1293, 661] on button "Next" at bounding box center [1307, 645] width 57 height 43
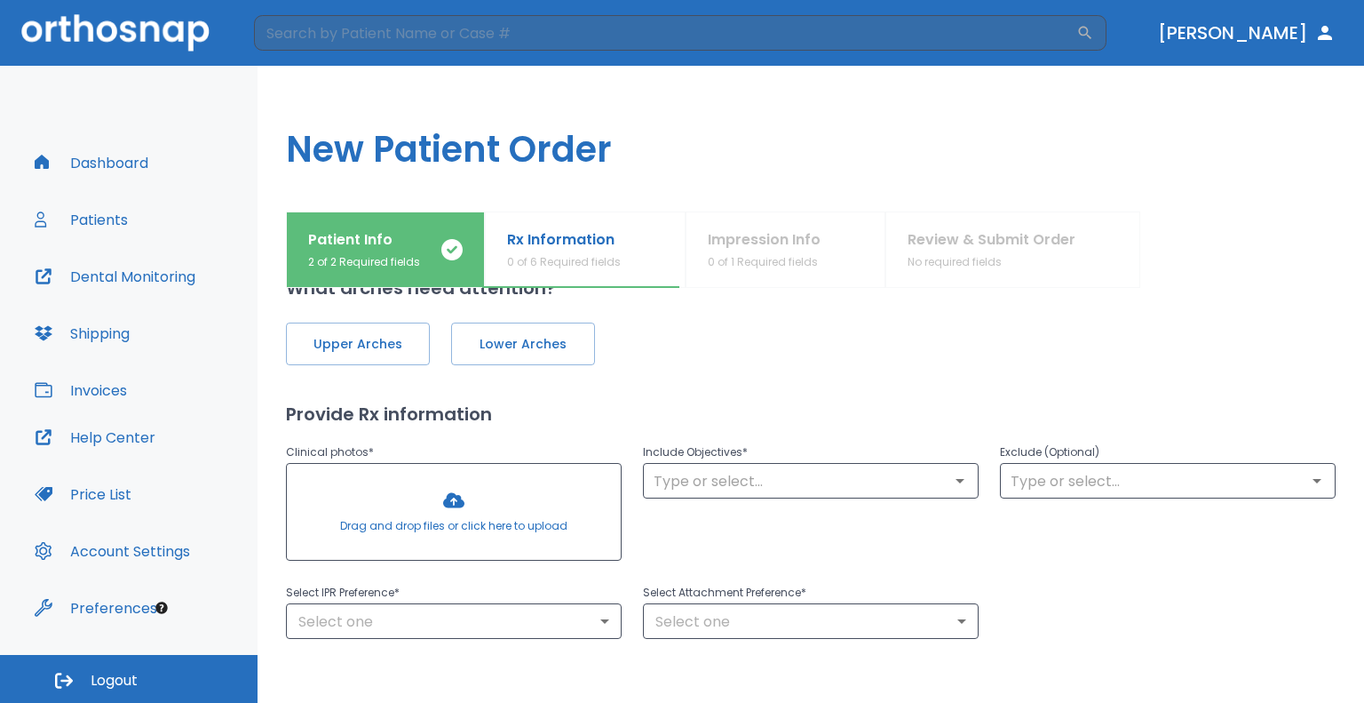
scroll to position [133, 0]
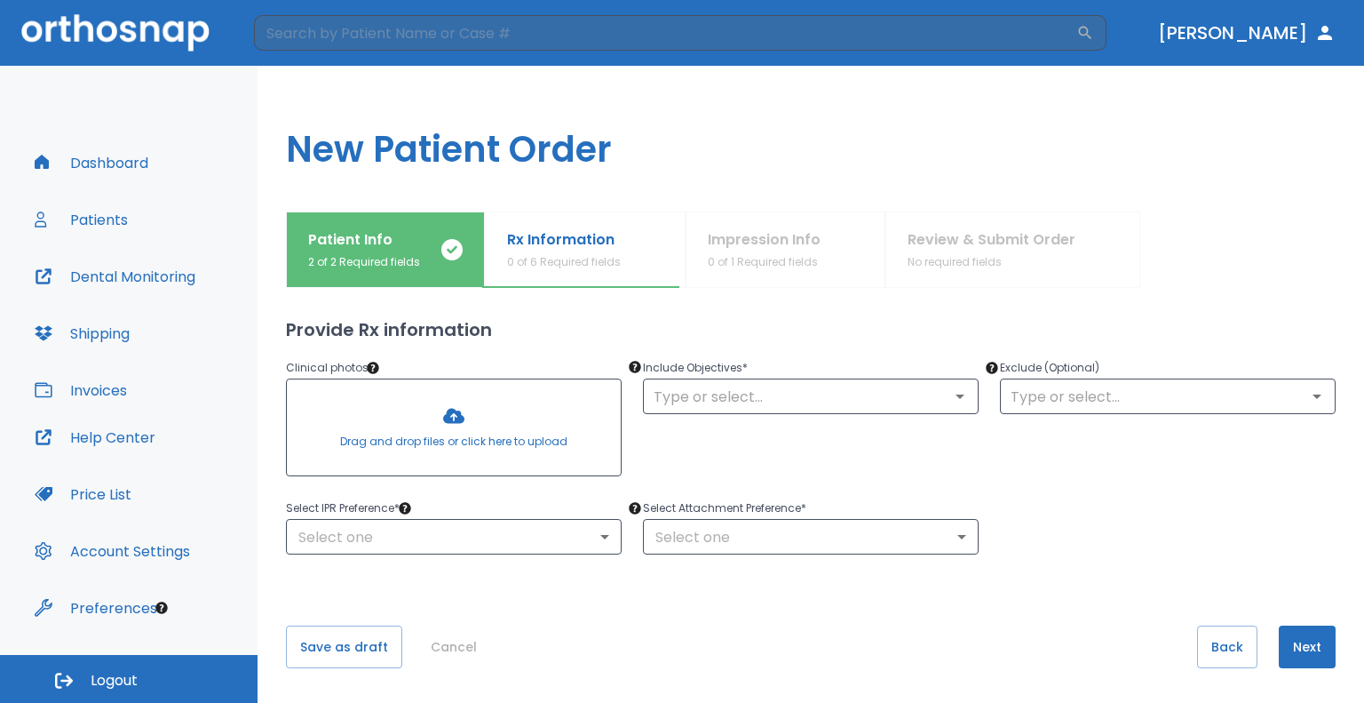
click at [445, 409] on div at bounding box center [454, 427] width 334 height 96
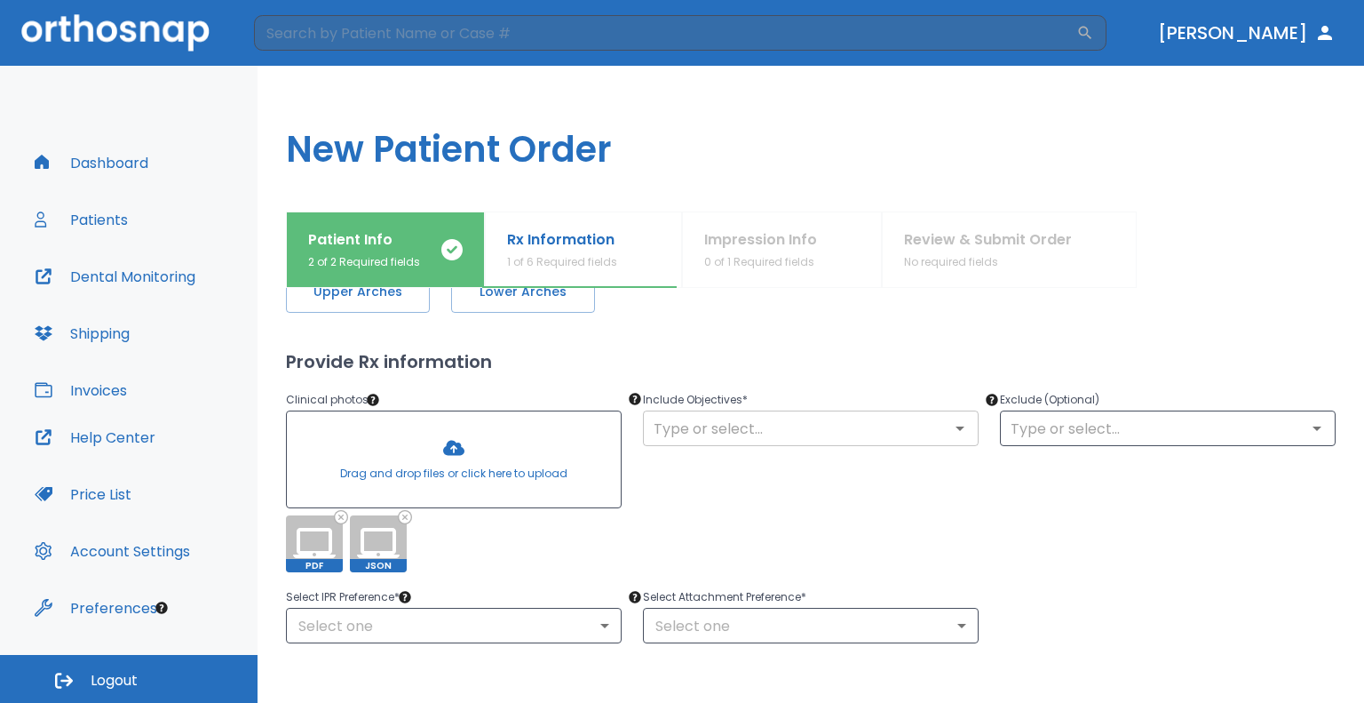
click at [772, 408] on p "Include Objectives *" at bounding box center [811, 399] width 336 height 21
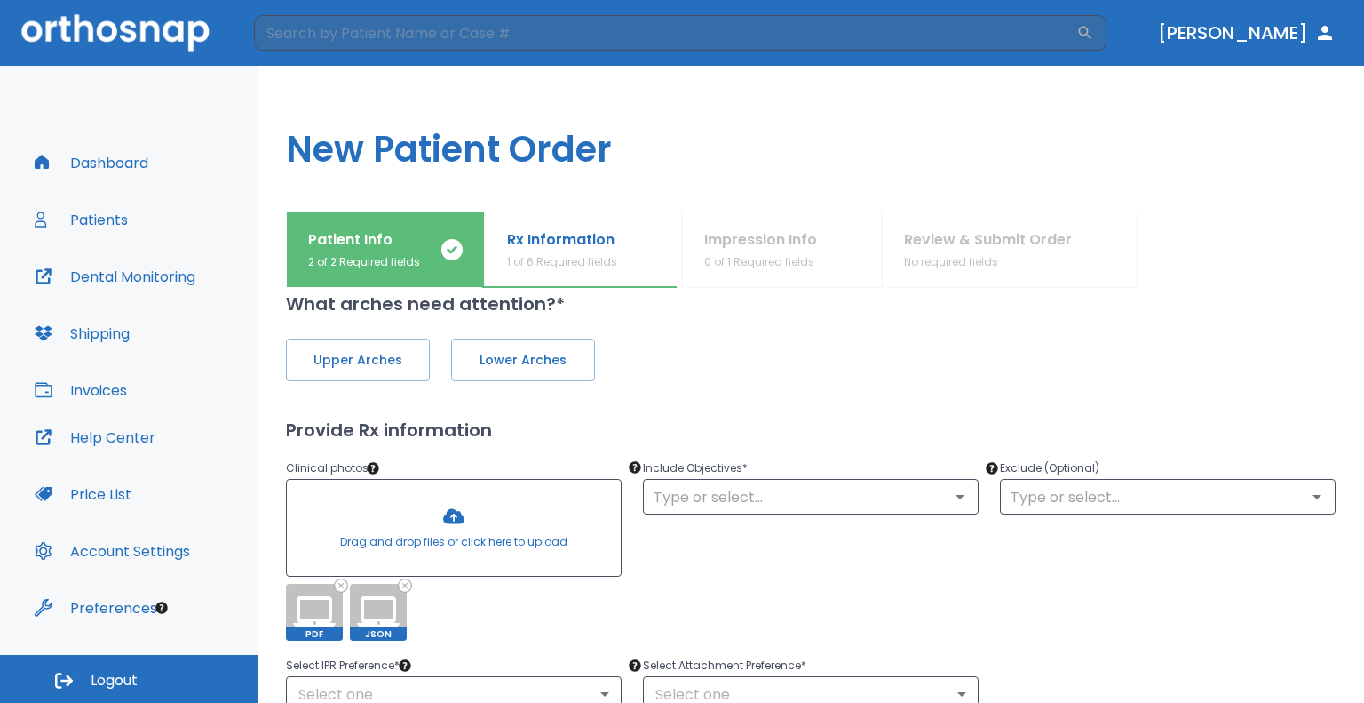
scroll to position [0, 0]
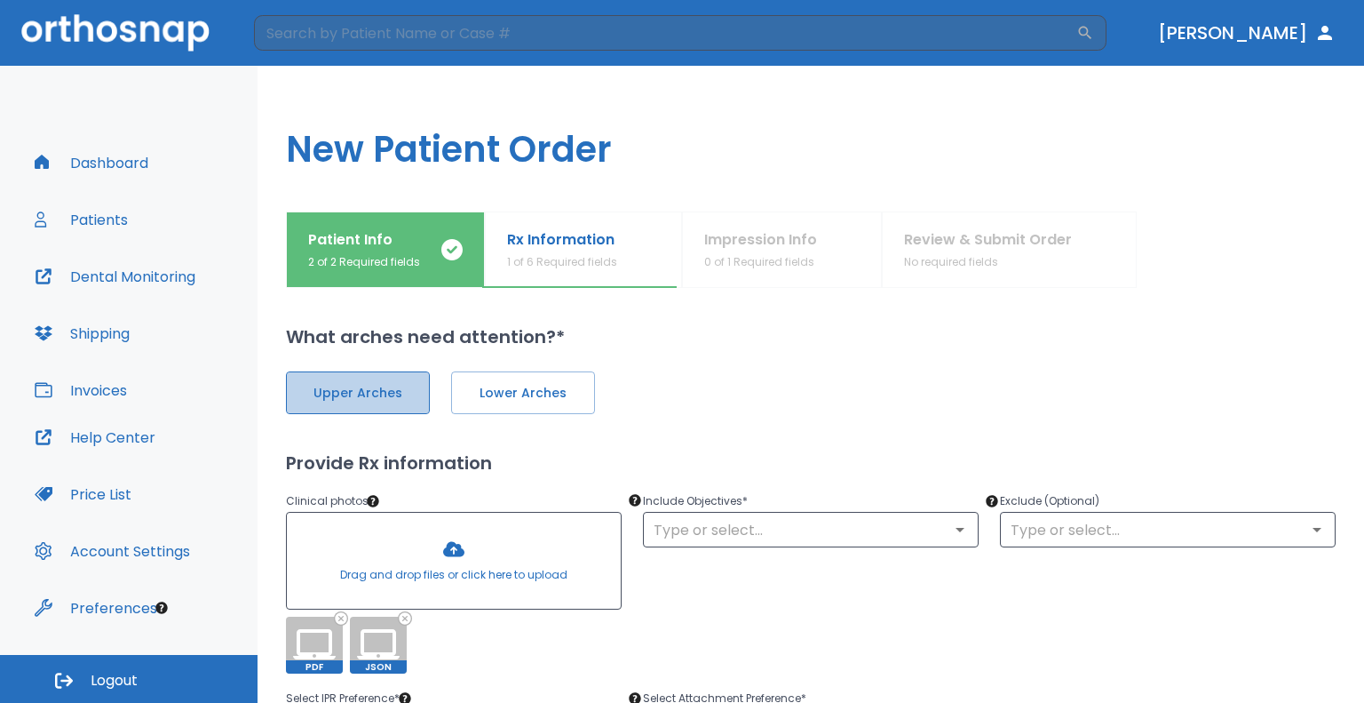
drag, startPoint x: 369, startPoint y: 407, endPoint x: 380, endPoint y: 403, distance: 11.2
click at [369, 408] on button "Upper Arches" at bounding box center [358, 392] width 144 height 43
click at [567, 409] on button "Lower Arches" at bounding box center [521, 392] width 144 height 43
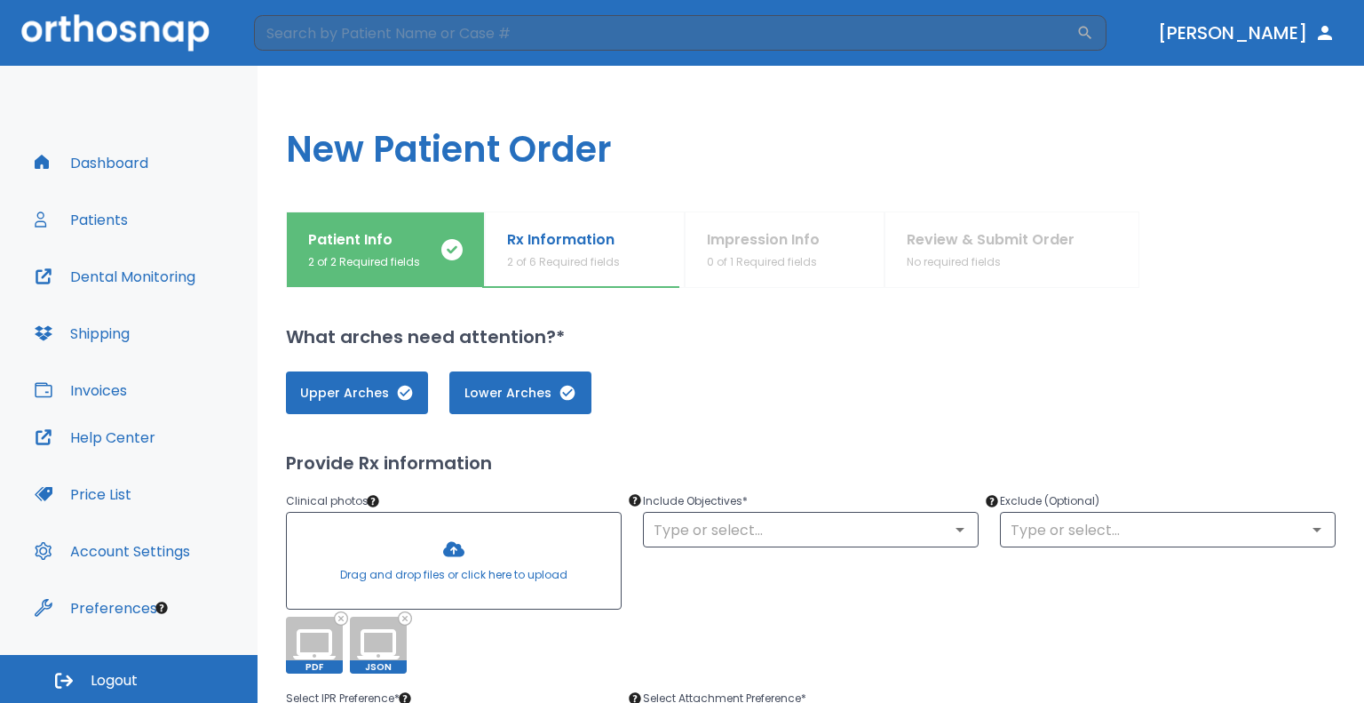
click at [815, 392] on div "Upper Arches Lower Arches" at bounding box center [811, 392] width 1050 height 43
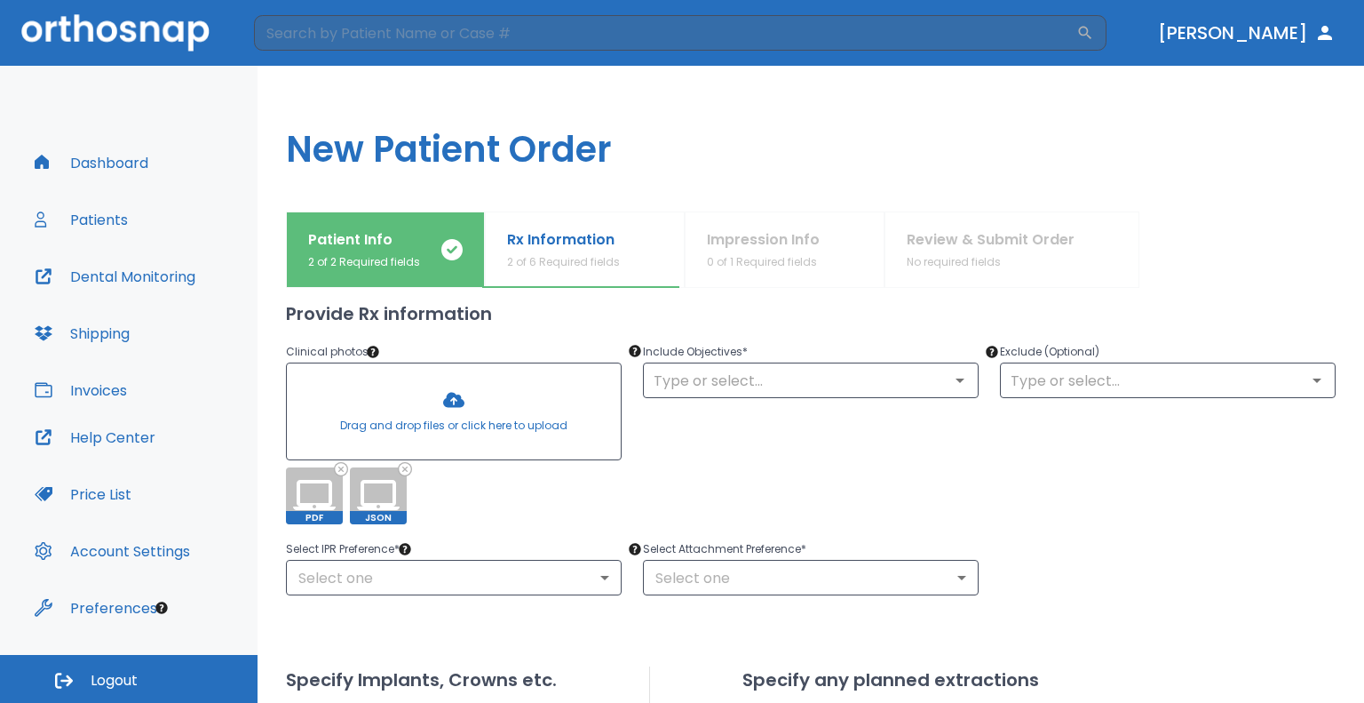
scroll to position [178, 0]
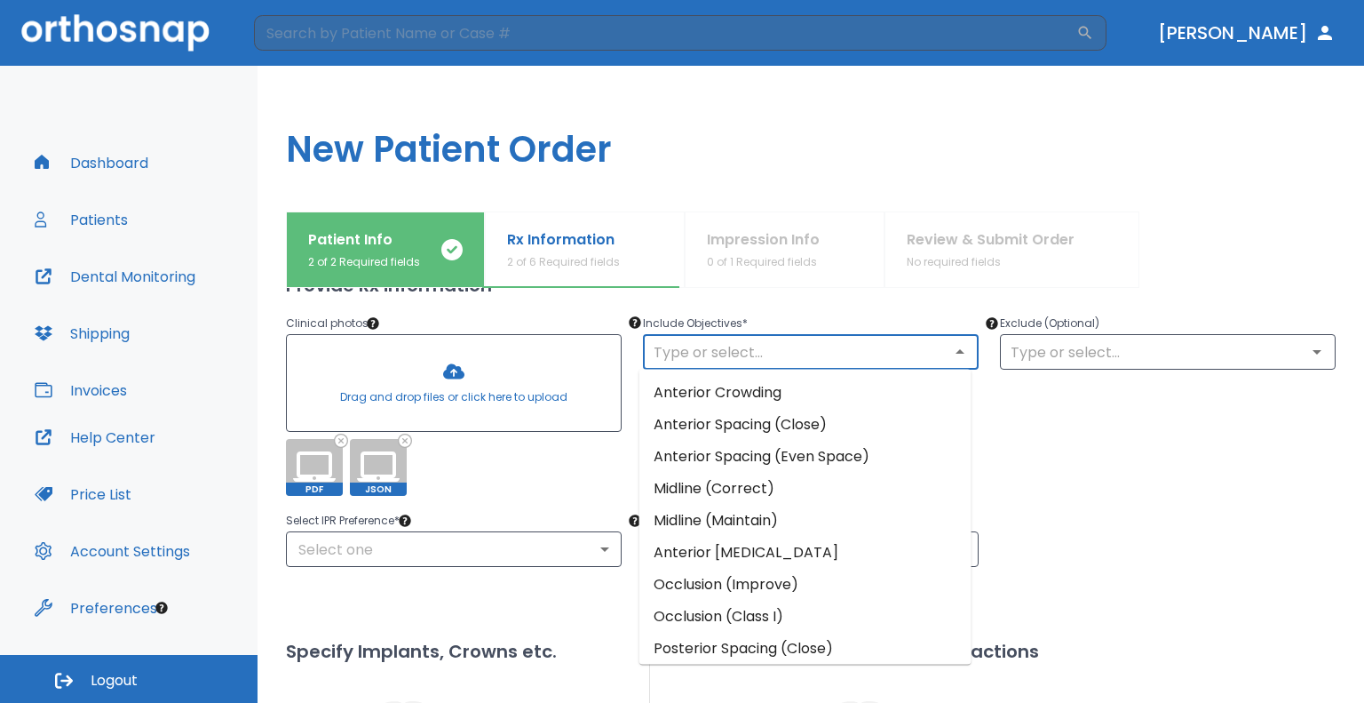
click at [756, 354] on input "text" at bounding box center [810, 351] width 325 height 25
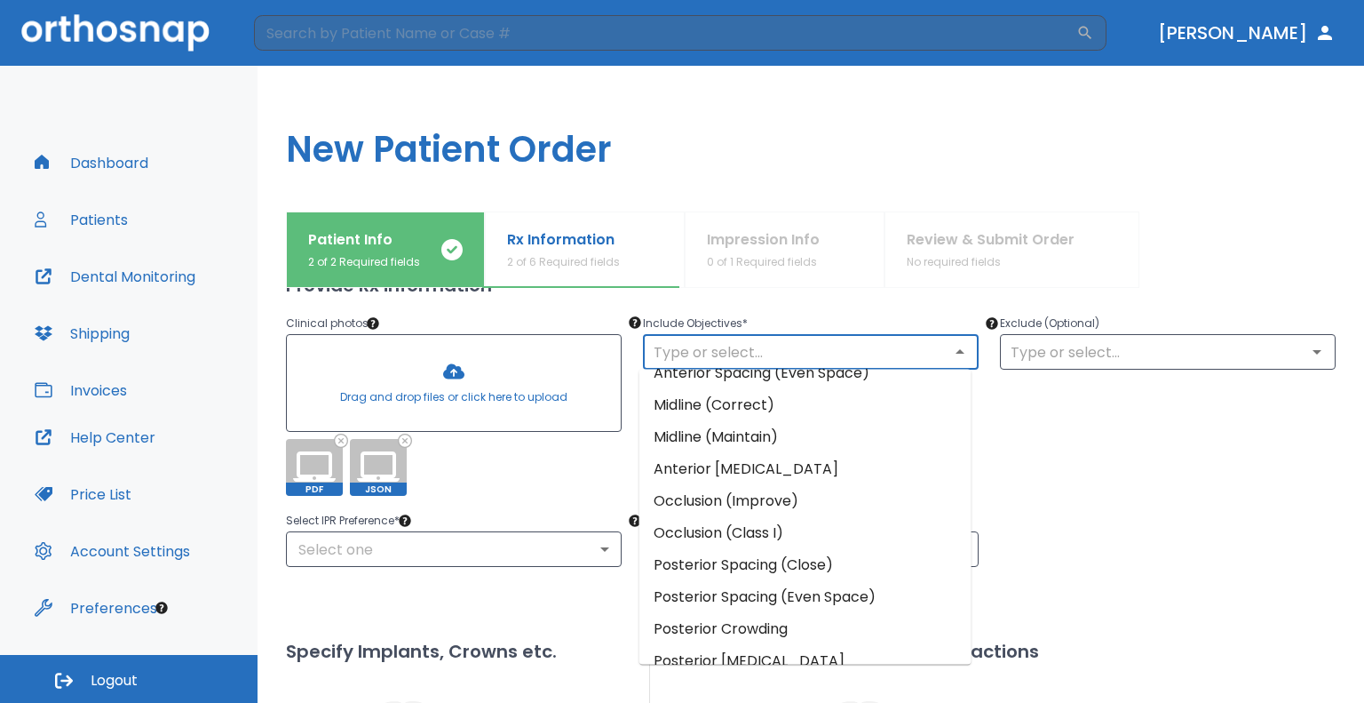
scroll to position [0, 0]
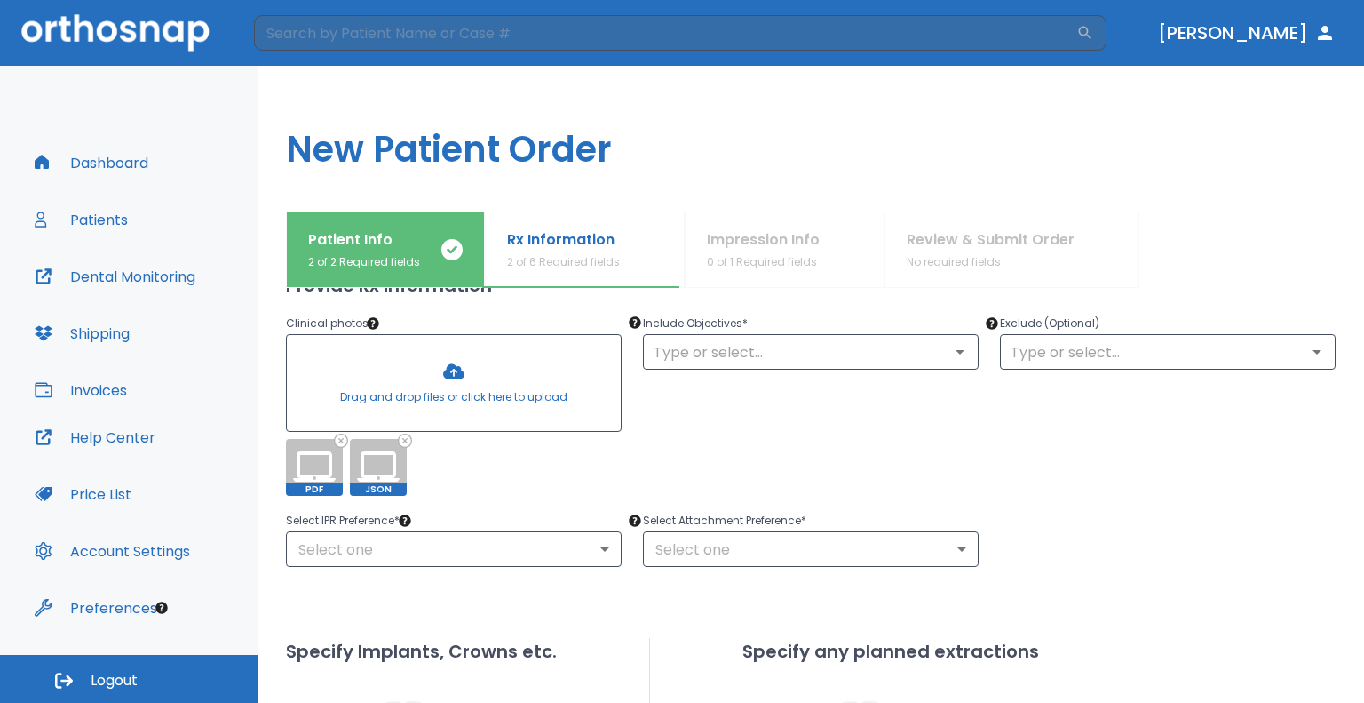
click at [1087, 519] on div "Select IPR Preference * Select one ​ Select Attachment Preference * Select one ​" at bounding box center [800, 528] width 1071 height 78
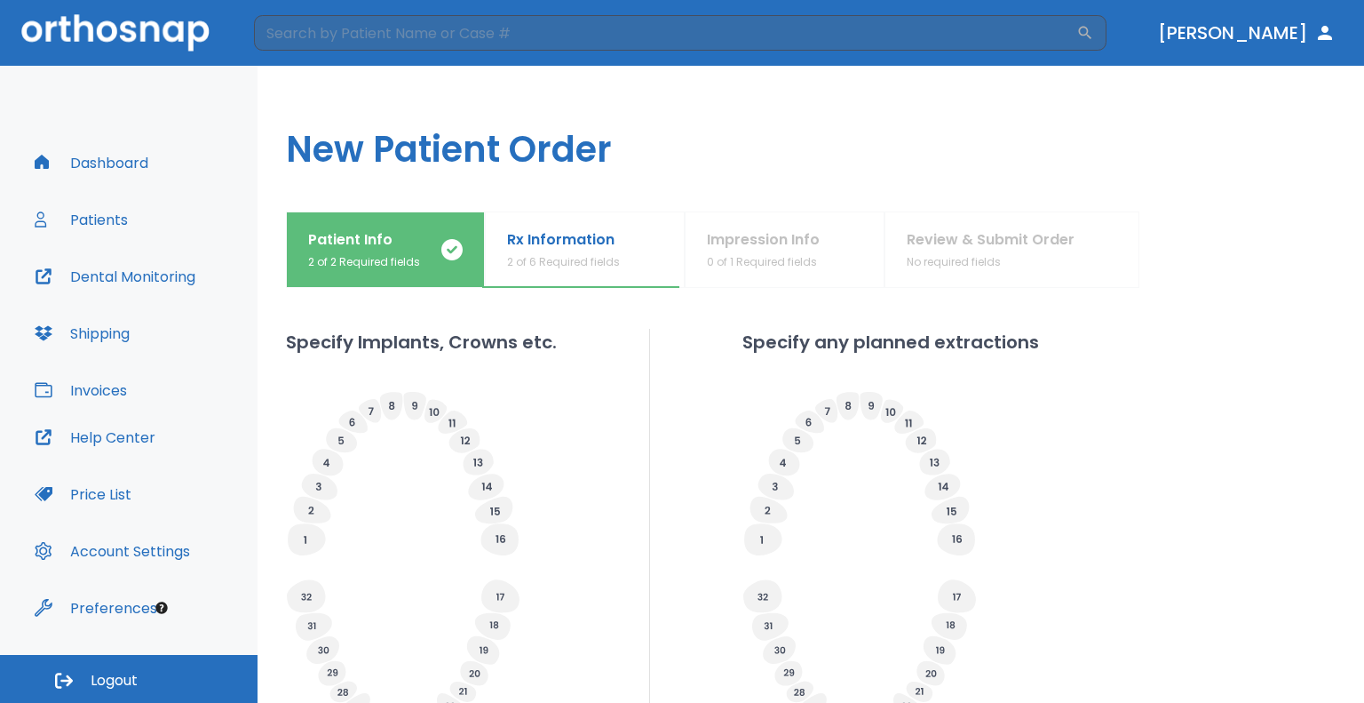
scroll to position [314, 0]
